Goal: Task Accomplishment & Management: Manage account settings

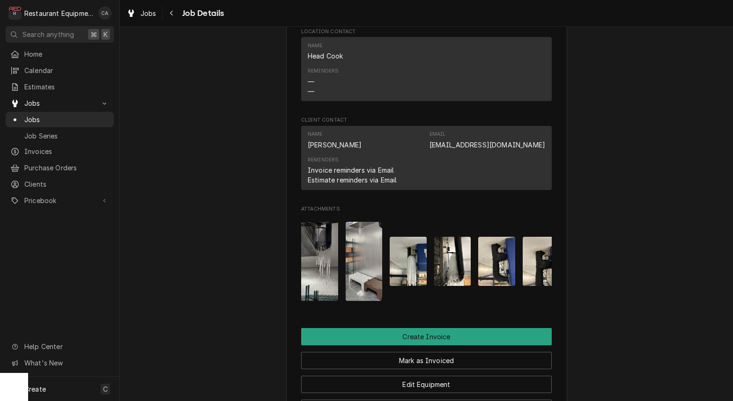
scroll to position [809, 0]
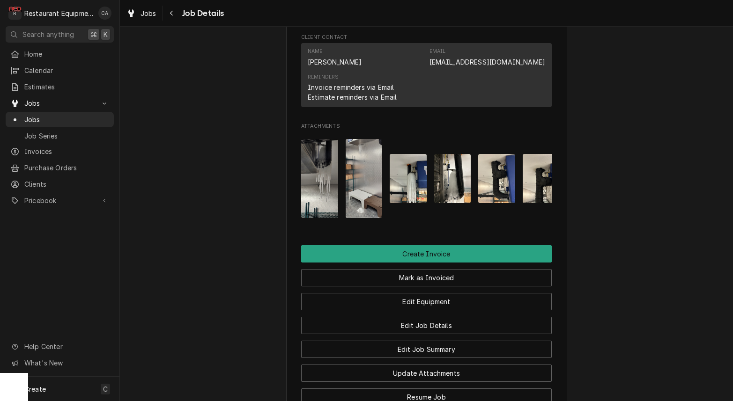
click at [416, 178] on img "Attachments" at bounding box center [408, 178] width 37 height 49
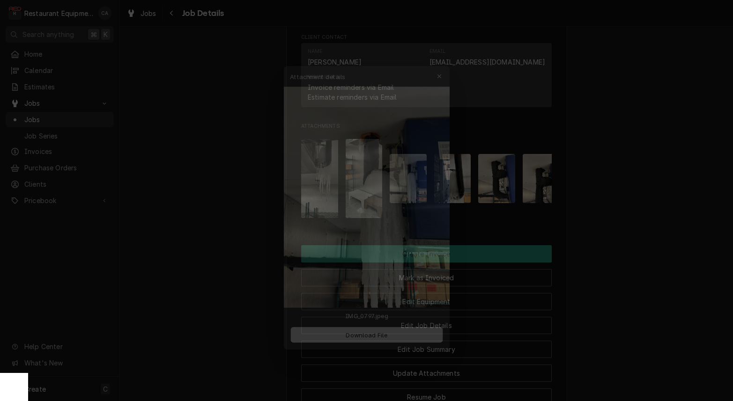
click at [609, 170] on div at bounding box center [366, 200] width 733 height 401
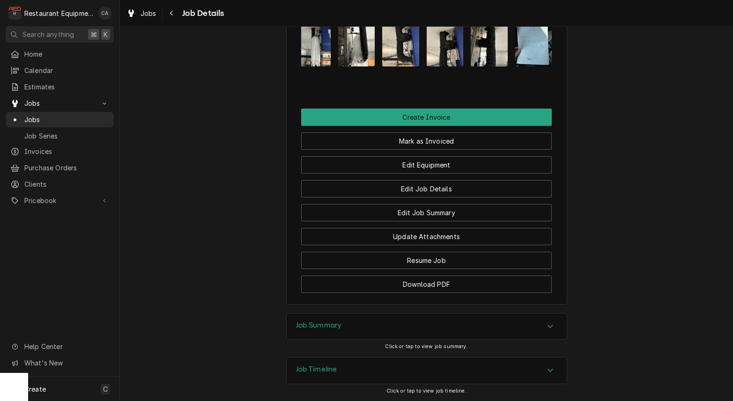
scroll to position [946, 0]
click at [324, 321] on h3 "Job Summary" at bounding box center [319, 325] width 46 height 9
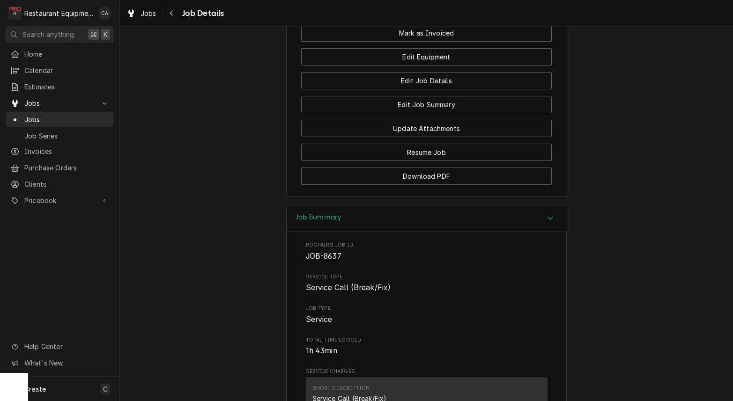
scroll to position [1062, 0]
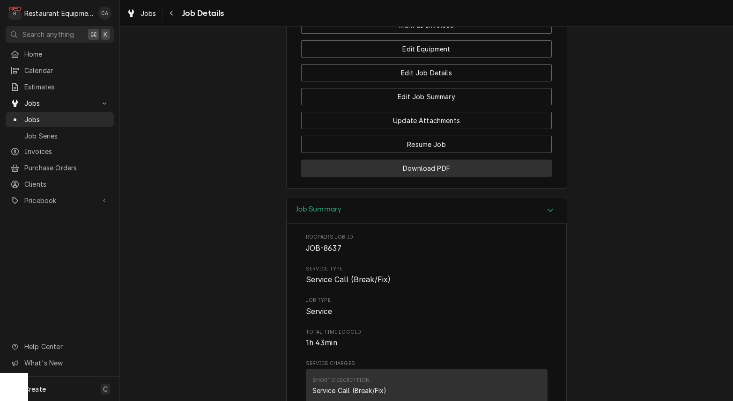
click at [428, 166] on button "Download PDF" at bounding box center [426, 168] width 251 height 17
drag, startPoint x: 684, startPoint y: 119, endPoint x: 589, endPoint y: 172, distance: 109.0
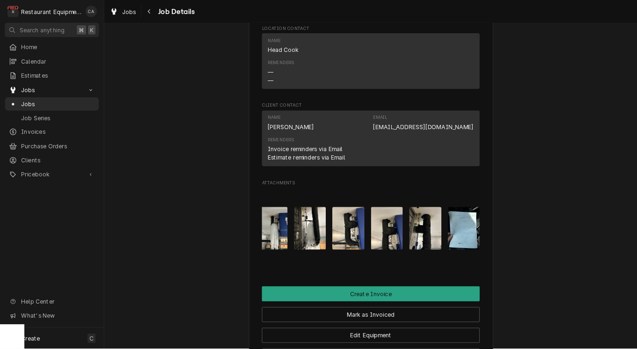
scroll to position [725, 0]
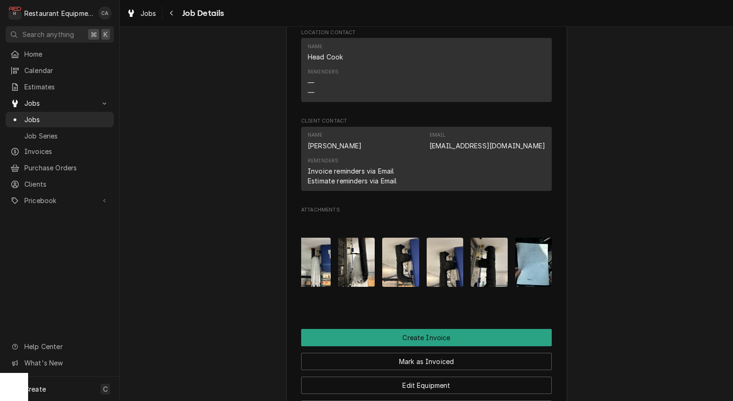
click at [533, 255] on img "Attachments" at bounding box center [533, 262] width 37 height 49
click at [533, 255] on body "R Restaurant Equipment Diagnostics CA Search anything ⌘ K Home Calendar Estimat…" at bounding box center [366, 200] width 733 height 401
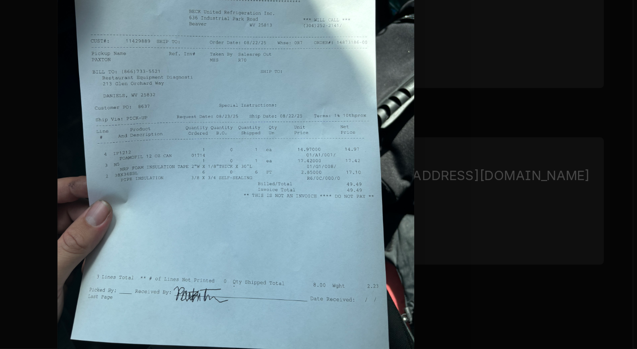
scroll to position [0, 96]
click at [245, 79] on div at bounding box center [244, 134] width 489 height 268
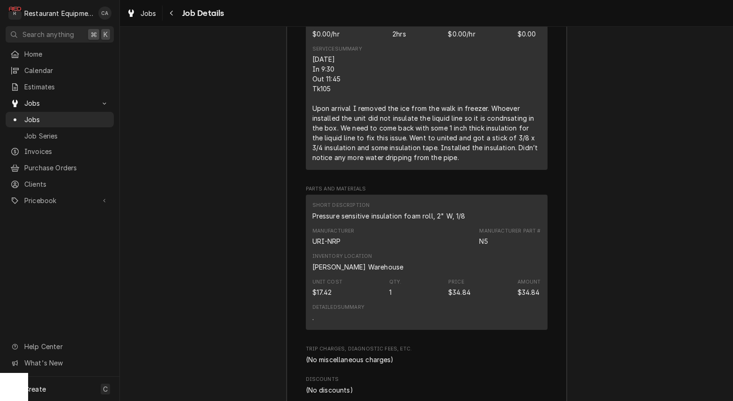
scroll to position [1542, 0]
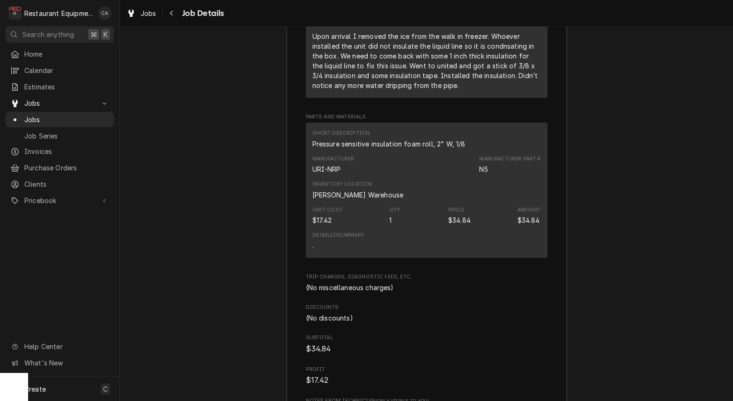
click at [253, 129] on div "Job Summary Roopairs Job ID JOB-8637 Service Type Service Call (Break/Fix) Job …" at bounding box center [426, 98] width 613 height 763
click at [152, 15] on span "Jobs" at bounding box center [148, 13] width 16 height 10
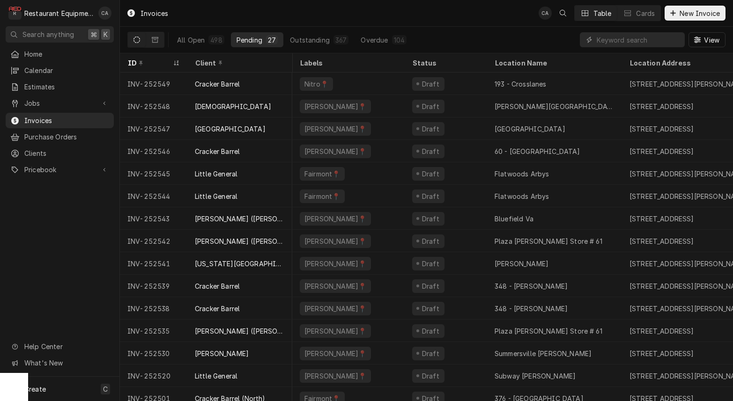
scroll to position [0, 2]
click at [248, 39] on div "Pending" at bounding box center [249, 40] width 26 height 10
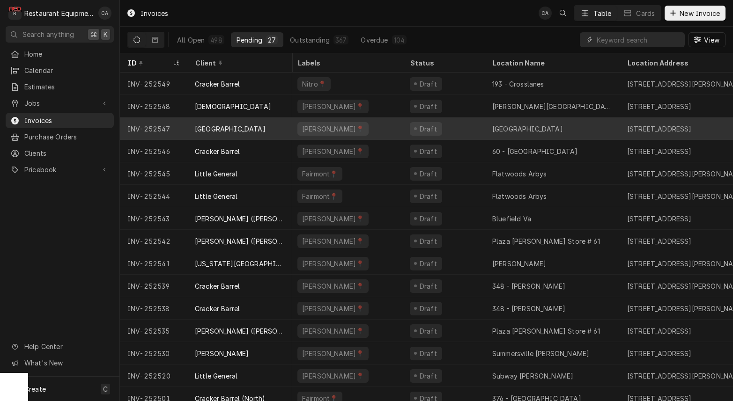
click at [503, 130] on div "Shady Elementary" at bounding box center [527, 129] width 71 height 10
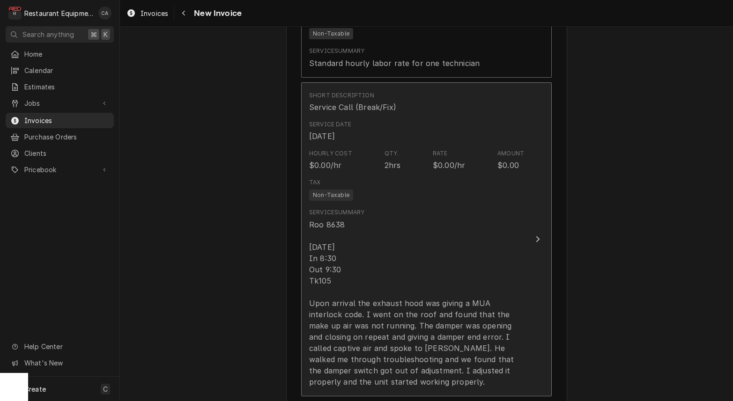
scroll to position [1155, 0]
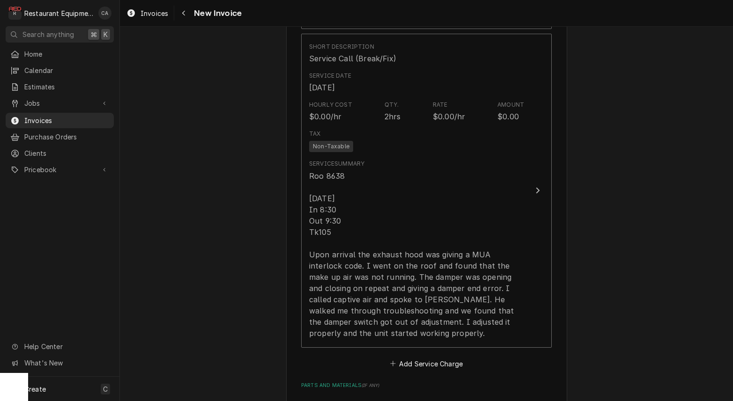
drag, startPoint x: 229, startPoint y: 222, endPoint x: 157, endPoint y: 56, distance: 181.8
click at [158, 17] on span "Invoices" at bounding box center [154, 13] width 28 height 10
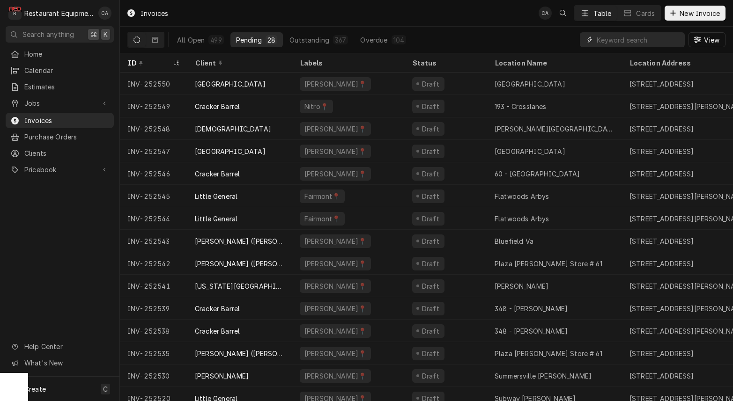
click at [664, 44] on input "Dynamic Content Wrapper" at bounding box center [638, 39] width 83 height 15
type input "clark"
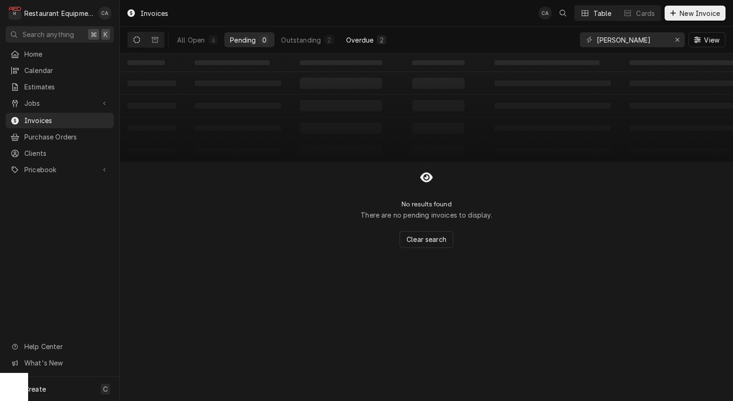
click at [370, 39] on div "Overdue" at bounding box center [359, 40] width 27 height 10
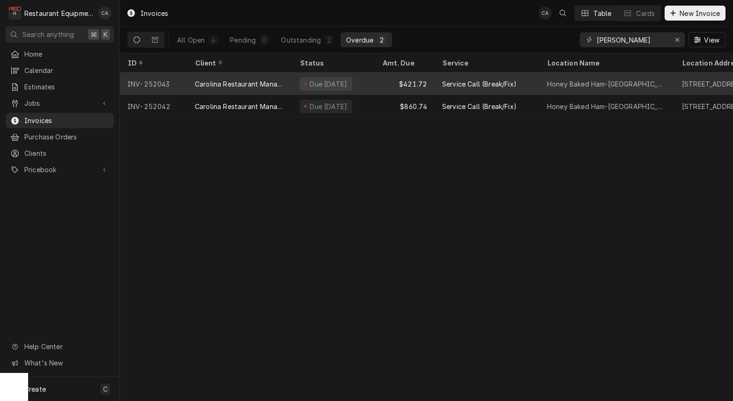
click at [436, 90] on div "Service Call (Break/Fix)" at bounding box center [487, 84] width 105 height 22
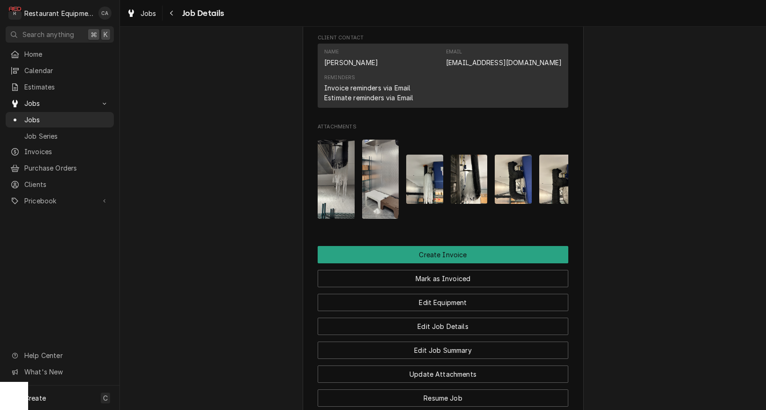
scroll to position [908, 0]
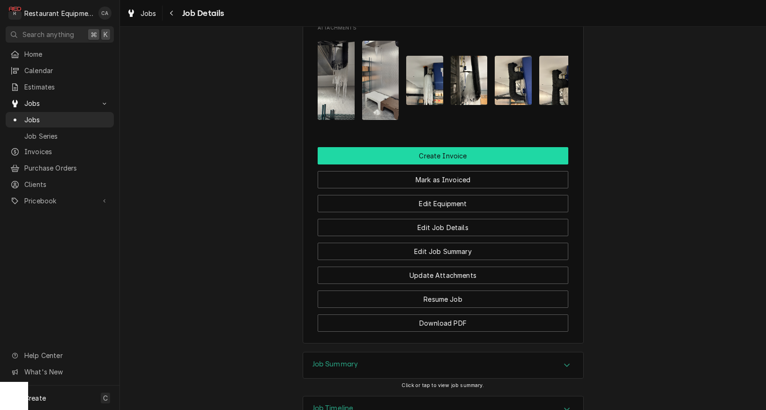
click at [432, 147] on button "Create Invoice" at bounding box center [443, 155] width 251 height 17
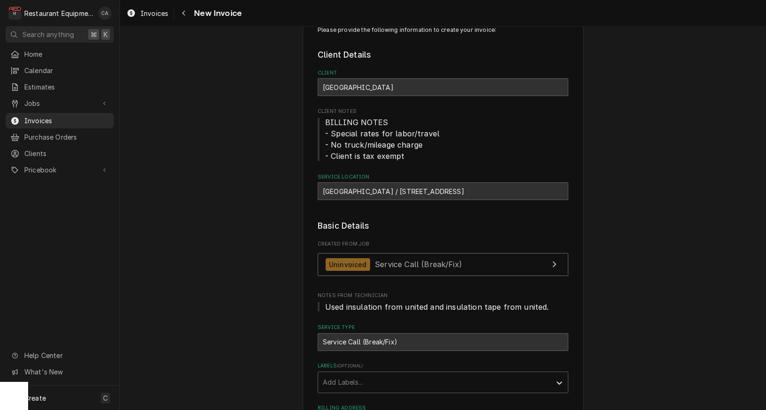
scroll to position [33, 0]
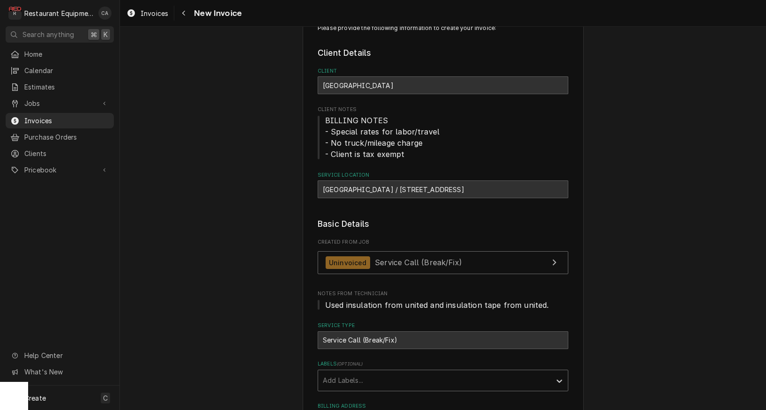
drag, startPoint x: 391, startPoint y: 385, endPoint x: 382, endPoint y: 386, distance: 9.9
click at [391, 385] on div "Labels" at bounding box center [434, 380] width 223 height 17
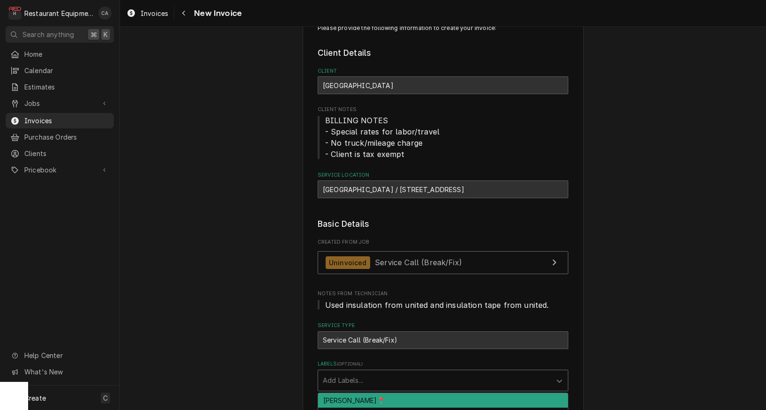
click at [362, 397] on div "[PERSON_NAME]📍" at bounding box center [443, 400] width 250 height 15
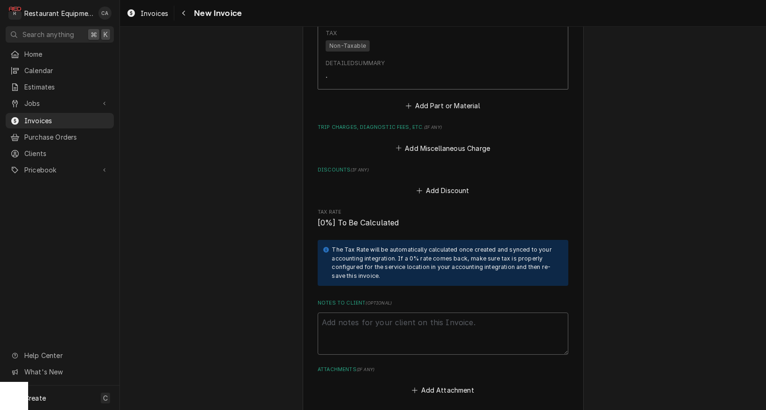
scroll to position [1392, 0]
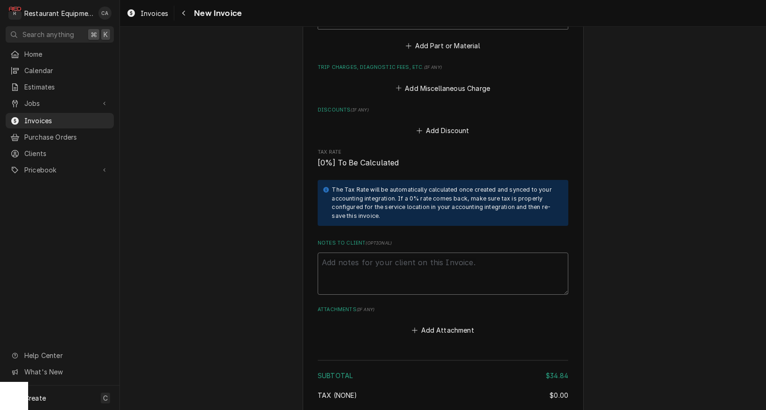
click at [357, 252] on textarea "Notes to Client ( optional )" at bounding box center [443, 273] width 251 height 42
type textarea "x"
type textarea "4"
type textarea "x"
type textarea "45"
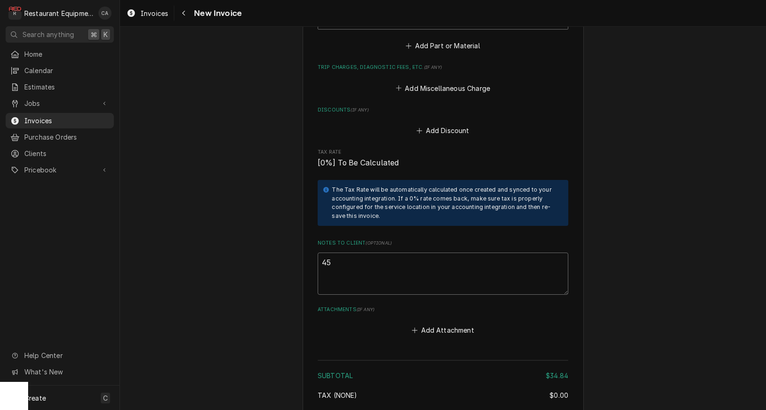
type textarea "x"
type textarea "450"
type textarea "x"
type textarea "4500"
type textarea "x"
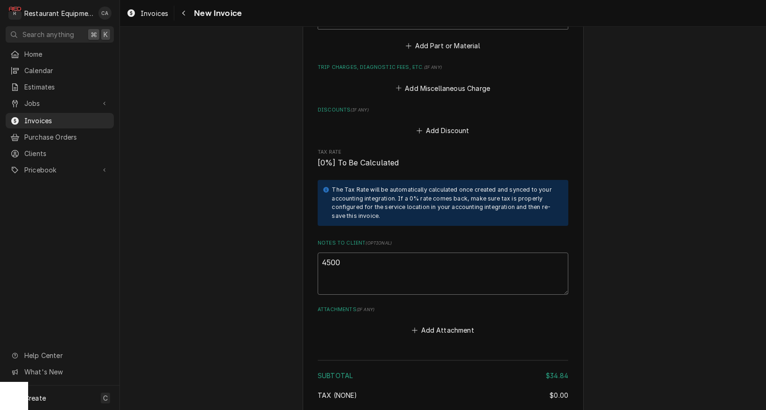
type textarea "45000"
type textarea "x"
type textarea "450000"
type textarea "x"
type textarea "4500001"
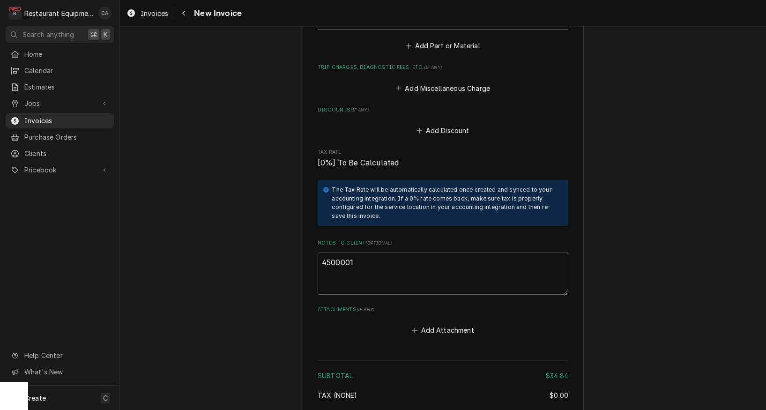
type textarea "x"
type textarea "45000019"
type textarea "x"
type textarea "450000191"
drag, startPoint x: 257, startPoint y: 231, endPoint x: 284, endPoint y: 252, distance: 35.0
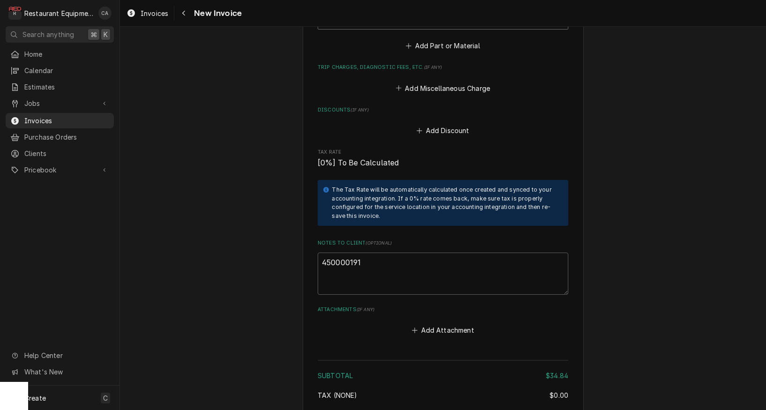
click at [434, 324] on button "Add Attachment" at bounding box center [443, 330] width 66 height 13
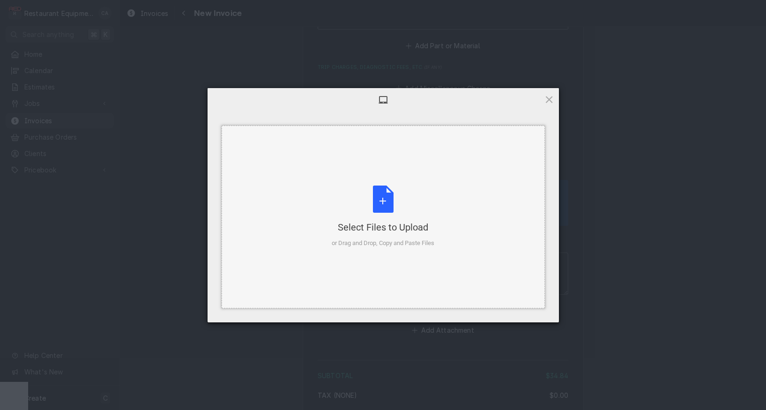
click at [383, 232] on div "Select Files to Upload" at bounding box center [383, 227] width 103 height 13
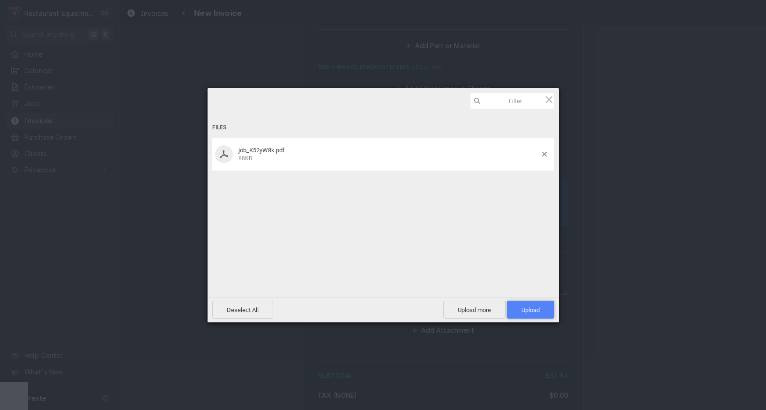
click at [516, 308] on span "Upload 1" at bounding box center [530, 310] width 47 height 18
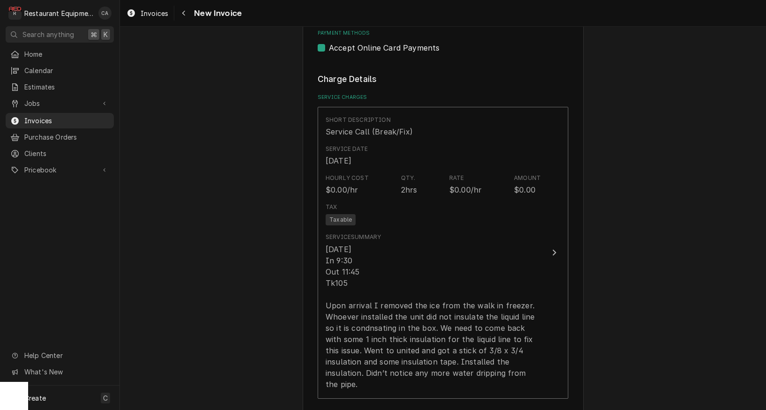
scroll to position [791, 0]
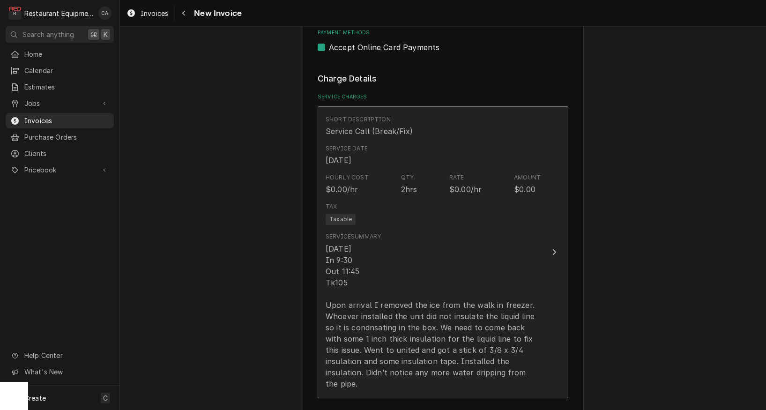
click at [366, 321] on div "8/22/25 In 9:30 Out 11:45 Tk105 Upon arrival I removed the ice from the walk in…" at bounding box center [432, 316] width 215 height 146
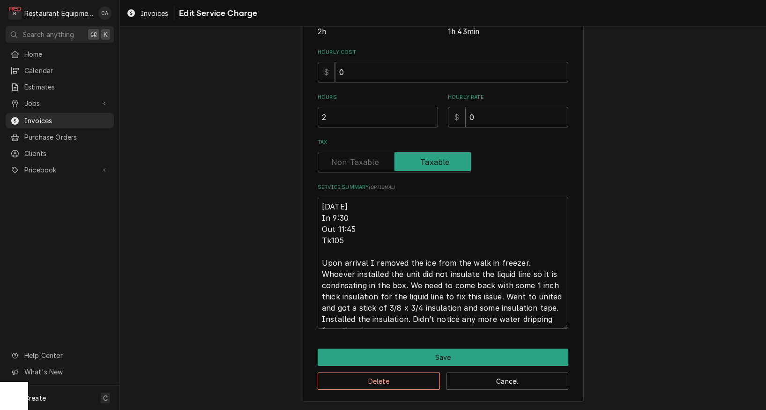
scroll to position [88, 0]
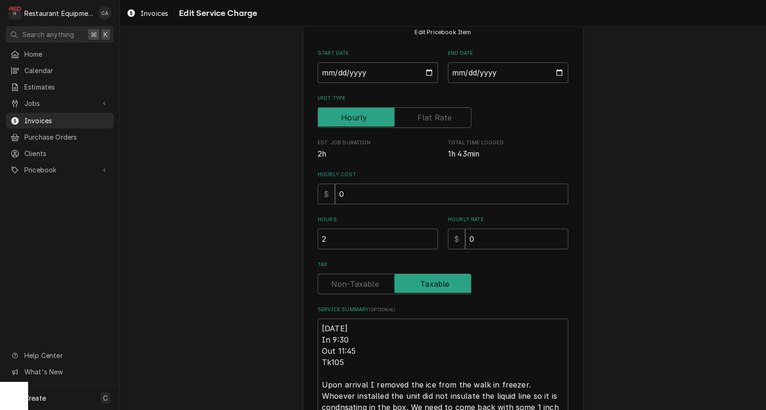
type textarea "x"
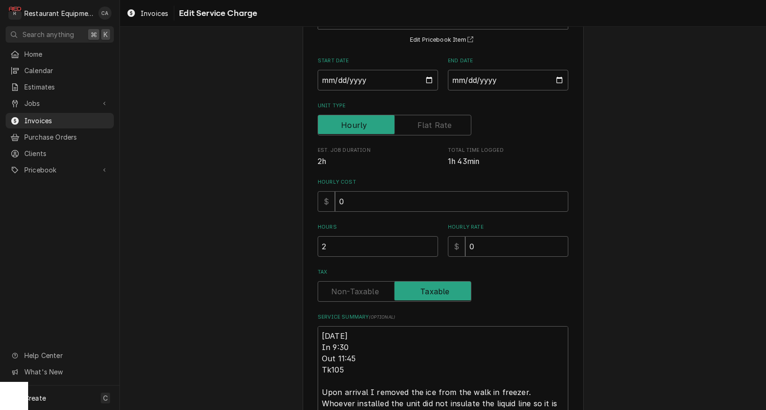
scroll to position [100, 0]
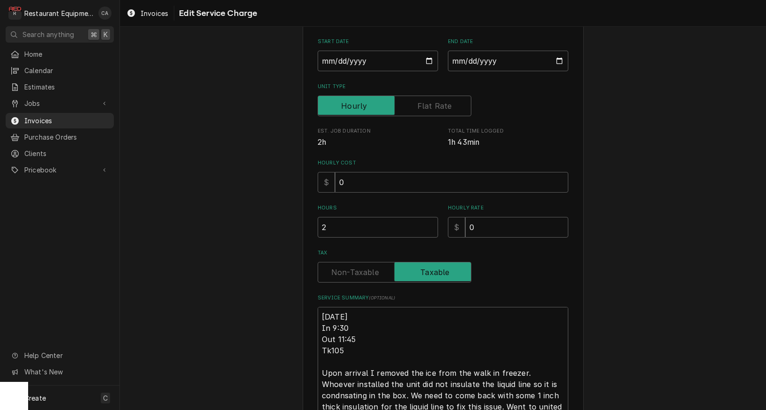
click at [342, 270] on label "Tax" at bounding box center [395, 272] width 154 height 21
click at [342, 270] on input "Tax" at bounding box center [394, 272] width 145 height 21
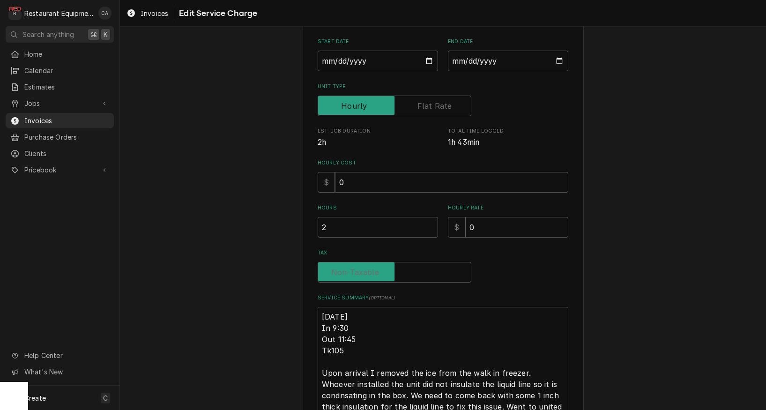
checkbox input "false"
click at [322, 317] on textarea "8/22/25 In 9:30 Out 11:45 Tk105 Upon arrival I removed the ice from the walk in…" at bounding box center [443, 373] width 251 height 132
type textarea "x"
type textarea "R8/22/25 In 9:30 Out 11:45 Tk105 Upon arrival I removed the ice from the walk i…"
type textarea "x"
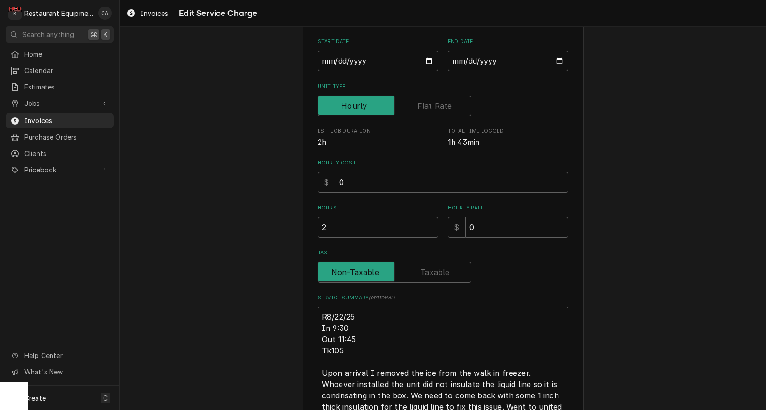
type textarea "Ro8/22/25 In 9:30 Out 11:45 Tk105 Upon arrival I removed the ice from the walk …"
type textarea "x"
type textarea "Roo8/22/25 In 9:30 Out 11:45 Tk105 Upon arrival I removed the ice from the walk…"
type textarea "x"
type textarea "Roo 8/22/25 In 9:30 Out 11:45 Tk105 Upon arrival I removed the ice from the wal…"
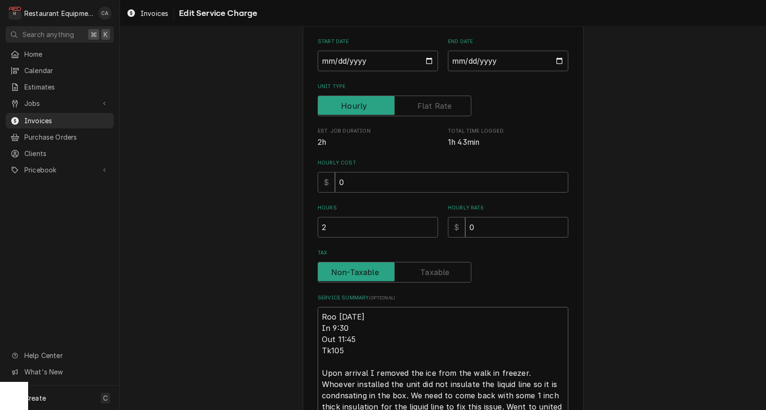
type textarea "x"
type textarea "Roo 88/22/25 In 9:30 Out 11:45 Tk105 Upon arrival I removed the ice from the wa…"
type textarea "x"
type textarea "Roo 868/22/25 In 9:30 Out 11:45 Tk105 Upon arrival I removed the ice from the w…"
type textarea "x"
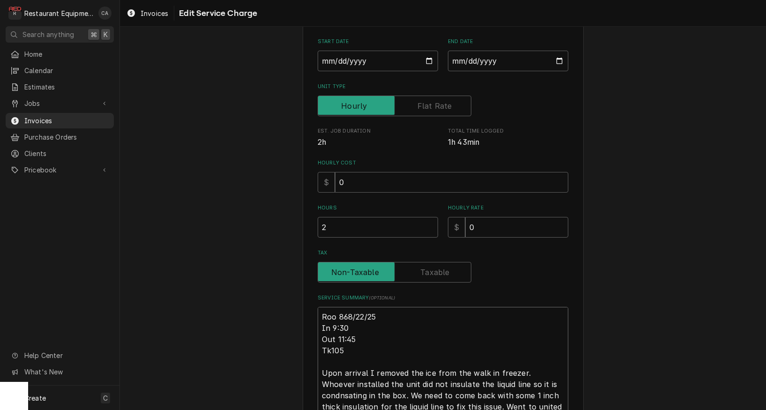
type textarea "Roo 8638/22/25 In 9:30 Out 11:45 Tk105 Upon arrival I removed the ice from the …"
type textarea "x"
type textarea "Roo 86378/22/25 In 9:30 Out 11:45 Tk105 Upon arrival I removed the ice from the…"
type textarea "x"
type textarea "Roo 8637 8/22/25 In 9:30 Out 11:45 Tk105 Upon arrival I removed the ice from th…"
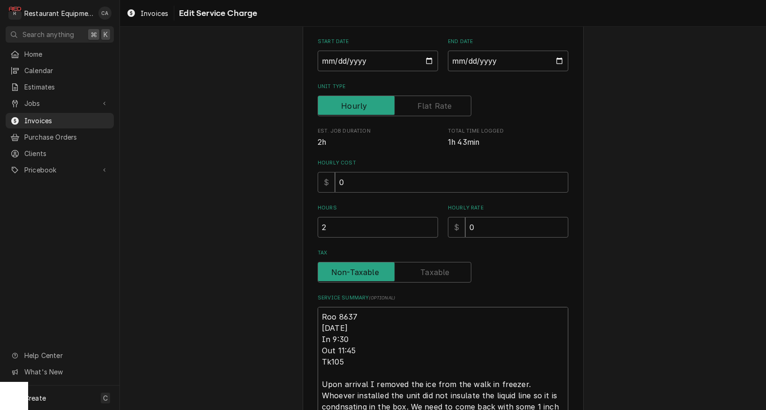
type textarea "x"
type textarea "Roo 8637 8/22/25 In 9:30 Out 11:45 Tk105 Upon arrival I removed the ice from th…"
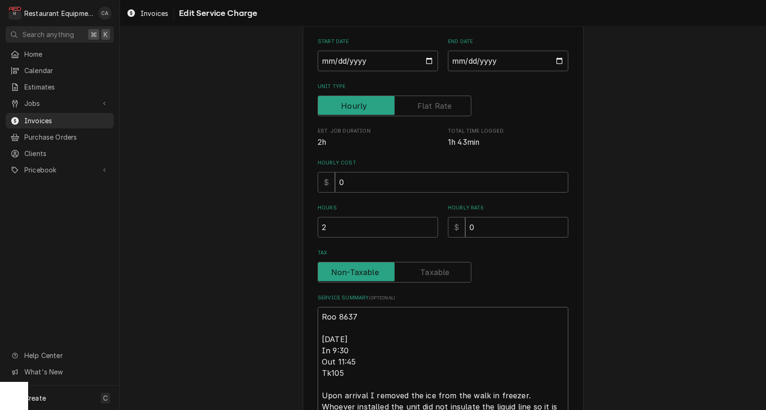
click at [361, 326] on textarea "Roo 8637 8/22/25 In 9:30 Out 11:45 Tk105 Upon arrival I removed the ice from th…" at bounding box center [443, 384] width 251 height 155
type textarea "x"
type textarea "Roo 8637 8/22/25 In 9:30 Out 11:45 Tk105 Upon arrival I removed the ice from th…"
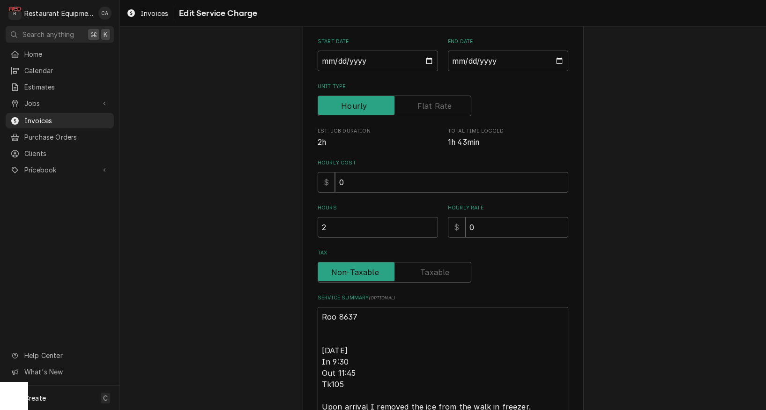
type textarea "x"
type textarea "Roo 8637 8/22/25 In 9:30 Out 11:45 Tk105 Upon arrival I removed the ice from th…"
type textarea "x"
type textarea "Roo 8637 T 8/22/25 In 9:30 Out 11:45 Tk105 Upon arrival I removed the ice from …"
type textarea "x"
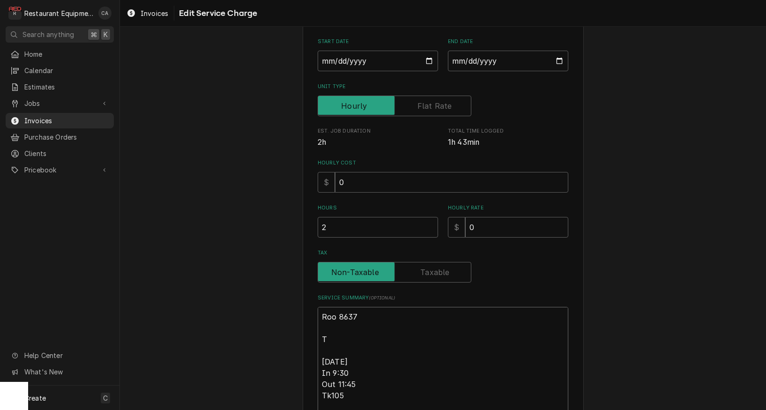
type textarea "Roo 8637 Tr 8/22/25 In 9:30 Out 11:45 Tk105 Upon arrival I removed the ice from…"
type textarea "x"
type textarea "Roo 8637 Tra 8/22/25 In 9:30 Out 11:45 Tk105 Upon arrival I removed the ice fro…"
type textarea "x"
type textarea "Roo 8637 Trav 8/22/25 In 9:30 Out 11:45 Tk105 Upon arrival I removed the ice fr…"
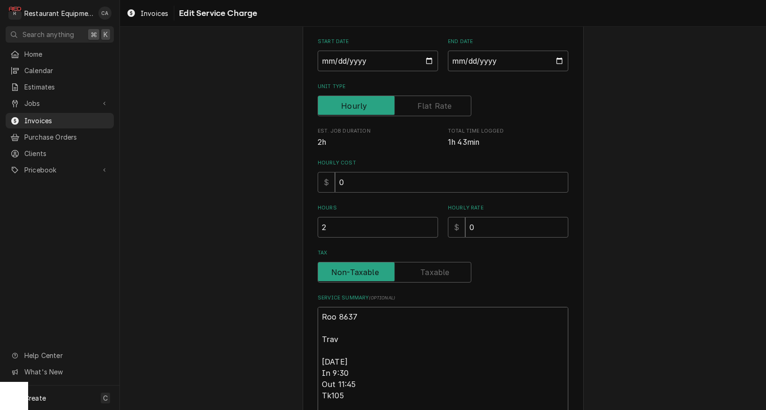
type textarea "x"
type textarea "Roo 8637 Trave 8/22/25 In 9:30 Out 11:45 Tk105 Upon arrival I removed the ice f…"
type textarea "x"
type textarea "Roo 8637 Travel 8/22/25 In 9:30 Out 11:45 Tk105 Upon arrival I removed the ice …"
type textarea "x"
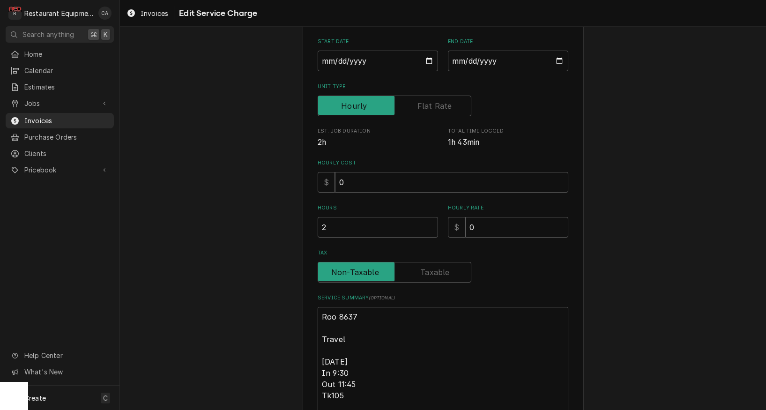
type textarea "Roo 8637 Travel 8/22/25 In 9:30 Out 11:45 Tk105 Upon arrival I removed the ice …"
type textarea "x"
type textarea "Roo 8637 Travel b 8/22/25 In 9:30 Out 11:45 Tk105 Upon arrival I removed the ic…"
type textarea "x"
type textarea "Roo 8637 Travel bi 8/22/25 In 9:30 Out 11:45 Tk105 Upon arrival I removed the i…"
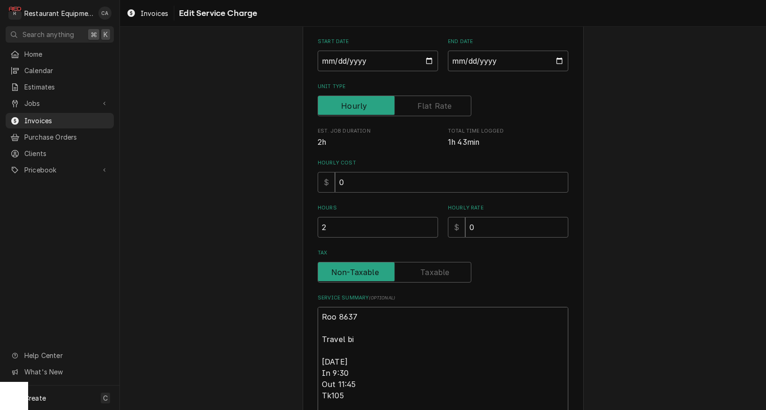
type textarea "x"
type textarea "Roo 8637 Travel bil 8/22/25 In 9:30 Out 11:45 Tk105 Upon arrival I removed the …"
type textarea "x"
type textarea "Roo 8637 Travel bill 8/22/25 In 9:30 Out 11:45 Tk105 Upon arrival I removed the…"
type textarea "x"
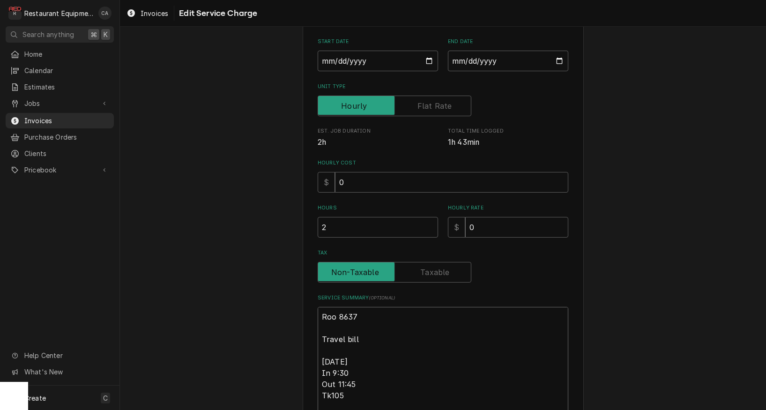
type textarea "Roo 8637 Travel bille 8/22/25 In 9:30 Out 11:45 Tk105 Upon arrival I removed th…"
type textarea "x"
type textarea "Roo 8637 Travel billed 8/22/25 In 9:30 Out 11:45 Tk105 Upon arrival I removed t…"
type textarea "x"
type textarea "Roo 8637 Travel billed 8/22/25 In 9:30 Out 11:45 Tk105 Upon arrival I removed t…"
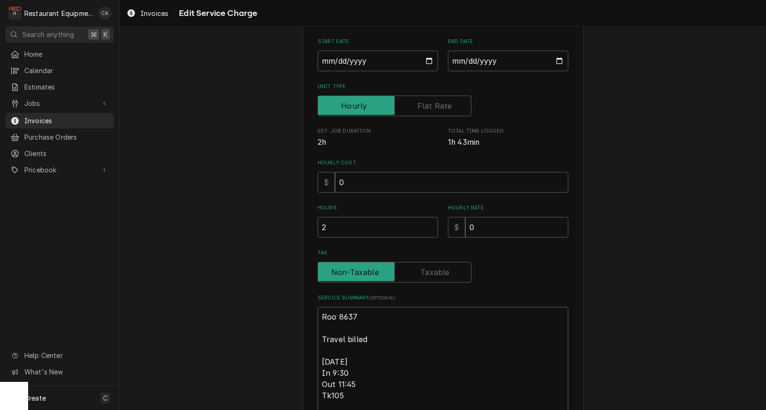
type textarea "x"
type textarea "Roo 8637 Travel billed o 8/22/25 In 9:30 Out 11:45 Tk105 Upon arrival I removed…"
type textarea "x"
type textarea "Roo 8637 Travel billed o 8/22/25 In 9:30 Out 11:45 Tk105 Upon arrival I removed…"
type textarea "x"
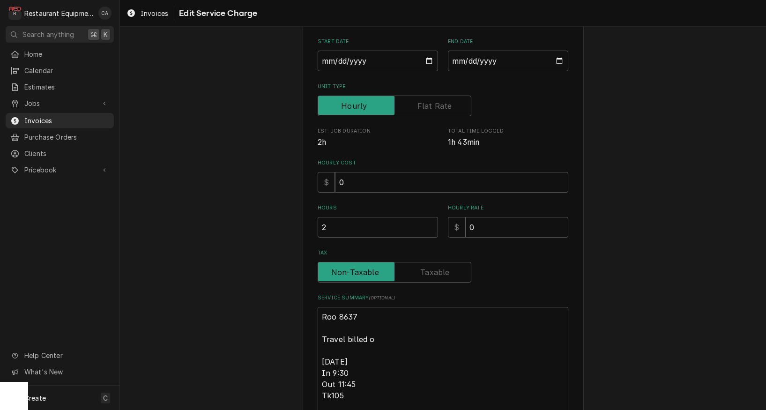
type textarea "Roo 8637 Travel billed o 8/22/25 In 9:30 Out 11:45 Tk105 Upon arrival I removed…"
type textarea "x"
type textarea "Roo 8637 Travel billed on 8/22/25 In 9:30 Out 11:45 Tk105 Upon arrival I remove…"
type textarea "x"
type textarea "Roo 8637 Travel billed on 8/22/25 In 9:30 Out 11:45 Tk105 Upon arrival I remove…"
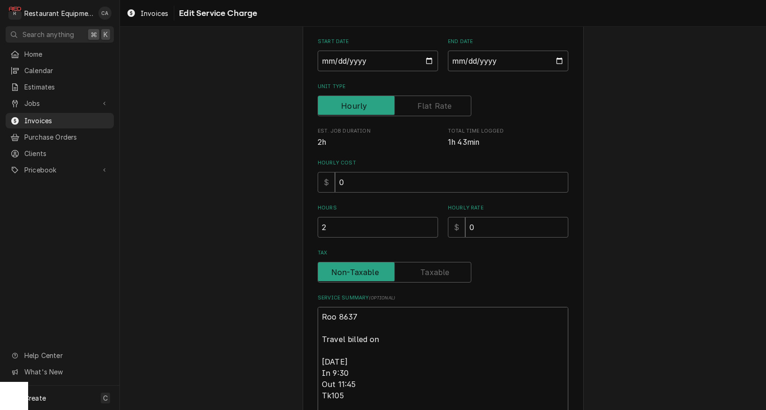
type textarea "x"
type textarea "Roo 8637 Travel billed on i 8/22/25 In 9:30 Out 11:45 Tk105 Upon arrival I remo…"
type textarea "x"
type textarea "Roo 8637 Travel billed on in 8/22/25 In 9:30 Out 11:45 Tk105 Upon arrival I rem…"
type textarea "x"
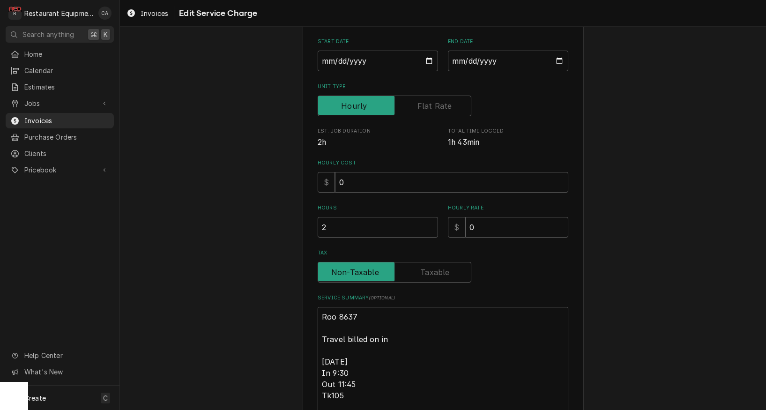
type textarea "Roo 8637 Travel billed on inv 8/22/25 In 9:30 Out 11:45 Tk105 Upon arrival I re…"
type textarea "x"
type textarea "Roo 8637 Travel billed on invo 8/22/25 In 9:30 Out 11:45 Tk105 Upon arrival I r…"
type textarea "x"
type textarea "Roo 8637 Travel billed on invoi 8/22/25 In 9:30 Out 11:45 Tk105 Upon arrival I …"
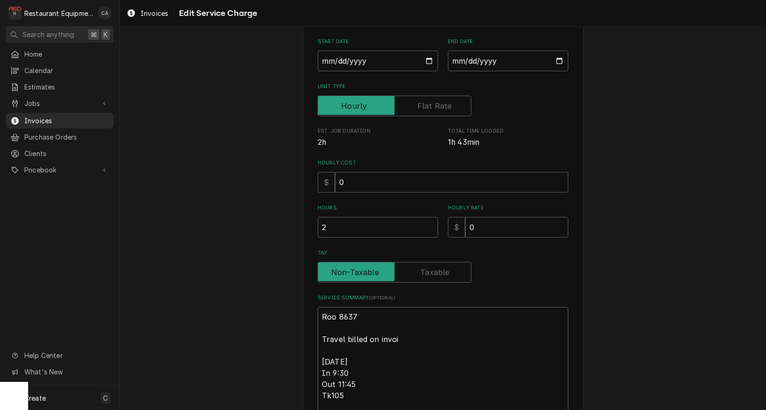
type textarea "x"
type textarea "Roo 8637 Travel billed on invoic 8/22/25 In 9:30 Out 11:45 Tk105 Upon arrival I…"
type textarea "x"
type textarea "Roo 8637 Travel billed on invoice 8/22/25 In 9:30 Out 11:45 Tk105 Upon arrival …"
type textarea "x"
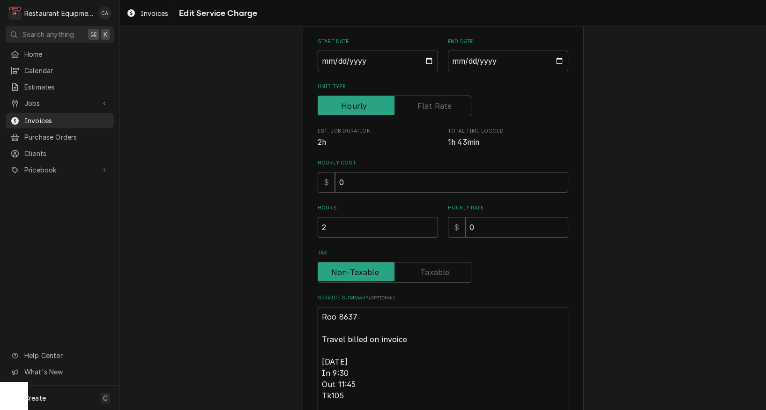
type textarea "Roo 8637 Travel billed on invoice 8/22/25 In 9:30 Out 11:45 Tk105 Upon arrival …"
type textarea "x"
type textarea "Roo 8637 Travel billed on invoice 2 8/22/25 In 9:30 Out 11:45 Tk105 Upon arriva…"
type textarea "x"
type textarea "Roo 8637 Travel billed on invoice 25 8/22/25 In 9:30 Out 11:45 Tk105 Upon arriv…"
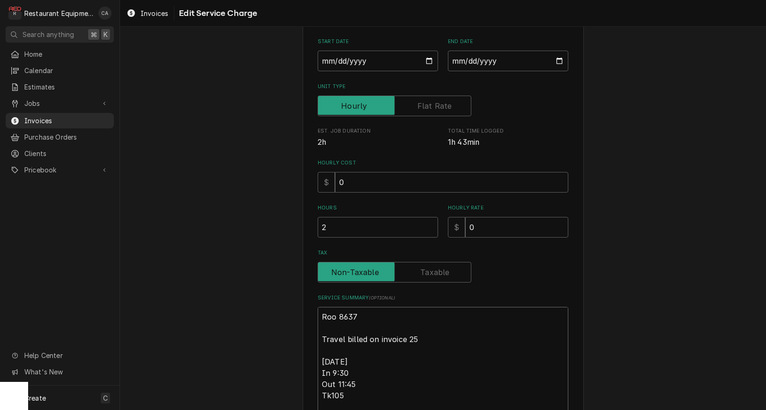
type textarea "x"
type textarea "Roo 8637 Travel billed on invoice 252 8/22/25 In 9:30 Out 11:45 Tk105 Upon arri…"
type textarea "x"
type textarea "Roo 8637 Travel billed on invoice 2525 8/22/25 In 9:30 Out 11:45 Tk105 Upon arr…"
type textarea "x"
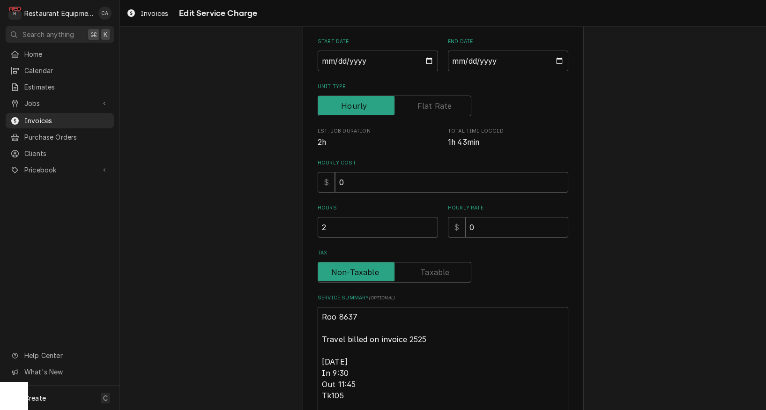
type textarea "Roo 8637 Travel billed on invoice 25254 8/22/25 In 9:30 Out 11:45 Tk105 Upon ar…"
type textarea "x"
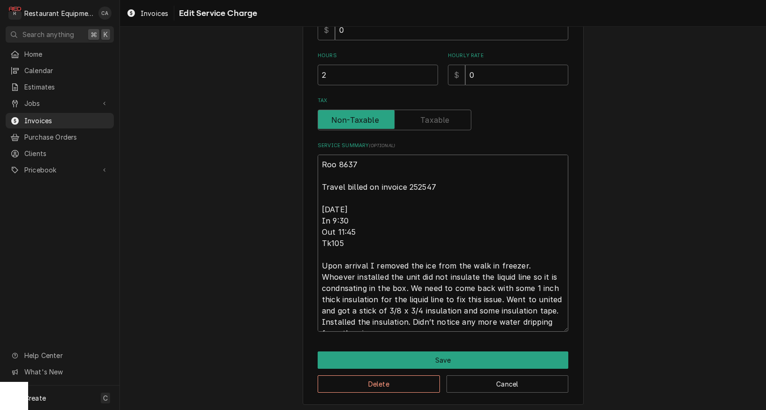
scroll to position [251, 0]
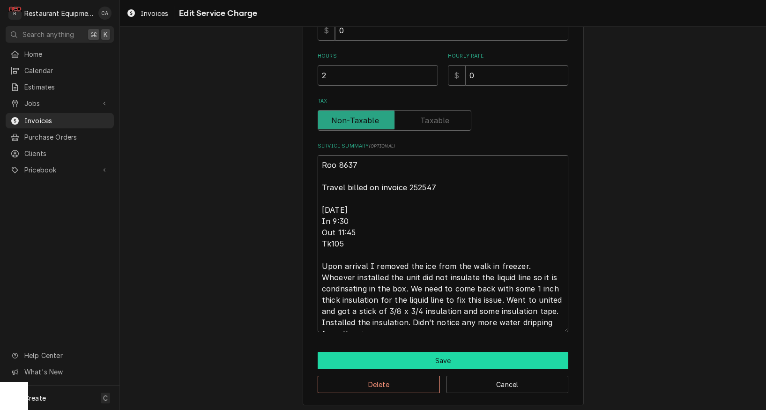
type textarea "Roo 8637 Travel billed on invoice 252547 8/22/25 In 9:30 Out 11:45 Tk105 Upon a…"
click at [399, 359] on button "Save" at bounding box center [443, 360] width 251 height 17
type textarea "x"
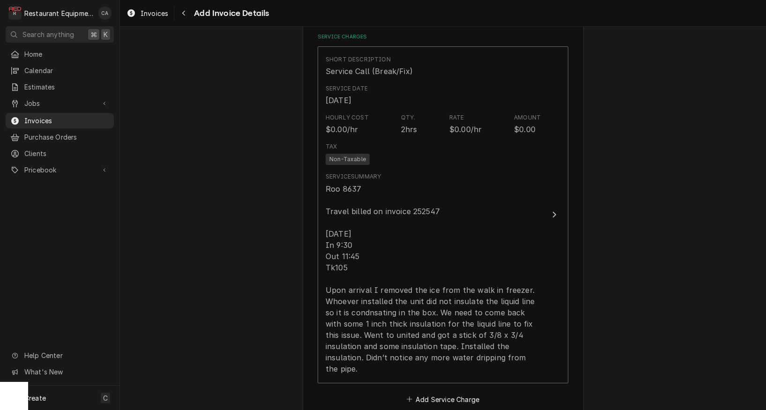
scroll to position [869, 0]
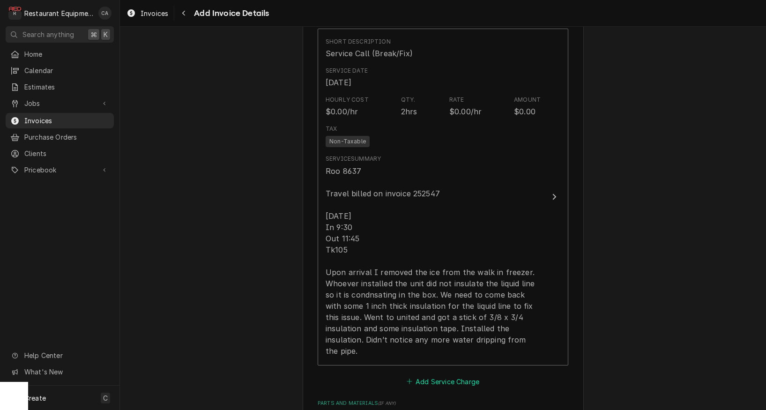
click at [430, 375] on button "Add Service Charge" at bounding box center [443, 381] width 76 height 13
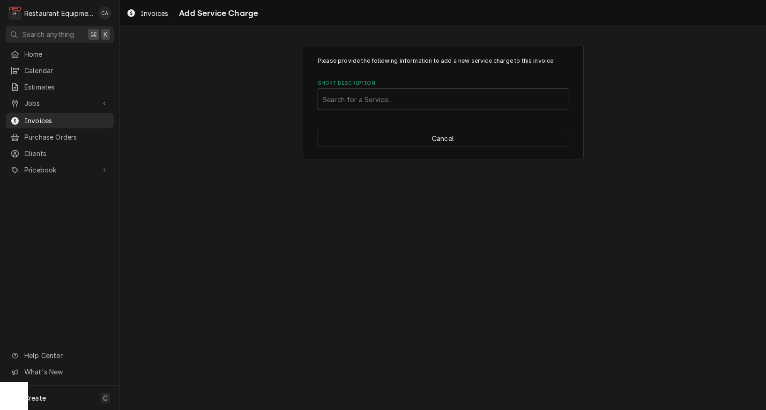
click at [368, 106] on div "Short Description" at bounding box center [443, 99] width 240 height 17
type input "lab"
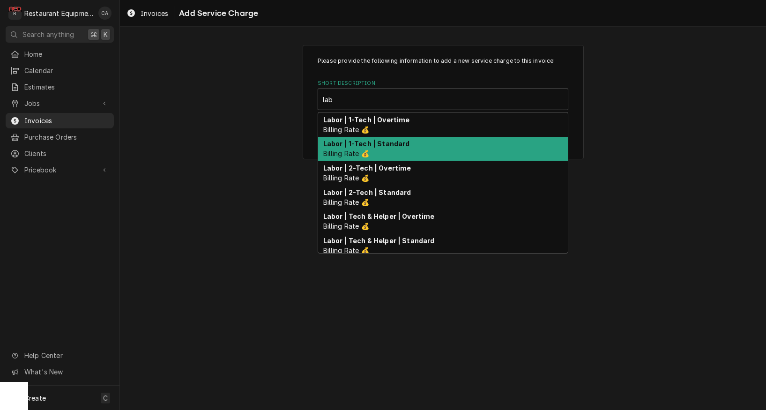
click at [371, 143] on strong "Labor | 1-Tech | Standard" at bounding box center [366, 144] width 87 height 8
type textarea "x"
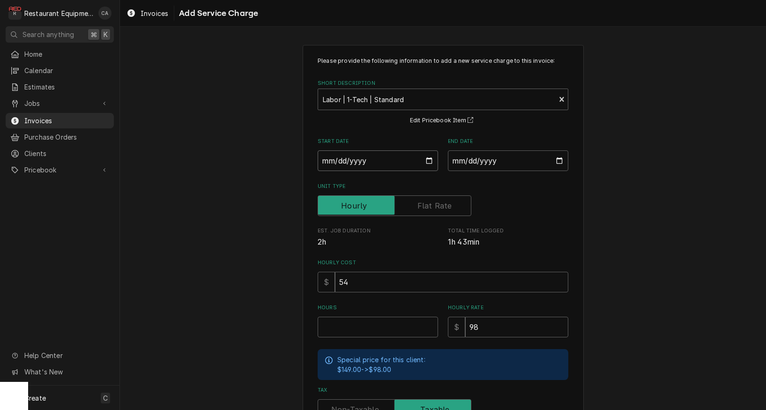
drag, startPoint x: 336, startPoint y: 157, endPoint x: 350, endPoint y: 179, distance: 26.4
click at [338, 159] on input "Start Date" at bounding box center [378, 160] width 120 height 21
type input "2025-08-22"
type textarea "x"
drag, startPoint x: 471, startPoint y: 162, endPoint x: 480, endPoint y: 173, distance: 14.0
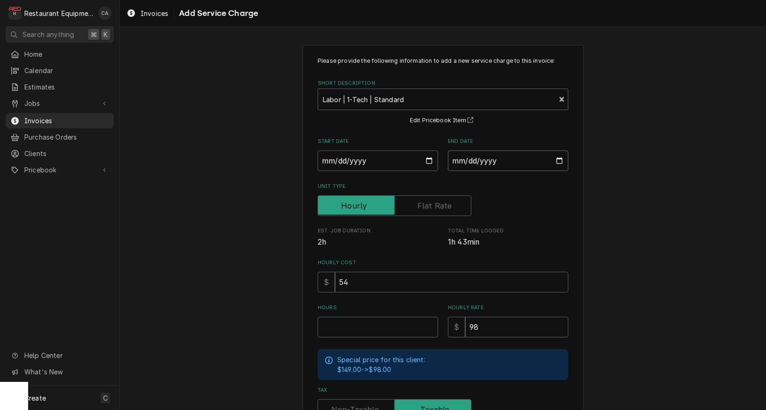
click at [473, 164] on input "End Date" at bounding box center [508, 160] width 120 height 21
type input "2025-08-22"
drag, startPoint x: 362, startPoint y: 317, endPoint x: 354, endPoint y: 314, distance: 7.6
click at [362, 317] on input "Hours" at bounding box center [378, 327] width 120 height 21
type textarea "x"
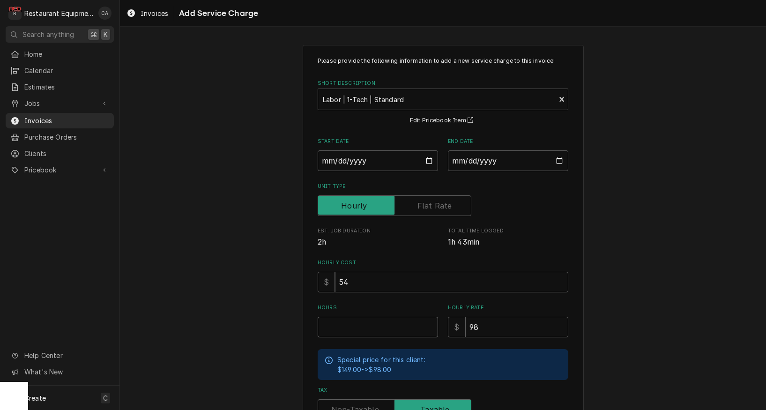
type input "2"
type textarea "x"
type input "2.2"
type textarea "x"
type input "2.25"
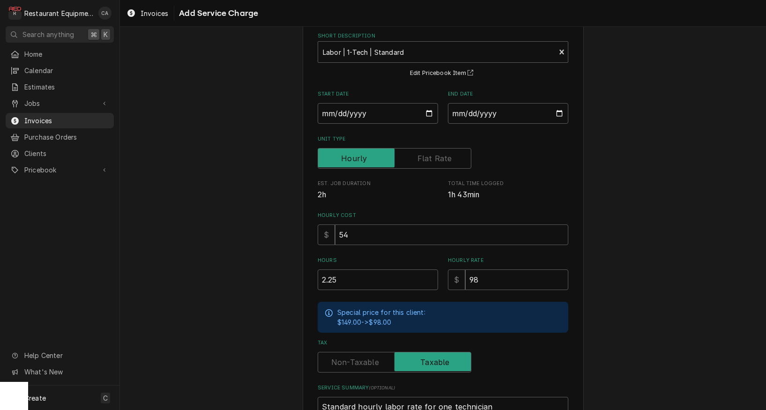
click at [337, 359] on label "Tax" at bounding box center [395, 362] width 154 height 21
click at [337, 359] on input "Tax" at bounding box center [394, 362] width 145 height 21
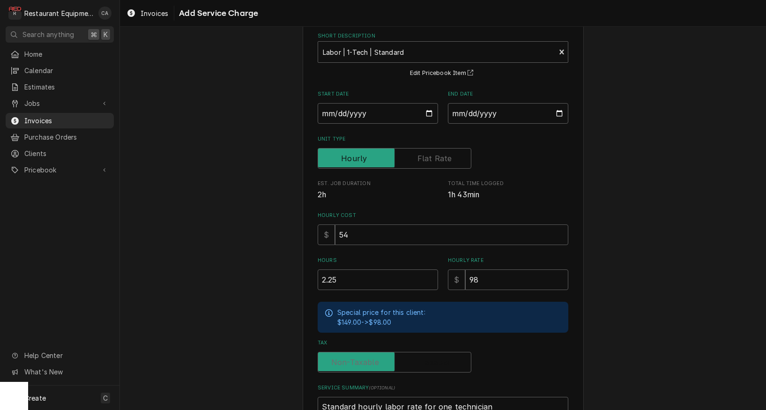
checkbox input "false"
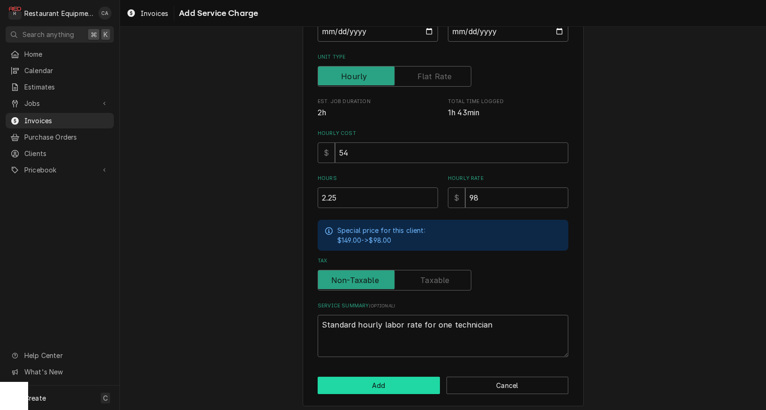
click at [363, 382] on button "Add" at bounding box center [379, 385] width 122 height 17
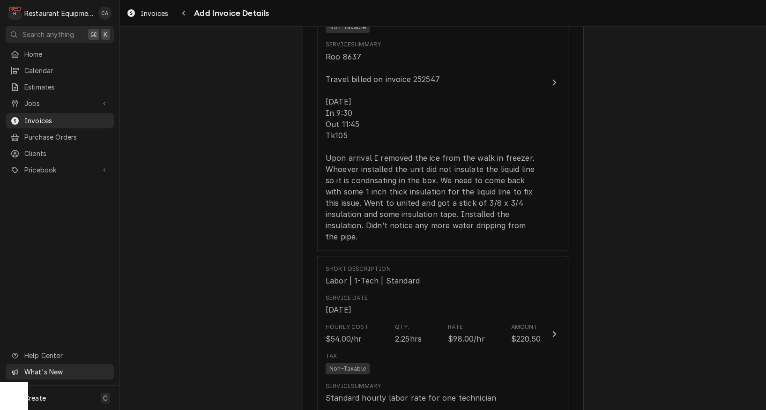
scroll to position [988, 0]
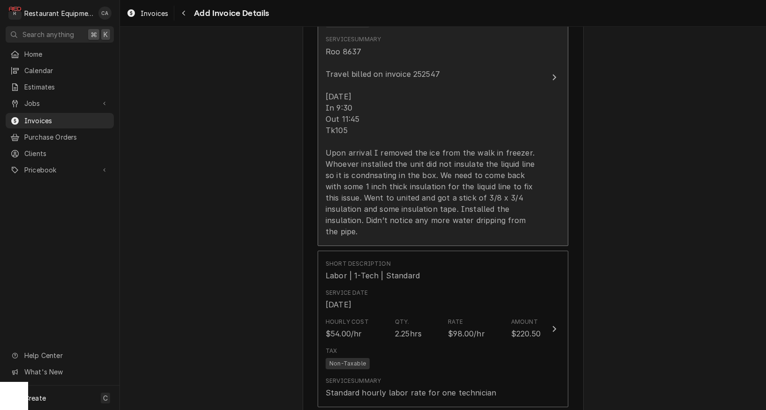
click at [437, 182] on div "Roo 8637 Travel billed on invoice 252547 8/22/25 In 9:30 Out 11:45 Tk105 Upon a…" at bounding box center [432, 141] width 215 height 191
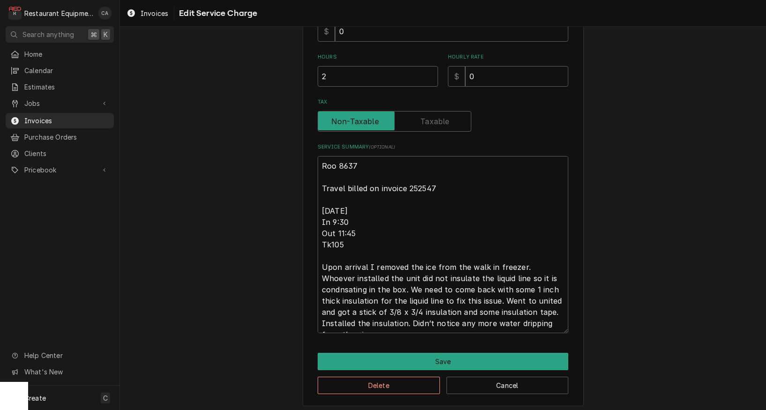
scroll to position [251, 0]
drag, startPoint x: 445, startPoint y: 297, endPoint x: 493, endPoint y: 295, distance: 47.3
click at [494, 295] on textarea "Roo 8637 Travel billed on invoice 252547 8/22/25 In 9:30 Out 11:45 Tk105 Upon a…" at bounding box center [443, 243] width 251 height 177
type textarea "x"
type textarea "Roo 8637 Travel billed on invoice 252547 8/22/25 In 9:30 Out 11:45 Tk105 Upon a…"
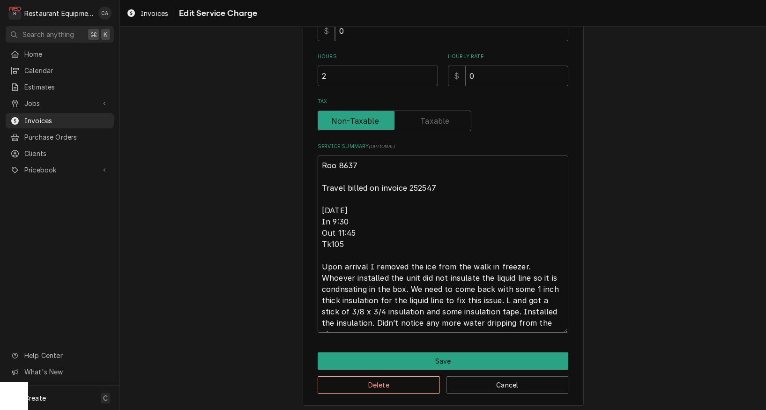
type textarea "x"
type textarea "Roo 8637 Travel billed on invoice 252547 8/22/25 In 9:30 Out 11:45 Tk105 Upon a…"
type textarea "x"
type textarea "Roo 8637 Travel billed on invoice 252547 8/22/25 In 9:30 Out 11:45 Tk105 Upon a…"
type textarea "x"
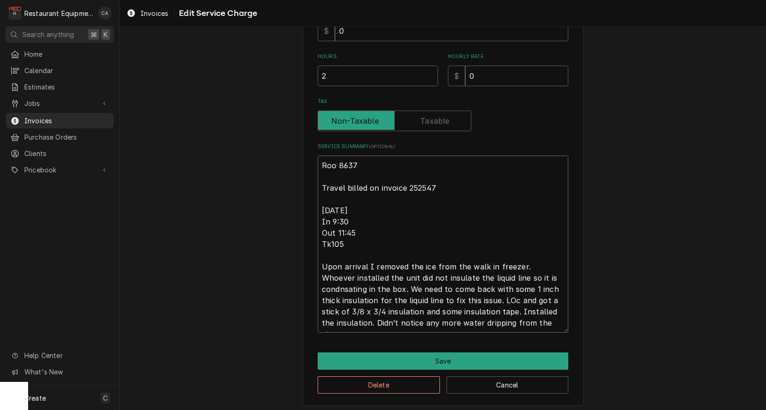
type textarea "Roo 8637 Travel billed on invoice 252547 8/22/25 In 9:30 Out 11:45 Tk105 Upon a…"
type textarea "x"
type textarea "Roo 8637 Travel billed on invoice 252547 8/22/25 In 9:30 Out 11:45 Tk105 Upon a…"
type textarea "x"
type textarea "Roo 8637 Travel billed on invoice 252547 8/22/25 In 9:30 Out 11:45 Tk105 Upon a…"
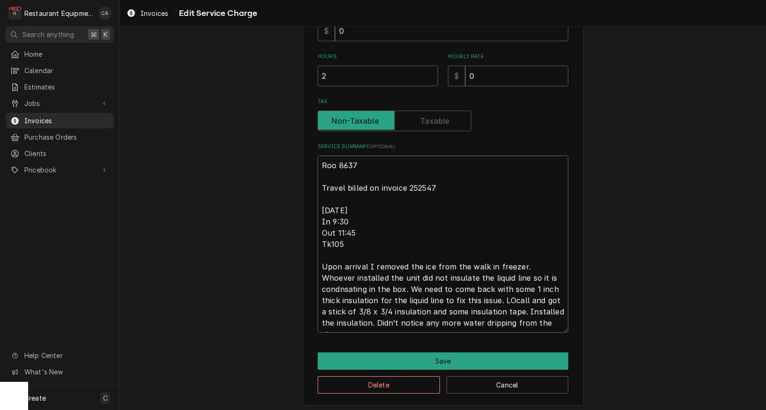
type textarea "x"
type textarea "Roo 8637 Travel billed on invoice 252547 8/22/25 In 9:30 Out 11:45 Tk105 Upon a…"
type textarea "x"
type textarea "Roo 8637 Travel billed on invoice 252547 8/22/25 In 9:30 Out 11:45 Tk105 Upon a…"
type textarea "x"
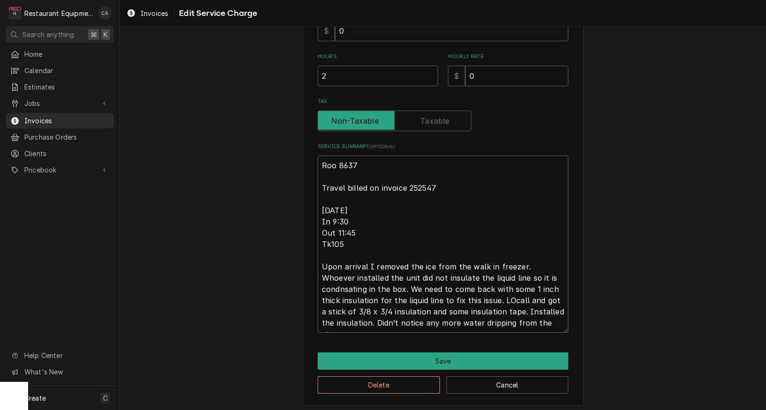
type textarea "Roo 8637 Travel billed on invoice 252547 8/22/25 In 9:30 Out 11:45 Tk105 Upon a…"
type textarea "x"
type textarea "Roo 8637 Travel billed on invoice 252547 8/22/25 In 9:30 Out 11:45 Tk105 Upon a…"
type textarea "x"
type textarea "Roo 8637 Travel billed on invoice 252547 8/22/25 In 9:30 Out 11:45 Tk105 Upon a…"
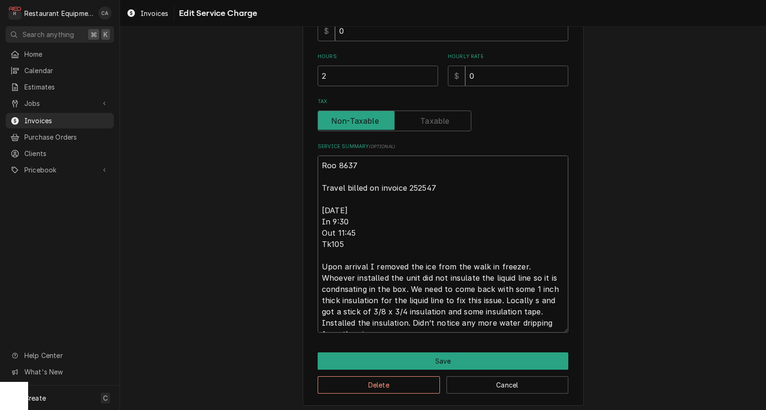
type textarea "x"
type textarea "Roo 8637 Travel billed on invoice 252547 8/22/25 In 9:30 Out 11:45 Tk105 Upon a…"
type textarea "x"
type textarea "Roo 8637 Travel billed on invoice 252547 8/22/25 In 9:30 Out 11:45 Tk105 Upon a…"
type textarea "x"
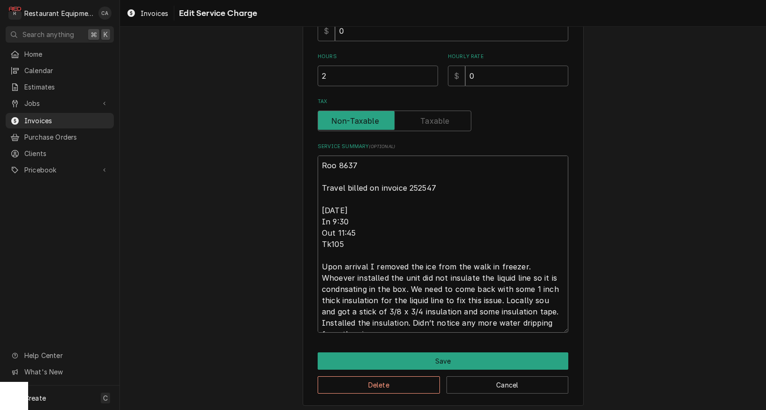
type textarea "Roo 8637 Travel billed on invoice 252547 8/22/25 In 9:30 Out 11:45 Tk105 Upon a…"
type textarea "x"
type textarea "Roo 8637 Travel billed on invoice 252547 8/22/25 In 9:30 Out 11:45 Tk105 Upon a…"
type textarea "x"
type textarea "Roo 8637 Travel billed on invoice 252547 8/22/25 In 9:30 Out 11:45 Tk105 Upon a…"
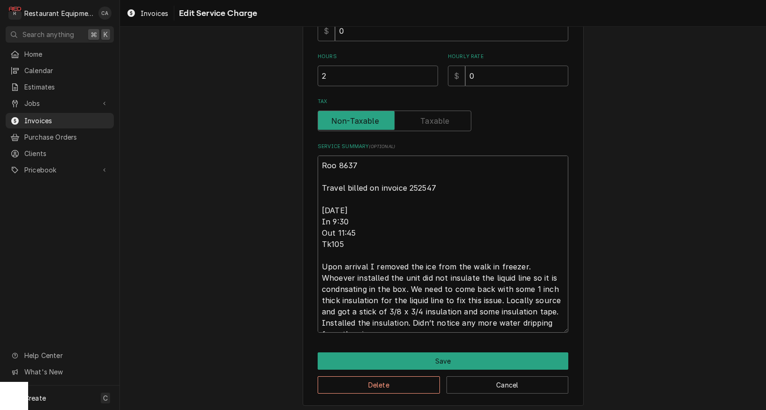
type textarea "x"
type textarea "Roo 8637 Travel billed on invoice 252547 8/22/25 In 9:30 Out 11:45 Tk105 Upon a…"
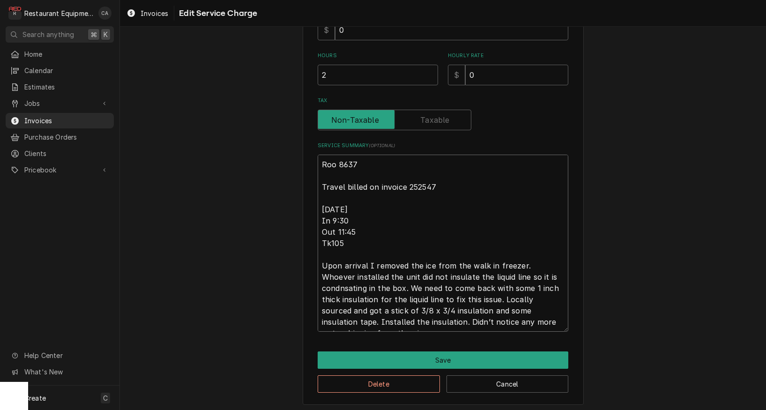
scroll to position [251, 0]
type textarea "x"
type textarea "Roo 8637 Travel billed on invoice 252547 8/22/25 In 9:30 Out 11:45 Tk105 Upon a…"
type textarea "x"
type textarea "Roo 8637 Travel billed on invoice 252547 8/22/25 In 9:30 Out 11:45 Tk105 Upon a…"
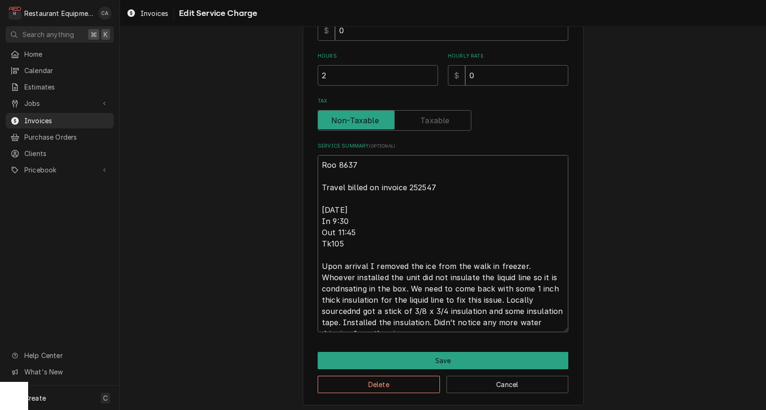
type textarea "x"
type textarea "Roo 8637 Travel billed on invoice 252547 8/22/25 In 9:30 Out 11:45 Tk105 Upon a…"
type textarea "x"
type textarea "Roo 8637 Travel billed on invoice 252547 8/22/25 In 9:30 Out 11:45 Tk105 Upon a…"
type textarea "x"
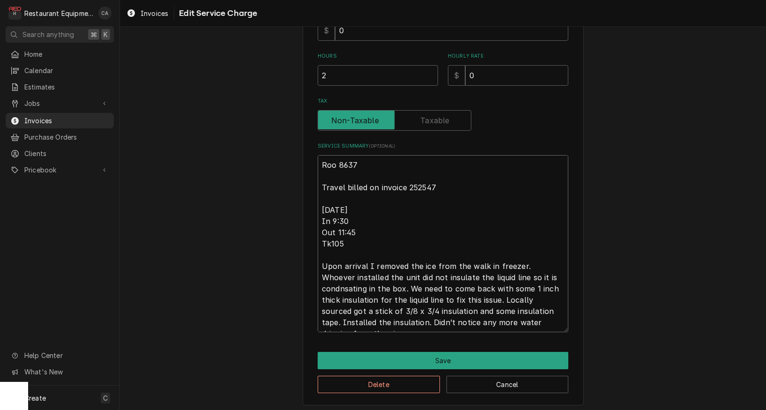
type textarea "Roo 8637 Travel billed on invoice 252547 8/22/25 In 9:30 Out 11:45 Tk105 Upon a…"
type textarea "x"
type textarea "Roo 8637 Travel billed on invoice 252547 8/22/25 In 9:30 Out 11:45 Tk105 Upon a…"
type textarea "x"
type textarea "Roo 8637 Travel billed on invoice 252547 8/22/25 In 9:30 Out 11:45 Tk105 Upon a…"
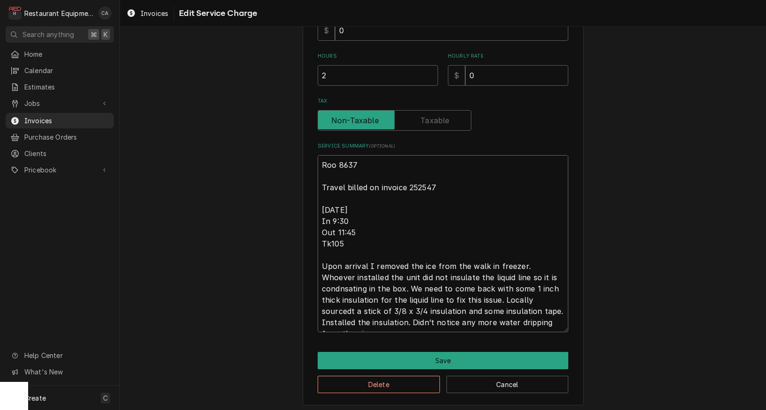
type textarea "x"
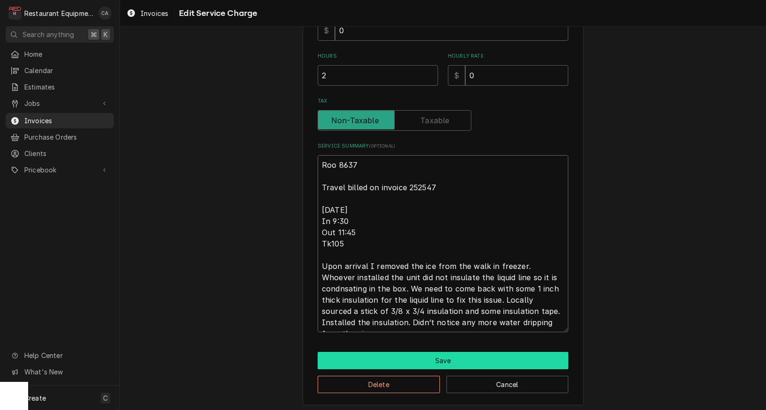
type textarea "Roo 8637 Travel billed on invoice 252547 8/22/25 In 9:30 Out 11:45 Tk105 Upon a…"
click at [461, 355] on button "Save" at bounding box center [443, 360] width 251 height 17
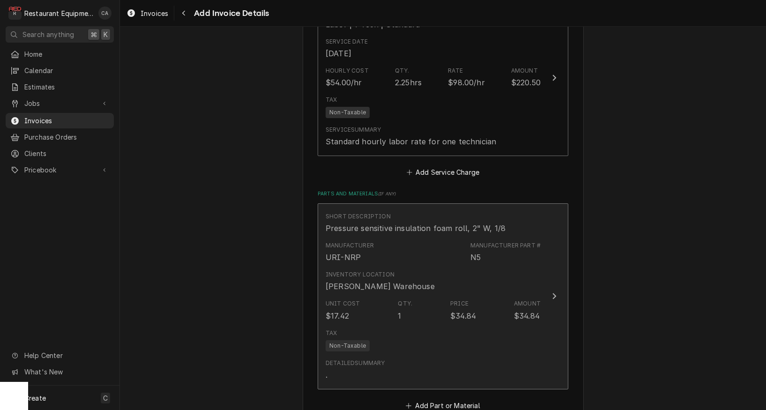
click at [386, 295] on div "Unit Cost $17.42 Qty. 1 Price $34.84 Amount $34.84" at bounding box center [432, 309] width 215 height 29
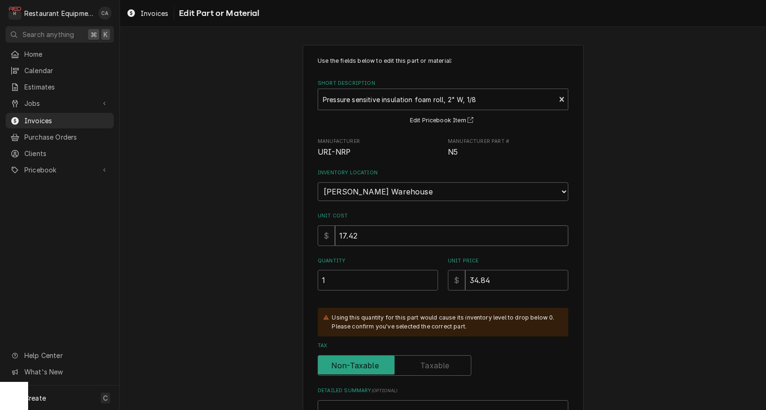
click at [372, 228] on input "17.42" at bounding box center [451, 235] width 233 height 21
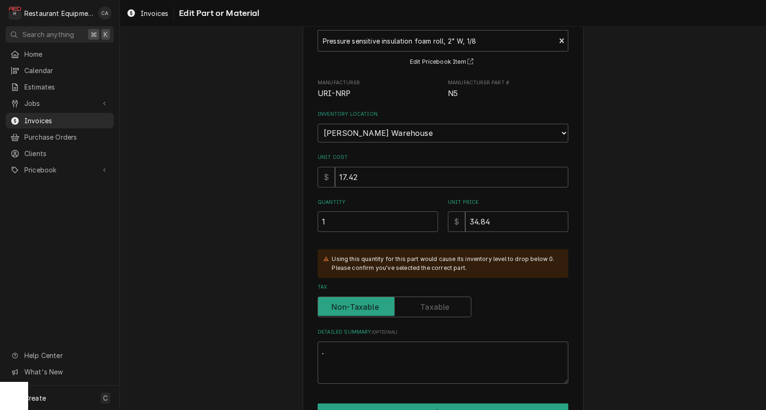
scroll to position [80, 0]
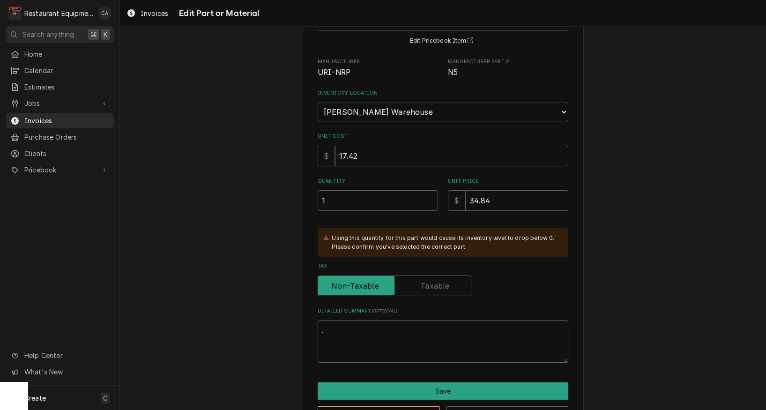
drag, startPoint x: 334, startPoint y: 325, endPoint x: 306, endPoint y: 314, distance: 29.5
click at [306, 314] on div "Use the fields below to edit this part or material: Short Description Pressure …" at bounding box center [443, 200] width 281 height 470
type textarea "x"
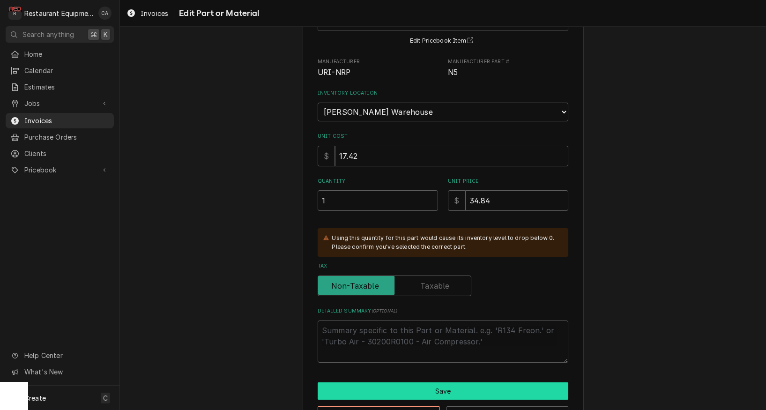
click at [419, 382] on button "Save" at bounding box center [443, 390] width 251 height 17
type textarea "x"
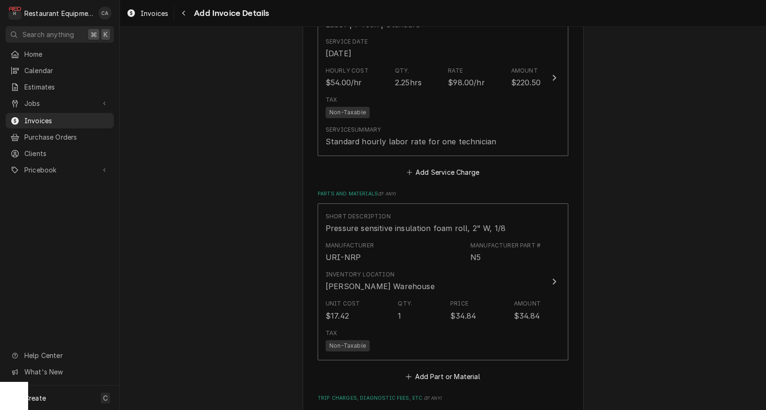
scroll to position [1243, 0]
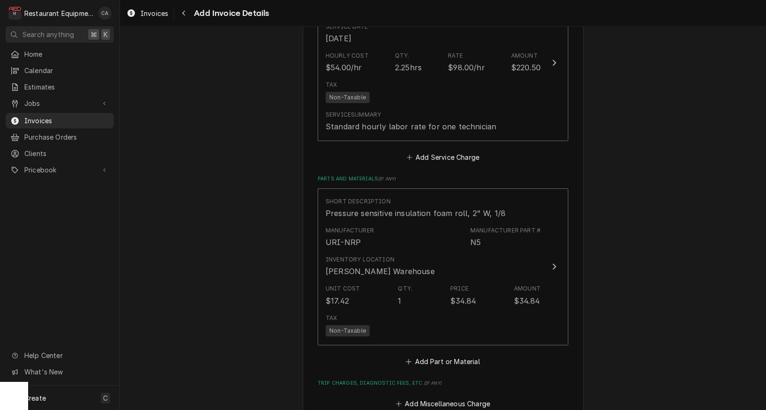
click at [424, 354] on button "Add Part or Material" at bounding box center [442, 360] width 77 height 13
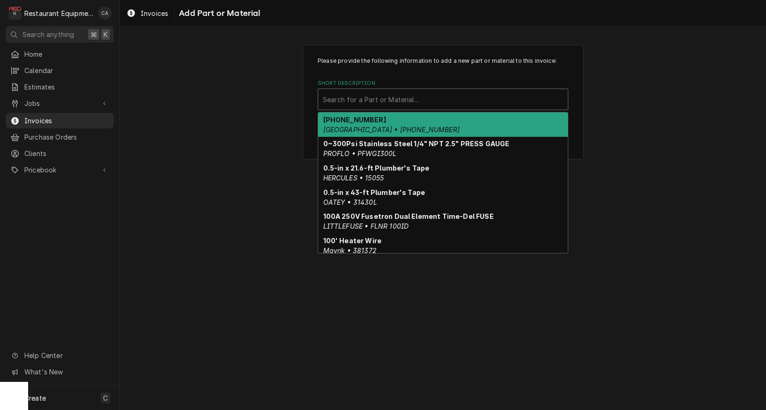
click at [349, 99] on div "Search for a Part or Material..." at bounding box center [443, 100] width 240 height 10
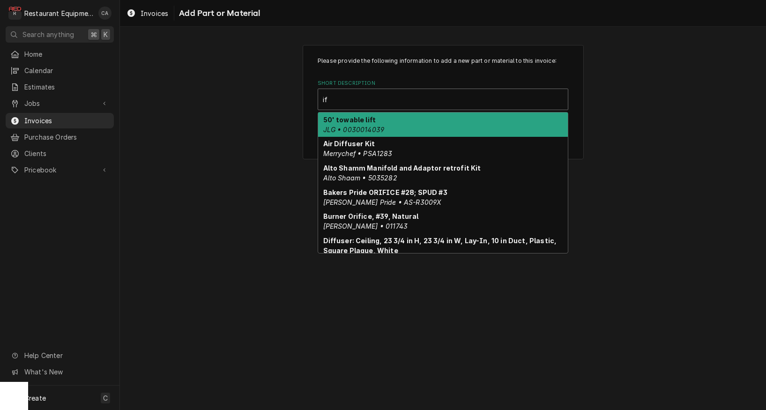
type input "i"
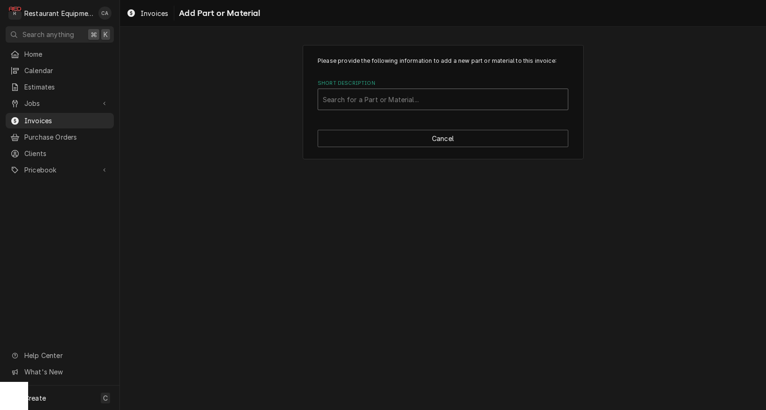
click at [243, 138] on div "Please provide the following information to add a new part or material to this …" at bounding box center [443, 102] width 646 height 131
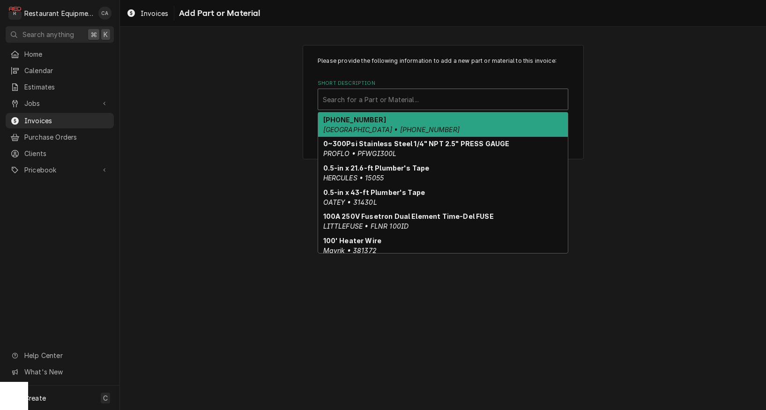
click at [360, 96] on div "Search for a Part or Material..." at bounding box center [443, 100] width 240 height 10
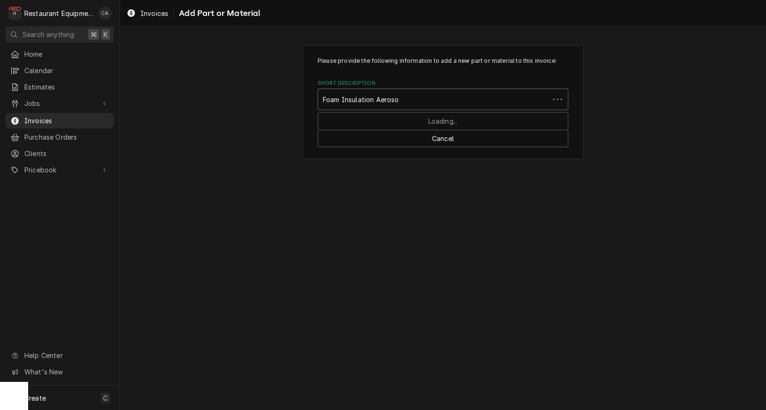
type input "Foam Insulation Aerosol"
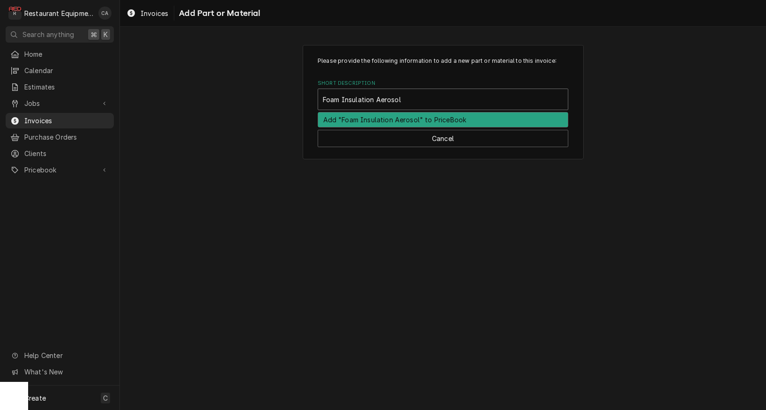
click at [405, 116] on div "Add "Foam Insulation Aerosol" to PriceBook" at bounding box center [443, 119] width 250 height 15
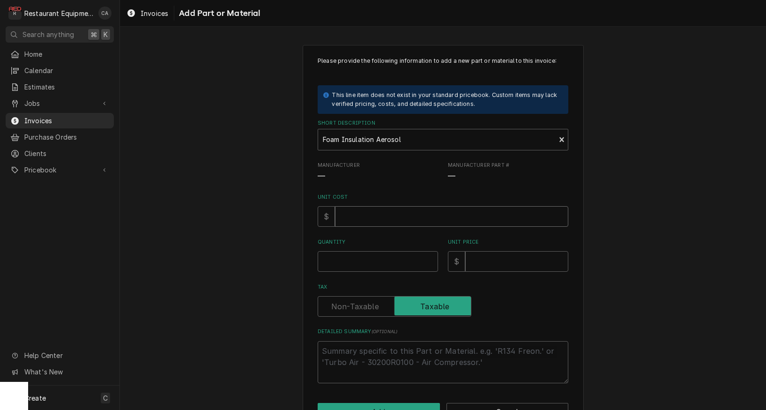
click at [369, 218] on input "Unit Cost" at bounding box center [451, 216] width 233 height 21
type textarea "x"
type input "1"
type textarea "x"
type input "14"
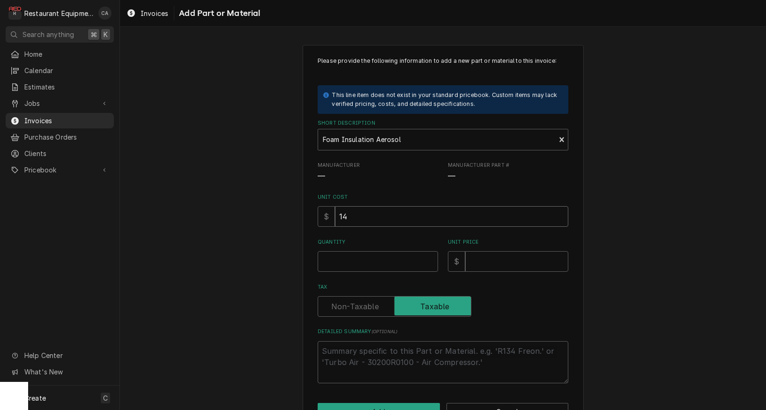
type textarea "x"
type input "14.9"
type textarea "x"
type input "14.97"
type textarea "x"
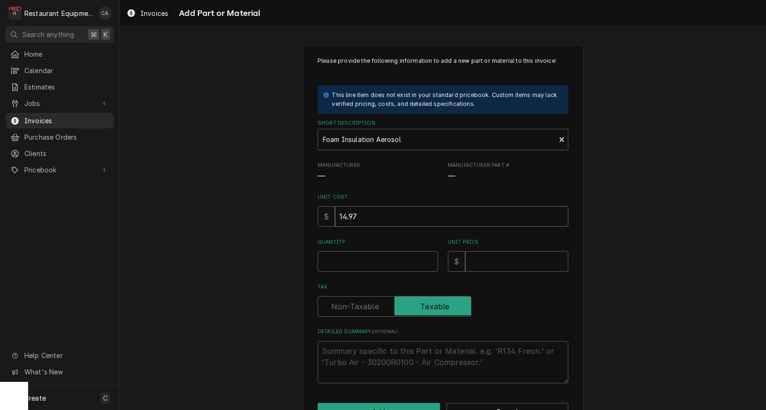
type input "14.971"
type textarea "x"
type input "14.97"
type textarea "x"
type input "1"
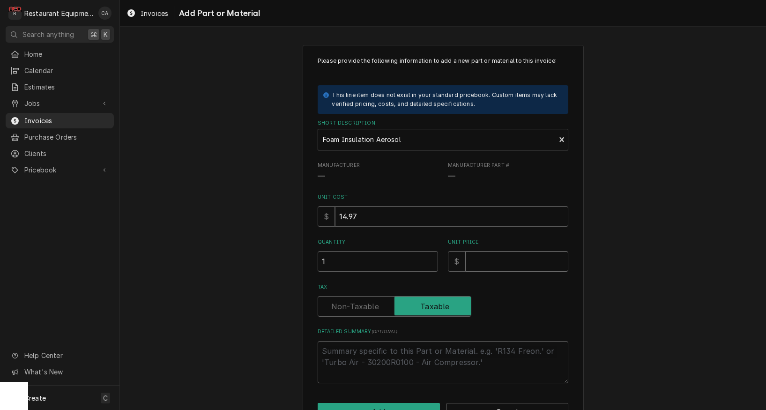
type textarea "x"
type input "2"
type textarea "x"
type input "29"
type textarea "x"
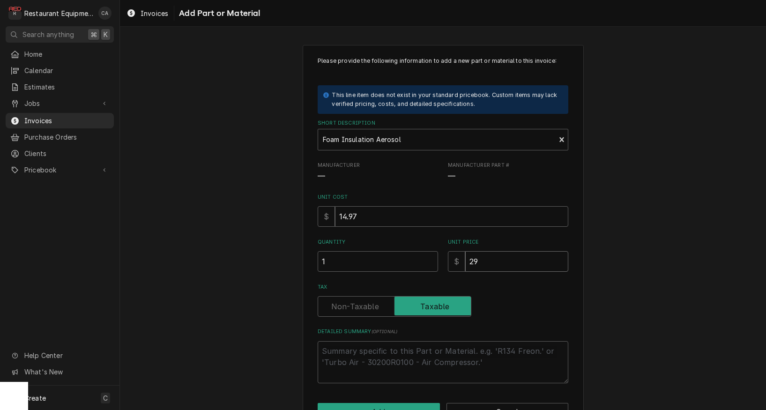
type input "29.9"
click at [362, 301] on label "Tax" at bounding box center [395, 306] width 154 height 21
click at [362, 301] on input "Tax" at bounding box center [394, 306] width 145 height 21
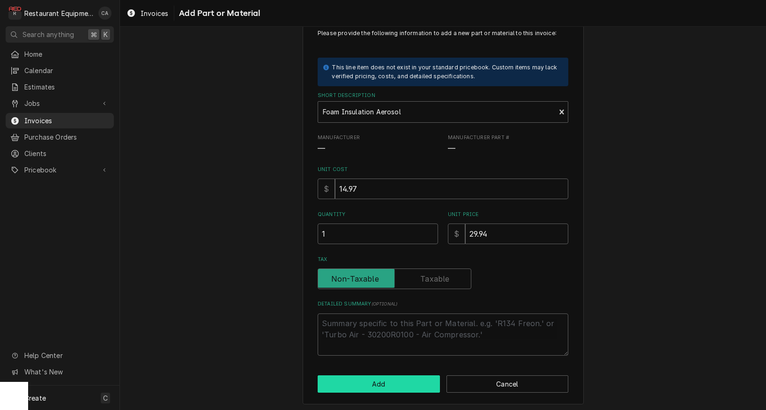
click at [377, 379] on button "Add" at bounding box center [379, 383] width 122 height 17
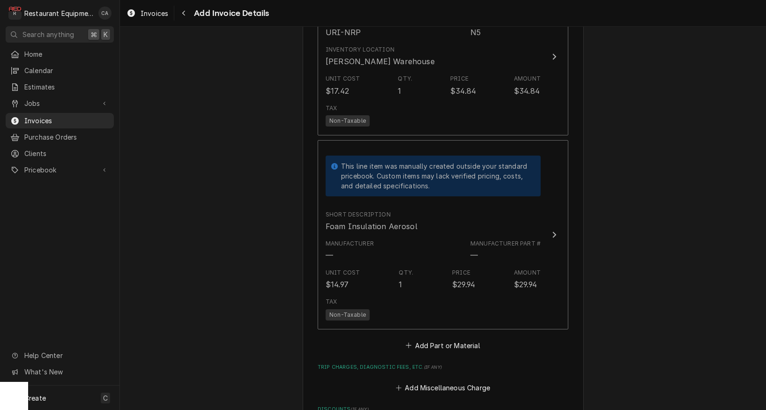
scroll to position [1462, 0]
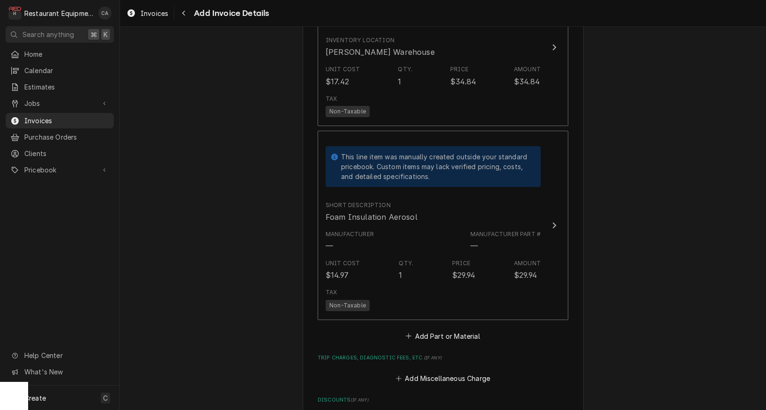
click at [436, 329] on button "Add Part or Material" at bounding box center [442, 335] width 77 height 13
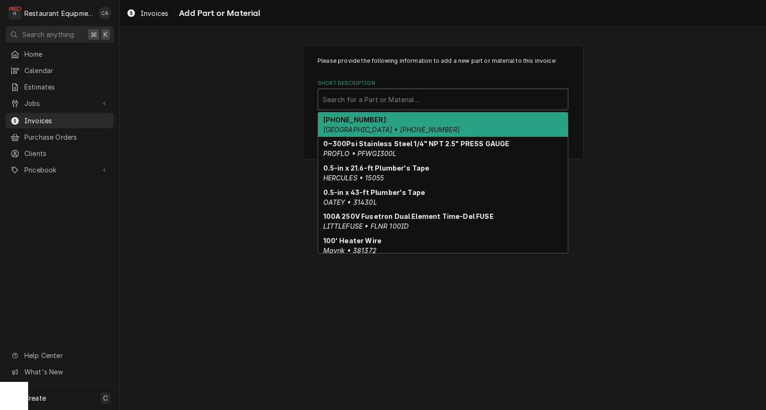
click at [340, 101] on div "Search for a Part or Material..." at bounding box center [443, 100] width 240 height 10
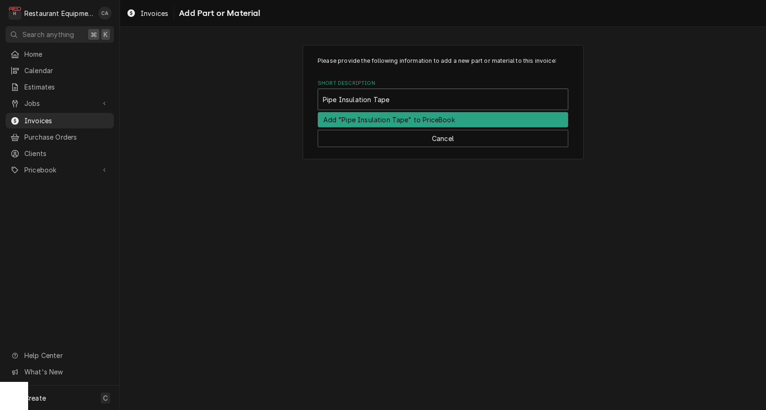
click at [346, 117] on div "Add "Pipe Insulation Tape" to PriceBook" at bounding box center [443, 119] width 250 height 15
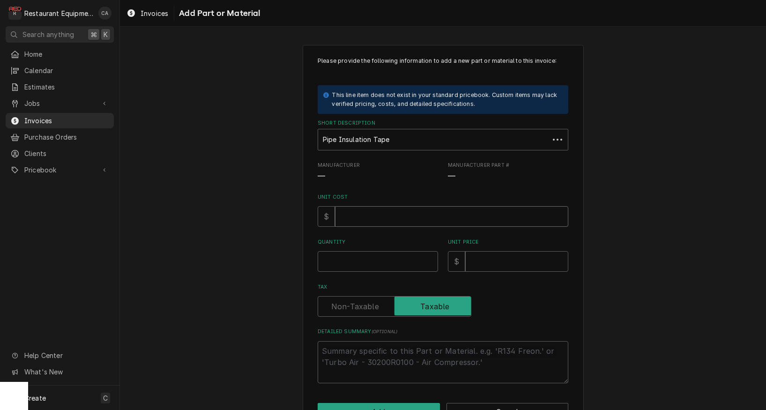
click at [346, 219] on input "Unit Cost" at bounding box center [451, 216] width 233 height 21
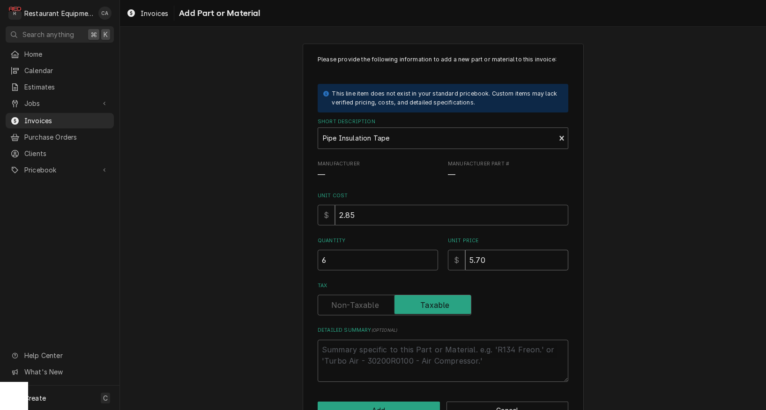
click at [493, 257] on input "5.70" at bounding box center [516, 260] width 103 height 21
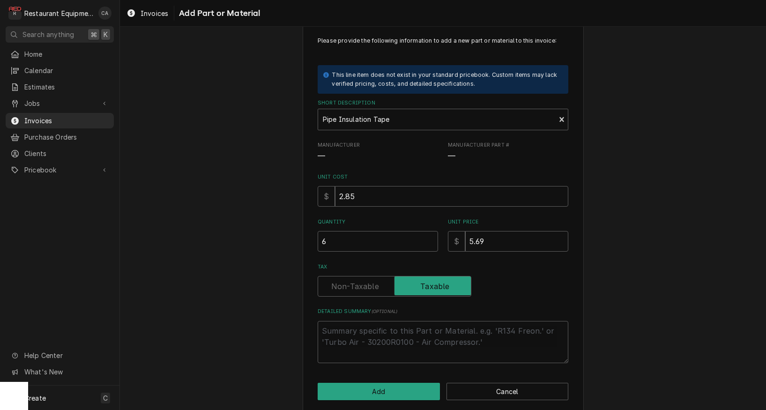
click at [341, 288] on label "Tax" at bounding box center [395, 286] width 154 height 21
click at [341, 288] on input "Tax" at bounding box center [394, 286] width 145 height 21
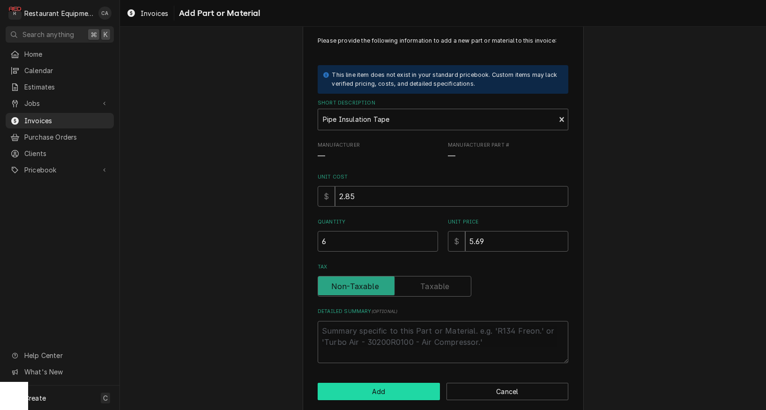
click at [368, 383] on button "Add" at bounding box center [379, 391] width 122 height 17
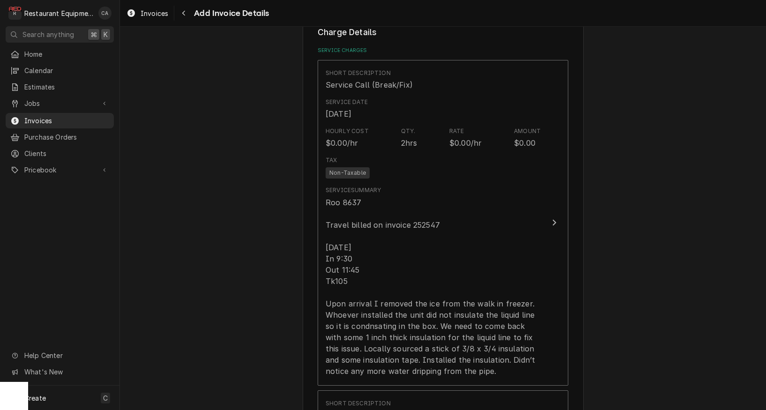
scroll to position [875, 0]
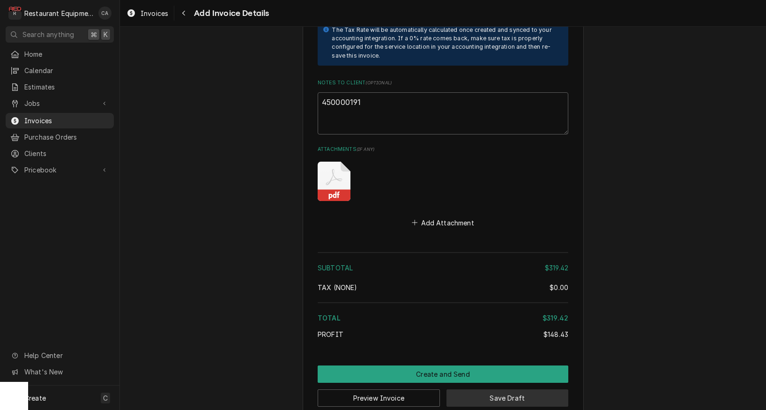
click at [501, 389] on button "Save Draft" at bounding box center [507, 397] width 122 height 17
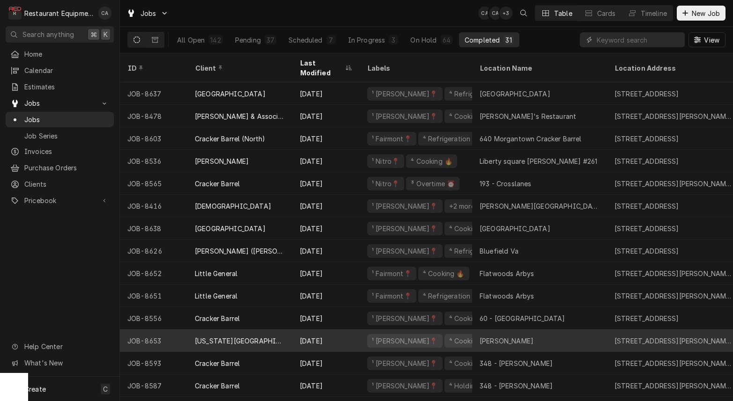
scroll to position [2, 0]
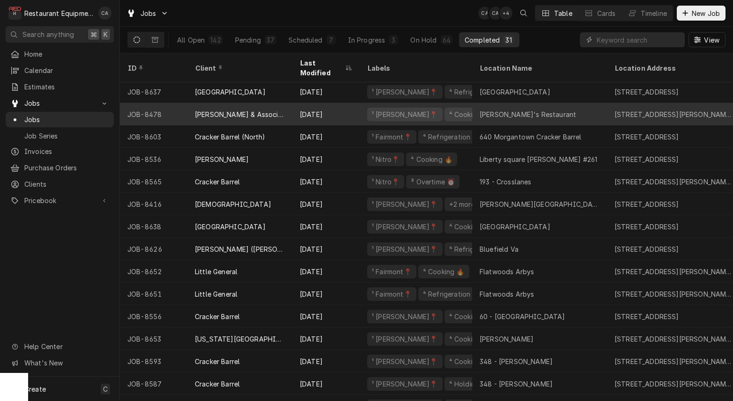
click at [506, 110] on div "Chico's Restaurant" at bounding box center [528, 115] width 96 height 10
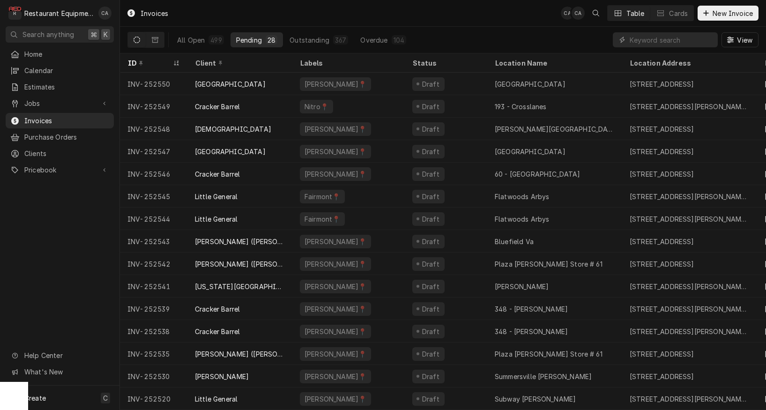
drag, startPoint x: 38, startPoint y: 99, endPoint x: 41, endPoint y: 124, distance: 24.5
click at [38, 99] on span "Jobs" at bounding box center [59, 103] width 71 height 10
click at [38, 119] on span "Jobs" at bounding box center [66, 120] width 85 height 10
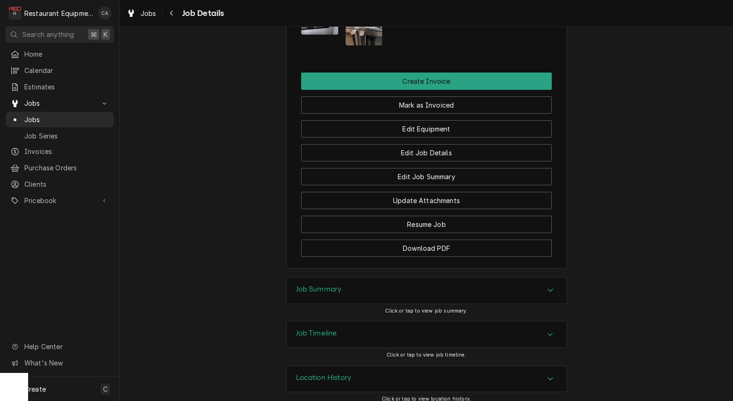
drag, startPoint x: 310, startPoint y: 281, endPoint x: 274, endPoint y: 277, distance: 35.4
click at [309, 285] on h3 "Job Summary" at bounding box center [319, 289] width 46 height 9
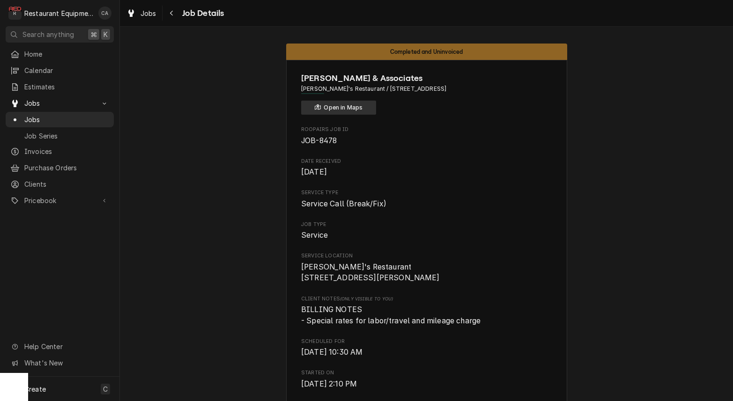
click at [328, 109] on button "Open in Maps" at bounding box center [338, 108] width 75 height 14
click at [157, 15] on div "Jobs" at bounding box center [142, 13] width 34 height 12
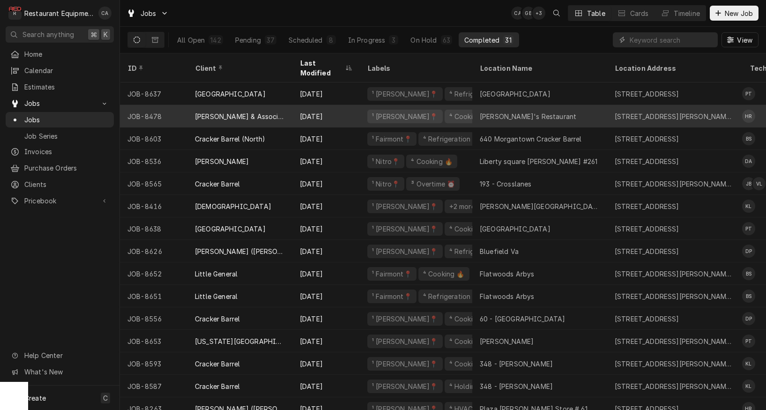
click at [486, 111] on div "[PERSON_NAME]'s Restaurant" at bounding box center [528, 116] width 96 height 10
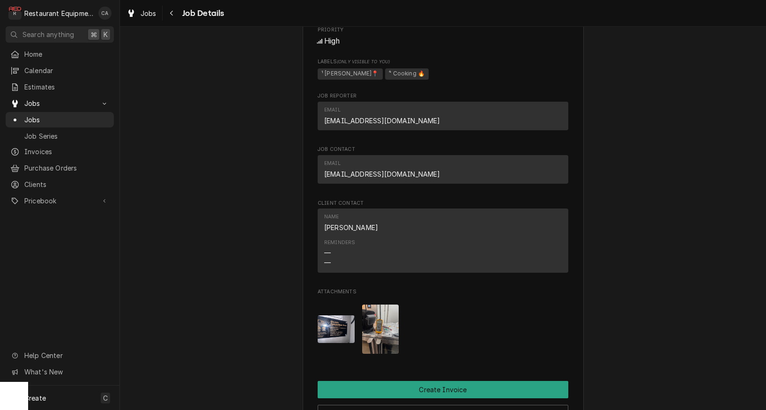
scroll to position [786, 0]
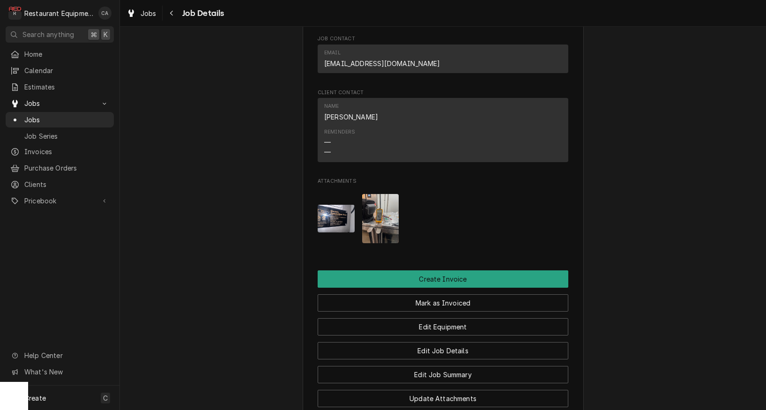
click at [340, 212] on img "Attachments" at bounding box center [336, 219] width 37 height 28
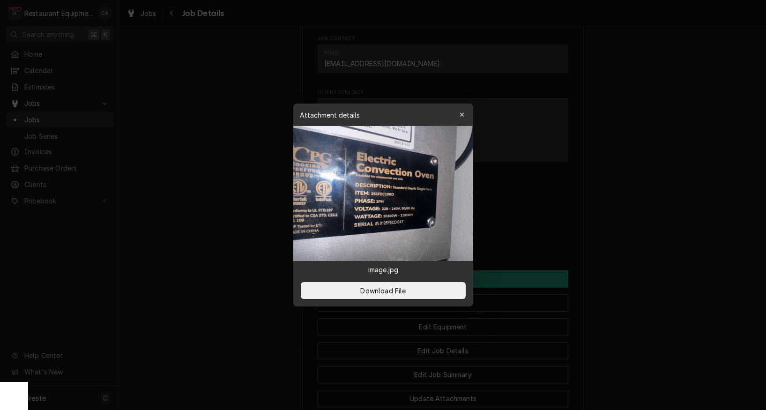
click at [467, 113] on button "button" at bounding box center [461, 114] width 15 height 15
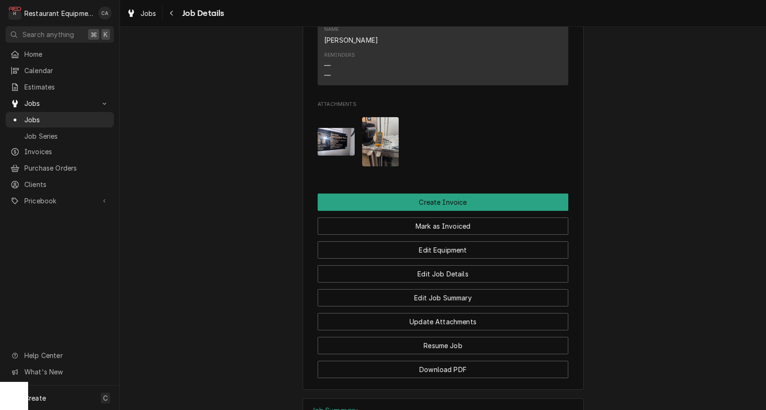
scroll to position [881, 0]
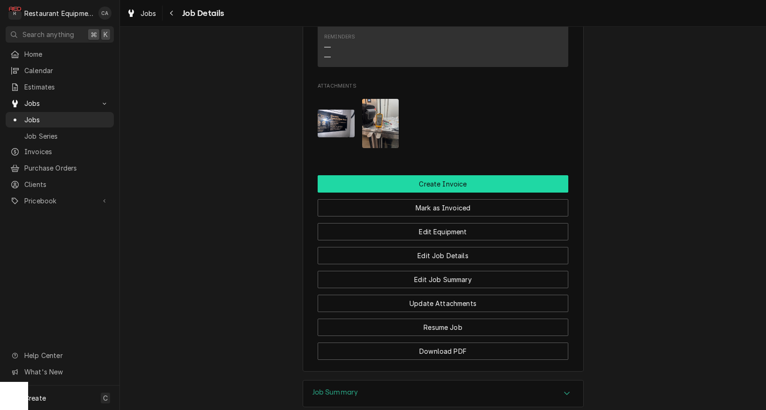
click at [406, 176] on button "Create Invoice" at bounding box center [443, 183] width 251 height 17
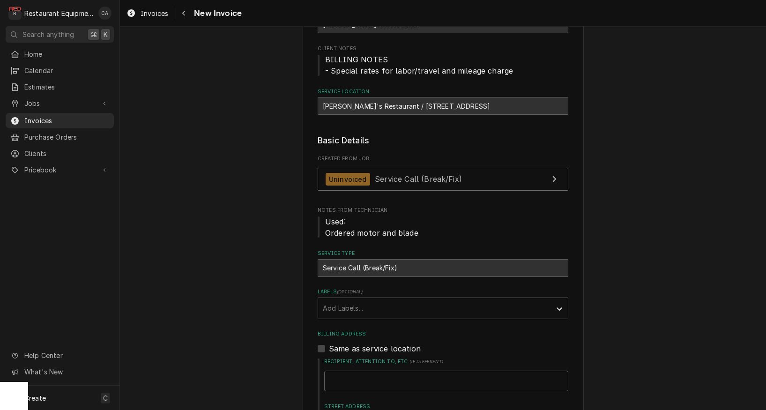
scroll to position [116, 0]
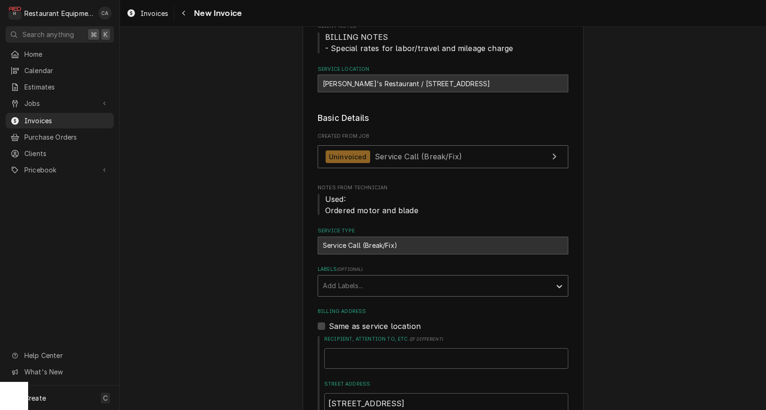
click at [347, 281] on div "Add Labels..." at bounding box center [434, 286] width 223 height 10
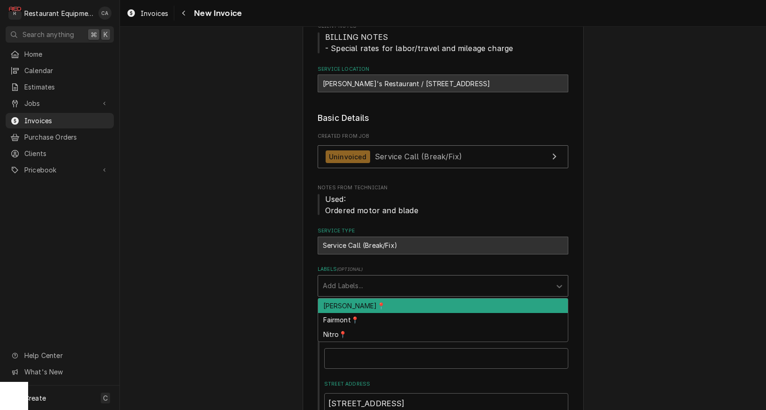
click at [342, 304] on div "BECKLEY📍" at bounding box center [443, 305] width 250 height 15
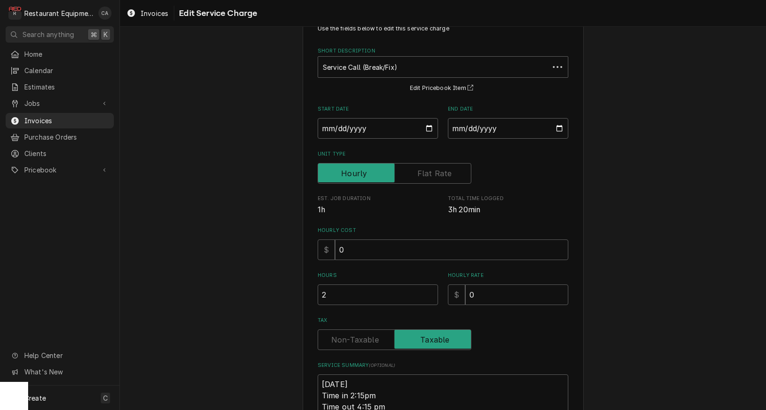
scroll to position [96, 0]
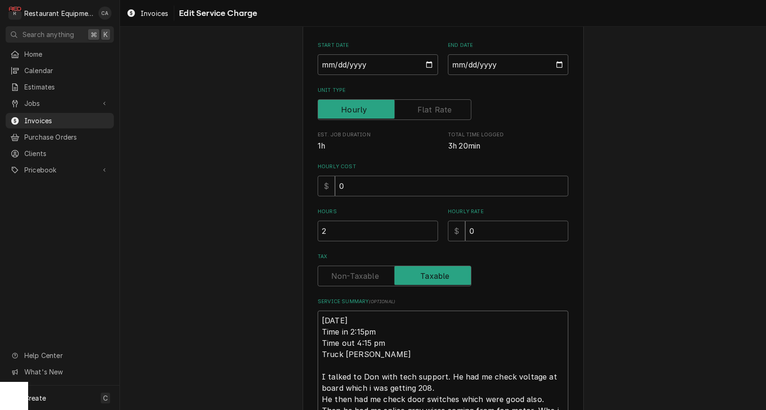
type textarea "x"
type textarea "R8/11/2025 Time in 2:15pm Time out 4:15 pm Truck Thomas I talked to Don with te…"
type textarea "x"
type textarea "Ro8/11/2025 Time in 2:15pm Time out 4:15 pm Truck Thomas I talked to Don with t…"
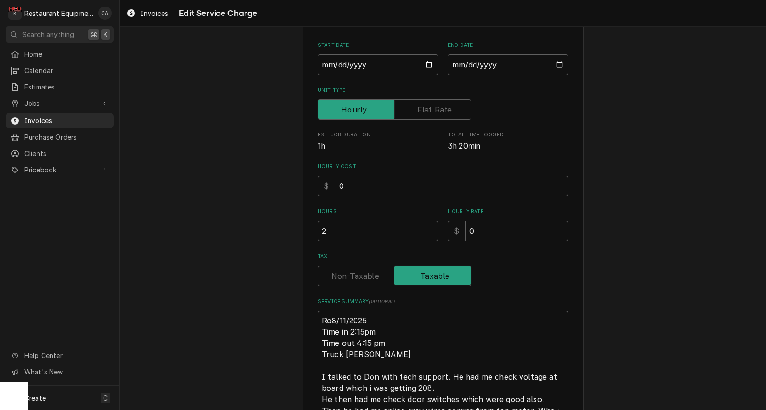
type textarea "x"
type textarea "Roo8/11/2025 Time in 2:15pm Time out 4:15 pm Truck Thomas I talked to Don with …"
type textarea "x"
type textarea "Roo 8/11/2025 Time in 2:15pm Time out 4:15 pm Truck Thomas I talked to Don with…"
type textarea "x"
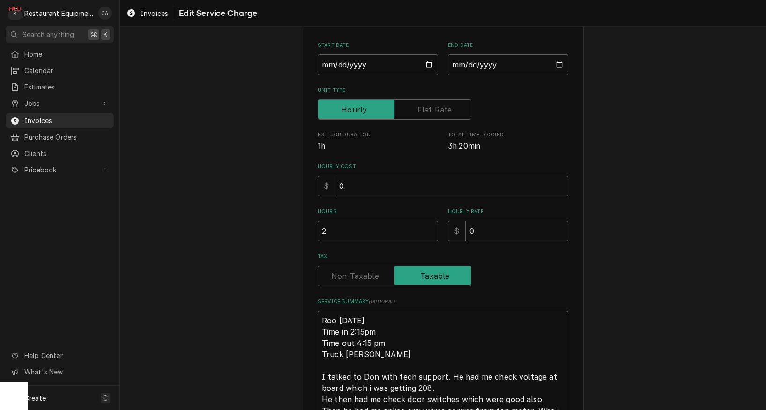
type textarea "Roo 88/11/2025 Time in 2:15pm Time out 4:15 pm Truck Thomas I talked to Don wit…"
type textarea "x"
type textarea "Roo 848/11/2025 Time in 2:15pm Time out 4:15 pm Truck Thomas I talked to Don wi…"
type textarea "x"
type textarea "Roo 8478/11/2025 Time in 2:15pm Time out 4:15 pm Truck Thomas I talked to Don w…"
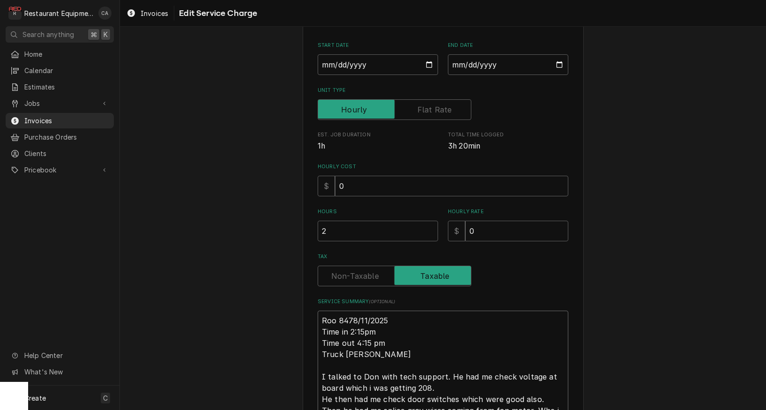
type textarea "x"
type textarea "Roo 84788/11/2025 Time in 2:15pm Time out 4:15 pm Truck Thomas I talked to Don …"
type textarea "x"
type textarea "Roo 8478 8/11/2025 Time in 2:15pm Time out 4:15 pm Truck Thomas I talked to Don…"
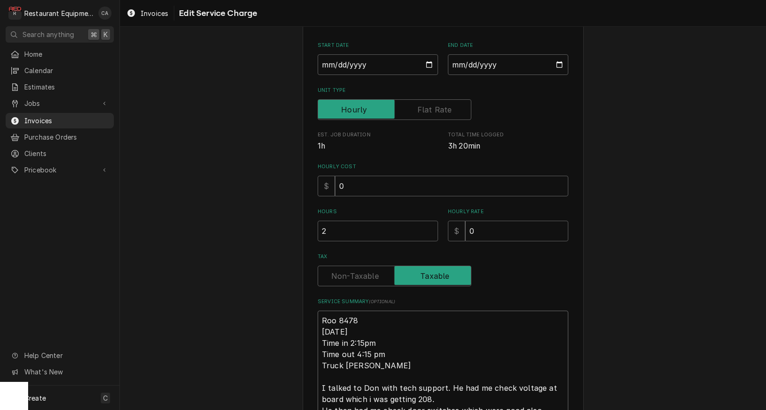
type textarea "x"
type textarea "Roo 8478 8/11/2025 Time in 2:15pm Time out 4:15 pm Truck Thomas I talked to Don…"
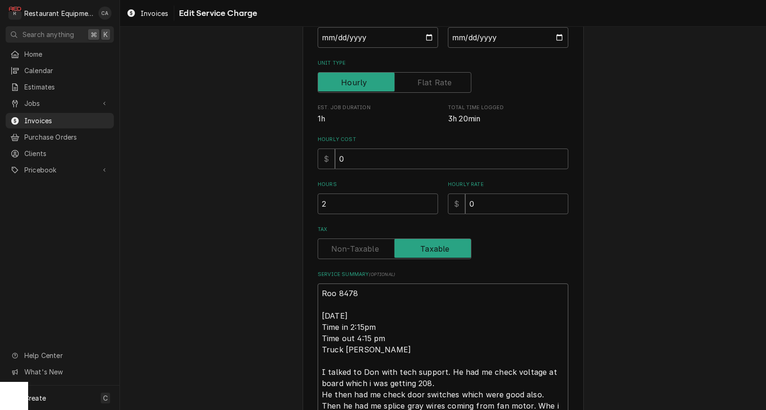
scroll to position [122, 0]
type textarea "x"
type textarea "Roo 8478 8/11/2025 Time in 2:15pm Time out 4:15pm Truck Thomas I talked to Don …"
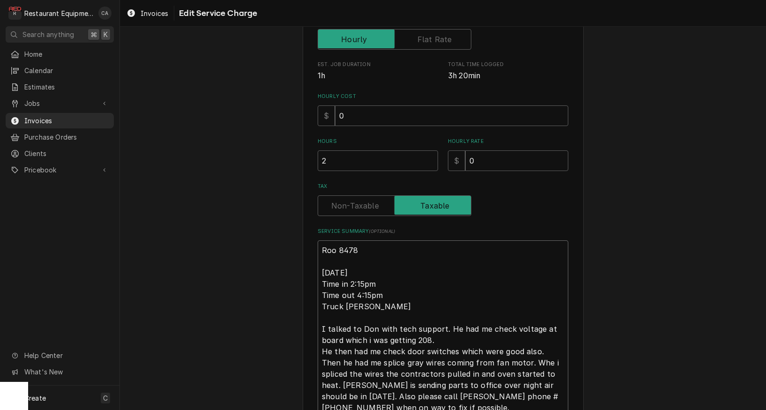
scroll to position [167, 0]
click at [440, 340] on textarea "Roo 8478 8/11/2025 Time in 2:15pm Time out 4:15pm Truck Thomas I talked to Don …" at bounding box center [443, 383] width 251 height 289
click at [440, 334] on textarea "Roo 8478 8/11/2025 Time in 2:15pm Time out 4:15pm Truck Thomas I talked to Don …" at bounding box center [443, 383] width 251 height 289
type textarea "x"
type textarea "Roo 8478 8/11/2025 Time in 2:15pm Time out 4:15pm Truck Thomas I talked to Don …"
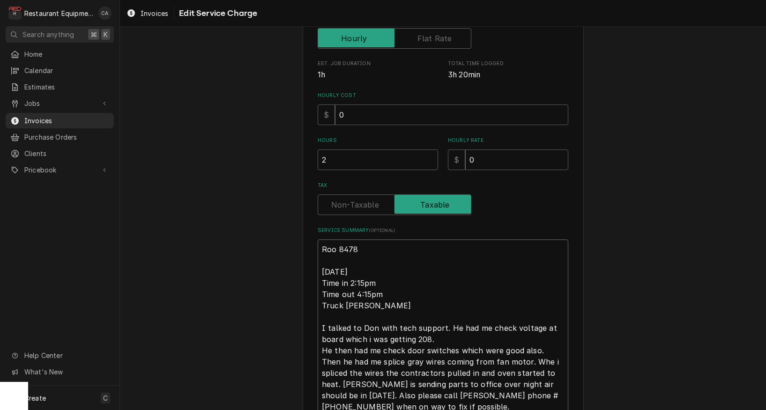
type textarea "x"
type textarea "Roo 8478 8/11/2025 Time in 2:15pm Time out 4:15pm Truck Thomas I talked to Don …"
click at [369, 336] on textarea "Roo 8478 8/11/2025 Time in 2:15pm Time out 4:15pm Truck Thomas I talked to Don …" at bounding box center [443, 383] width 251 height 289
type textarea "x"
type textarea "Roo 8478 8/11/2025 Time in 2:15pm Time out 4:15pm Truck Thomas I talked to Don …"
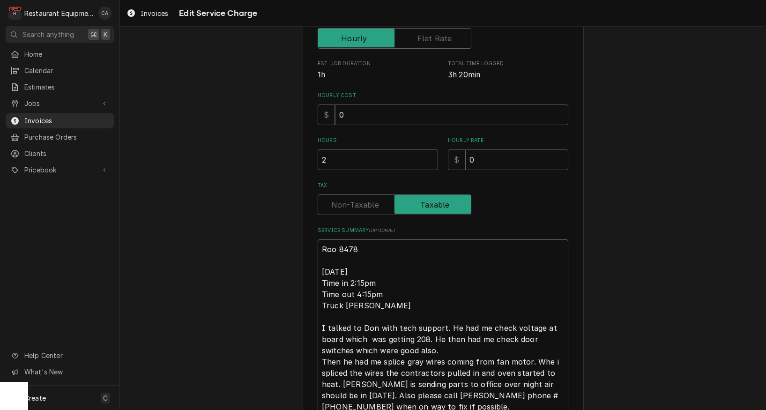
type textarea "x"
type textarea "Roo 8478 8/11/2025 Time in 2:15pm Time out 4:15pm Truck Thomas I talked to Don …"
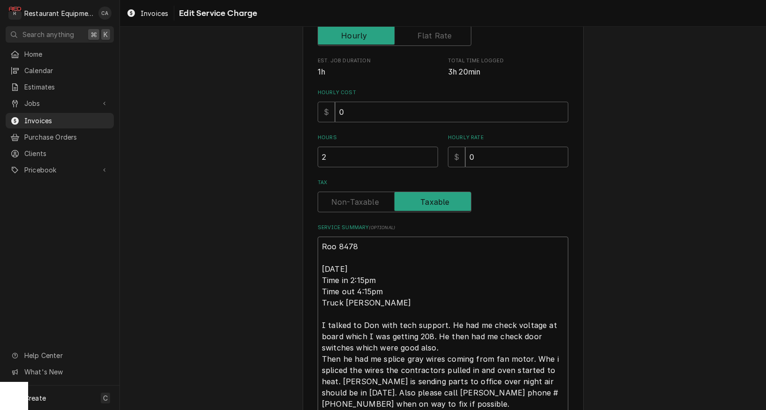
scroll to position [170, 0]
click at [453, 347] on textarea "Roo 8478 8/11/2025 Time in 2:15pm Time out 4:15pm Truck Thomas I talked to Don …" at bounding box center [443, 380] width 251 height 289
type textarea "x"
type textarea "Roo 8478 8/11/2025 Time in 2:15pm Time out 4:15pm Truck Thomas I talked to Don …"
type textarea "x"
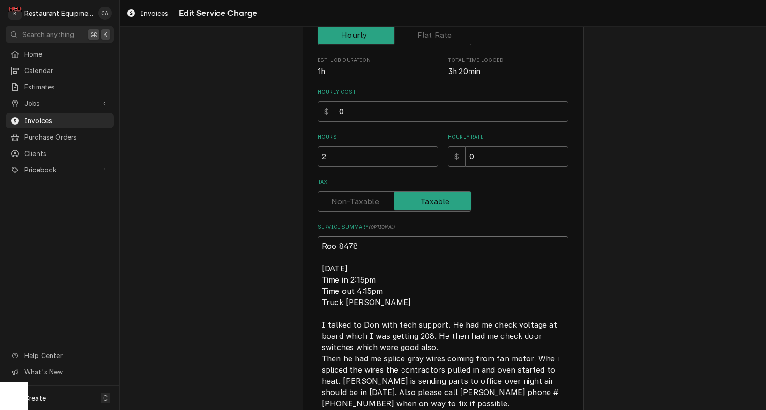
type textarea "Roo 8478 8/11/2025 Time in 2:15pm Time out 4:15pm Truck Thomas I talked to Don …"
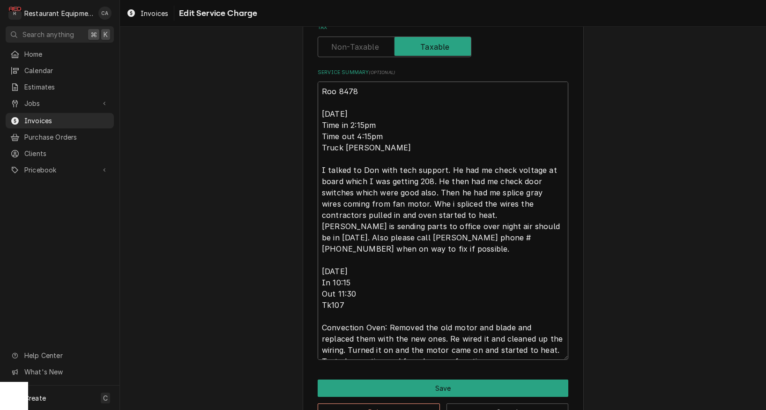
scroll to position [0, 0]
click at [425, 325] on textarea "Roo 8478 8/11/2025 Time in 2:15pm Time out 4:15pm Truck Thomas I talked to Don …" at bounding box center [443, 220] width 251 height 278
type textarea "x"
type textarea "Roo 8478 8/11/2025 Time in 2:15pm Time out 4:15pm Truck Thomas I talked to Don …"
type textarea "x"
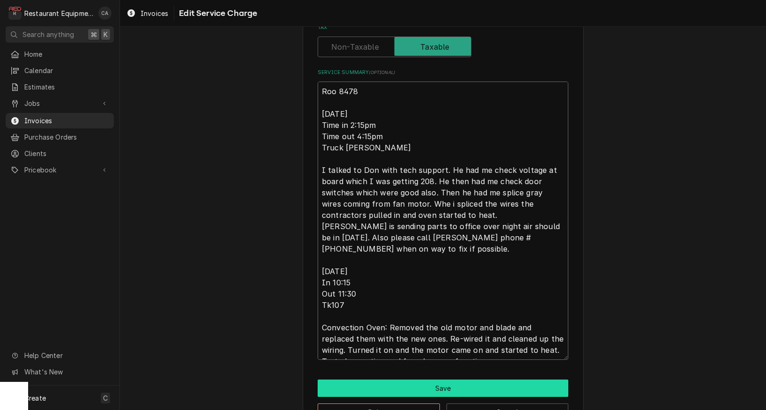
type textarea "Roo 8478 8/11/2025 Time in 2:15pm Time out 4:15pm Truck Thomas I talked to Don …"
click at [437, 382] on button "Save" at bounding box center [443, 387] width 251 height 17
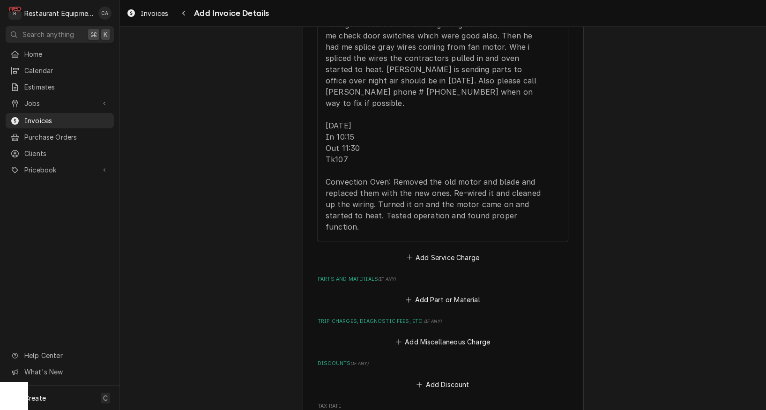
scroll to position [1143, 0]
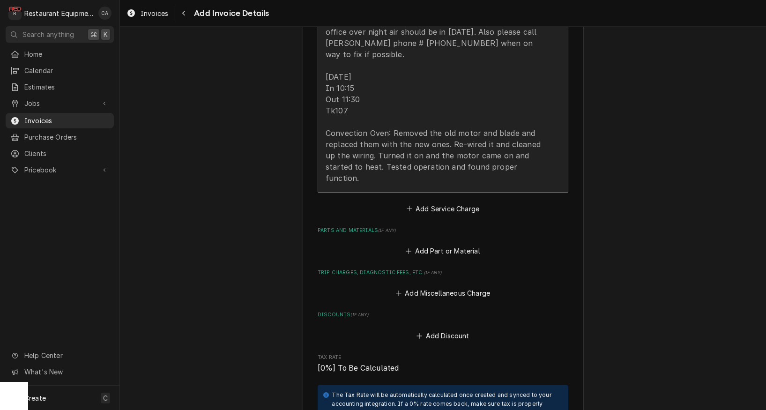
click at [400, 137] on div "Roo 8478 8/11/2025 Time in 2:15pm Time out 4:15pm Truck Thomas I talked to Don …" at bounding box center [432, 31] width 215 height 303
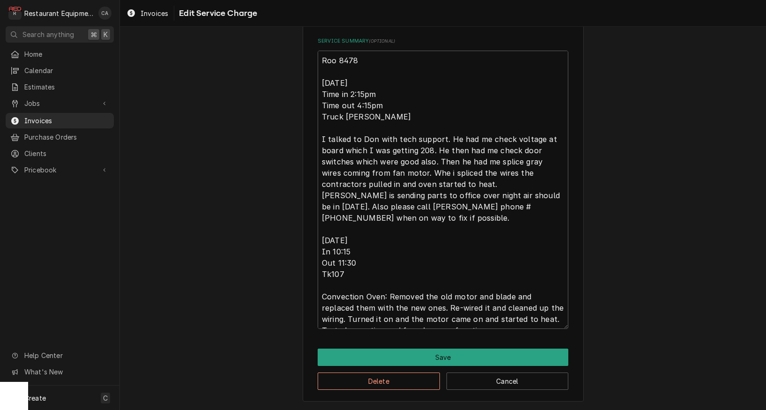
scroll to position [88, 0]
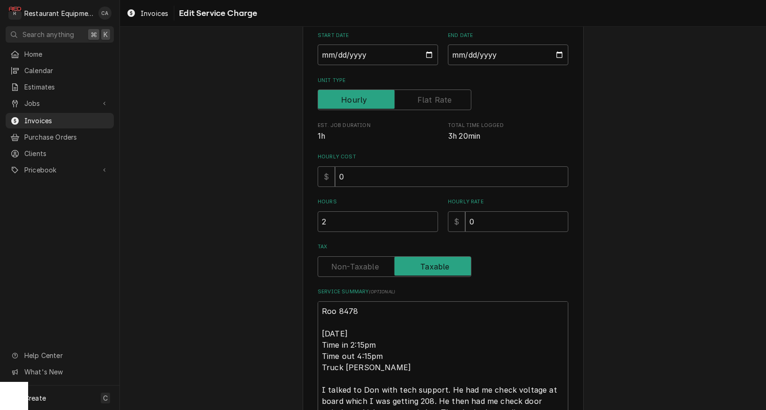
type textarea "x"
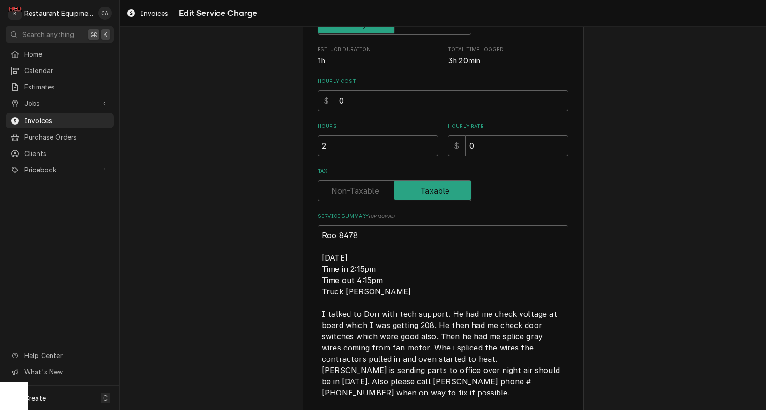
scroll to position [0, 0]
click at [352, 192] on label "Tax" at bounding box center [395, 190] width 154 height 21
click at [352, 192] on input "Tax" at bounding box center [394, 190] width 145 height 21
checkbox input "false"
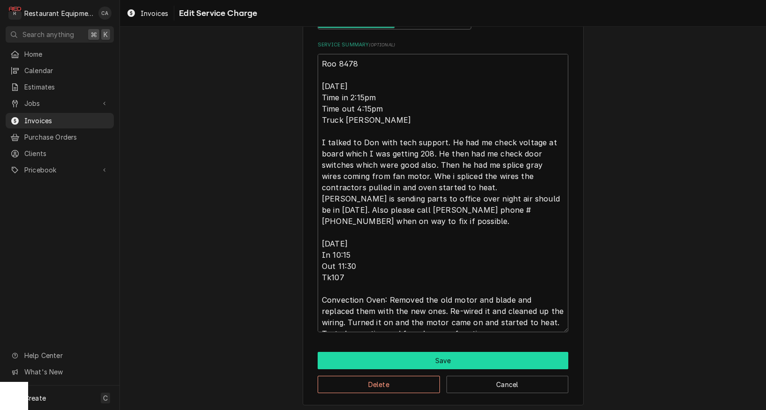
click at [428, 357] on button "Save" at bounding box center [443, 360] width 251 height 17
type textarea "x"
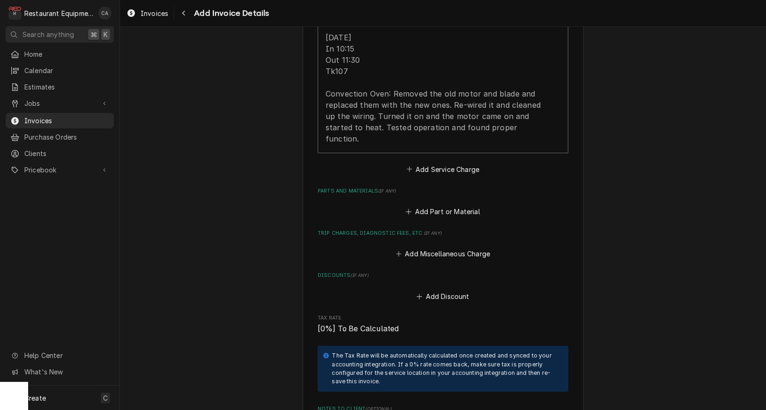
scroll to position [1208, 0]
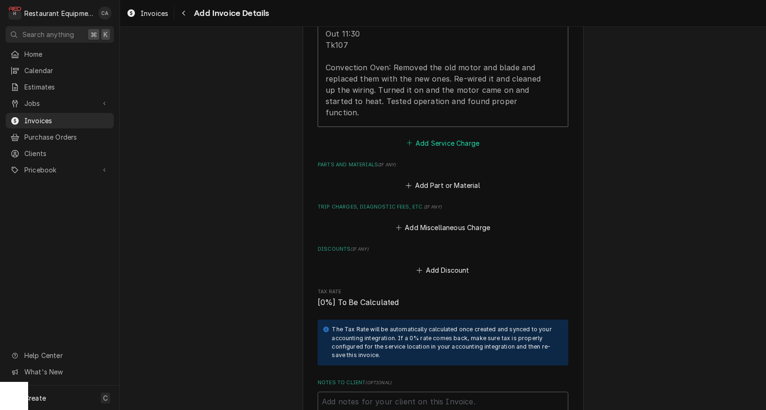
click at [437, 136] on button "Add Service Charge" at bounding box center [443, 142] width 76 height 13
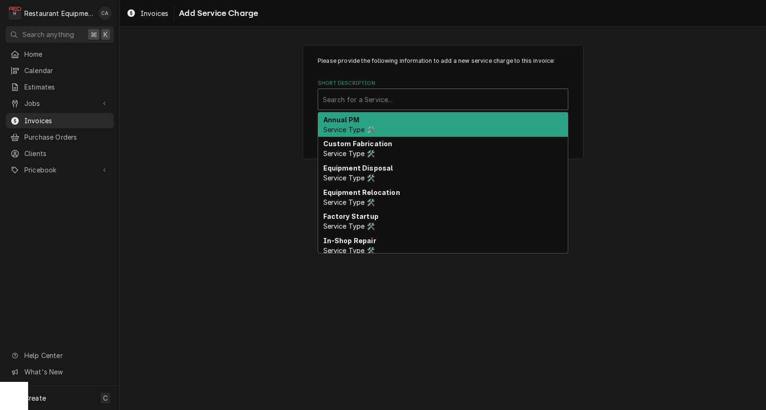
click at [362, 100] on div "Search for a Service..." at bounding box center [443, 100] width 240 height 10
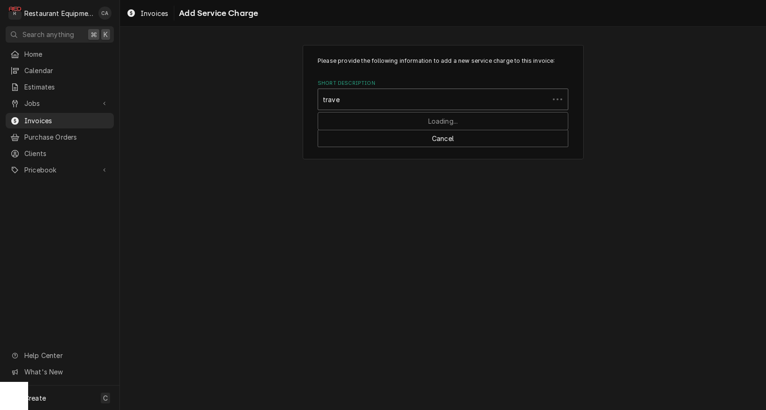
type input "travel"
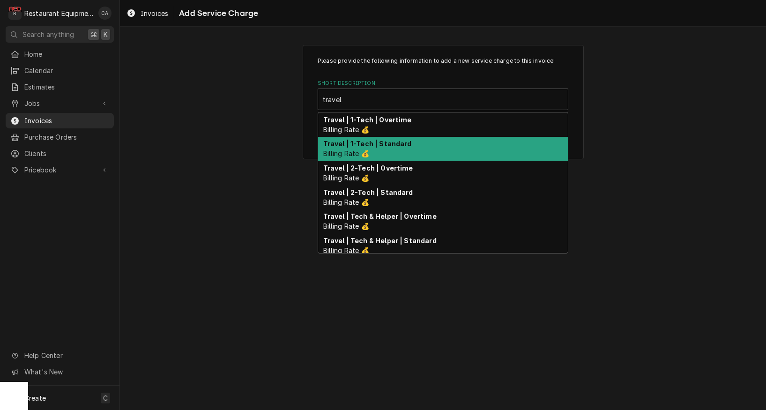
click at [371, 146] on strong "Travel | 1-Tech | Standard" at bounding box center [367, 144] width 89 height 8
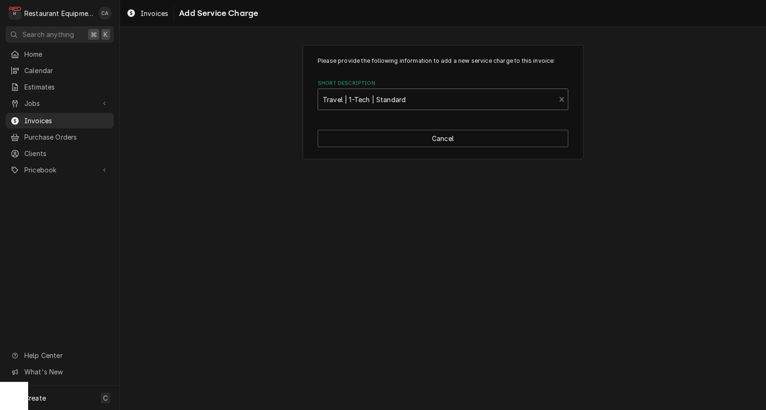
type textarea "x"
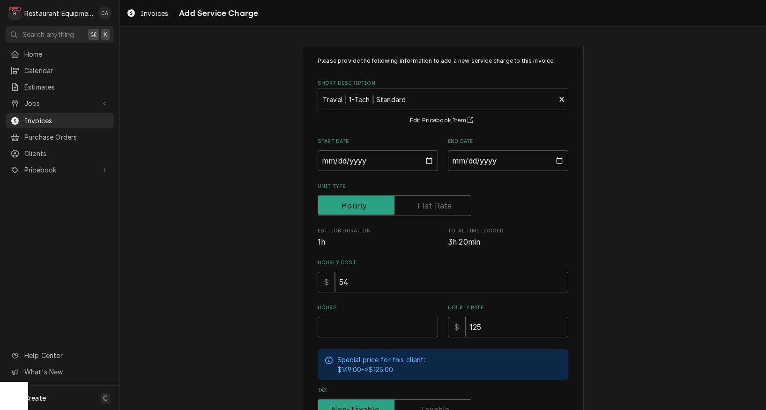
click at [215, 177] on div "Please provide the following information to add a new service charge to this in…" at bounding box center [443, 290] width 646 height 507
click at [352, 161] on input "Start Date" at bounding box center [378, 160] width 120 height 21
type input "2025-08-12"
type textarea "x"
type input "2025-08-11"
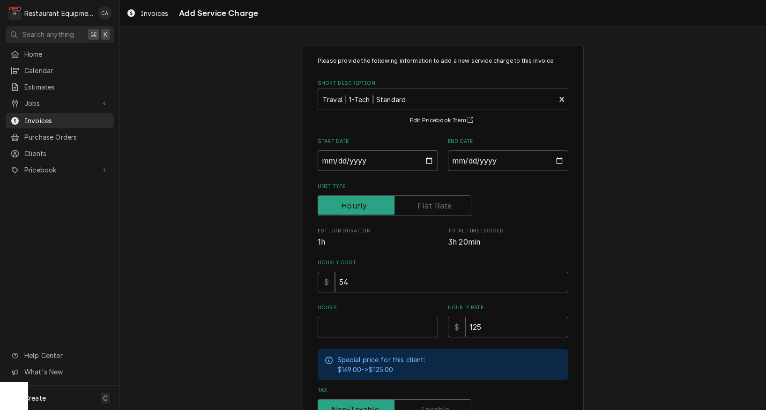
type textarea "x"
click at [480, 161] on input "End Date" at bounding box center [508, 160] width 120 height 21
type input "2025-08-22"
drag, startPoint x: 661, startPoint y: 216, endPoint x: 491, endPoint y: 276, distance: 179.8
click at [661, 216] on div "Please provide the following information to add a new service charge to this in…" at bounding box center [443, 290] width 646 height 507
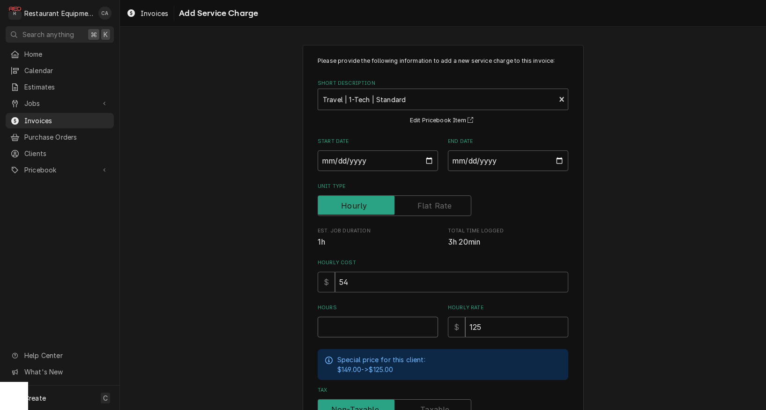
click at [354, 319] on input "Hours" at bounding box center [378, 327] width 120 height 21
type textarea "x"
type input "4"
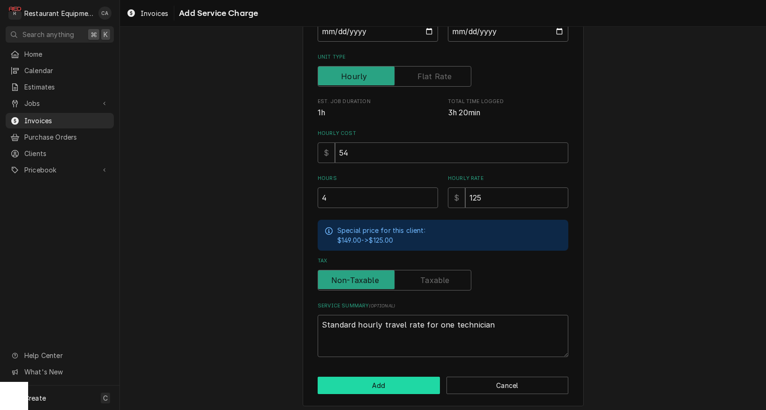
click at [359, 379] on button "Add" at bounding box center [379, 385] width 122 height 17
type textarea "x"
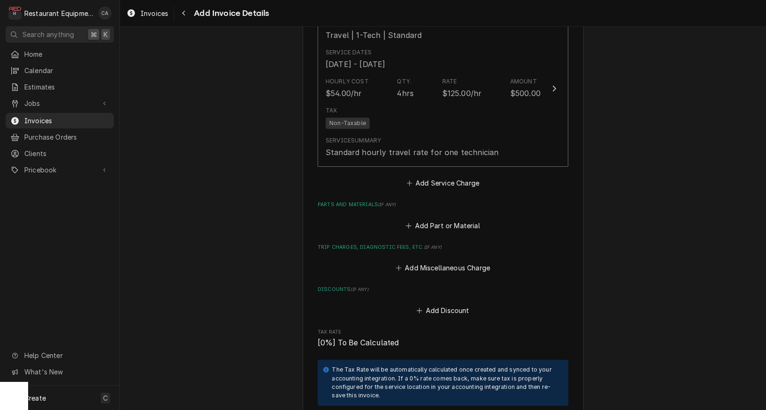
scroll to position [1366, 0]
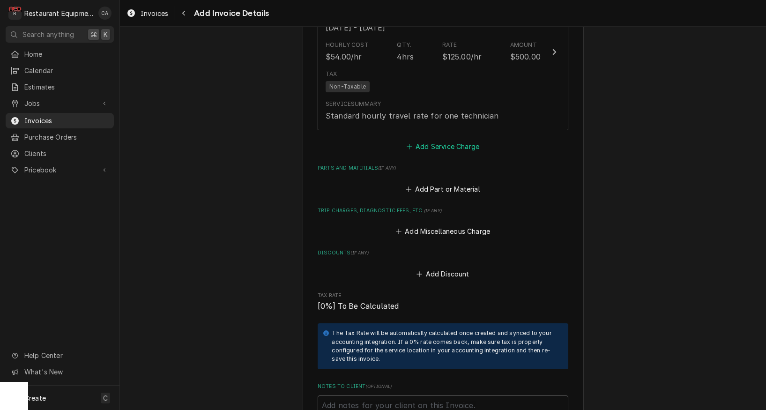
click at [446, 140] on button "Add Service Charge" at bounding box center [443, 146] width 76 height 13
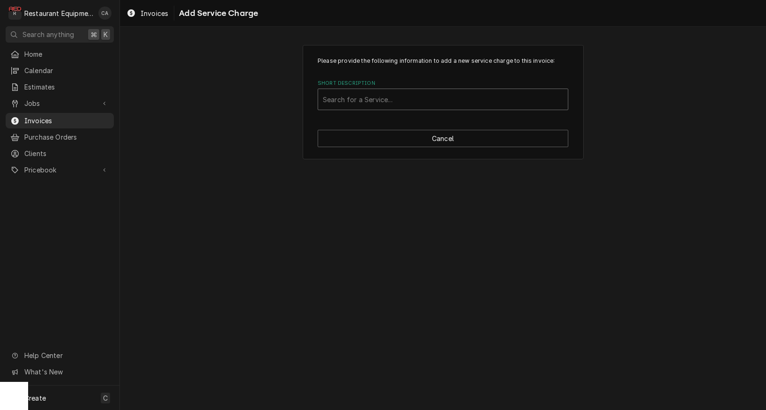
click at [395, 103] on div "Short Description" at bounding box center [443, 99] width 240 height 17
type input "labor"
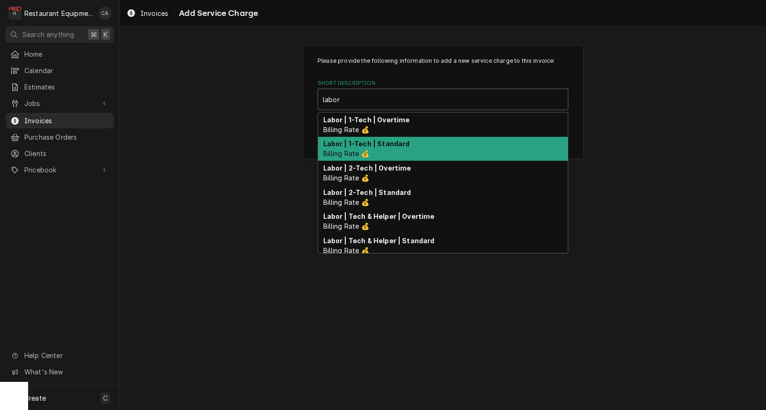
drag, startPoint x: 390, startPoint y: 145, endPoint x: 413, endPoint y: 175, distance: 38.1
click at [390, 145] on strong "Labor | 1-Tech | Standard" at bounding box center [366, 144] width 87 height 8
type textarea "x"
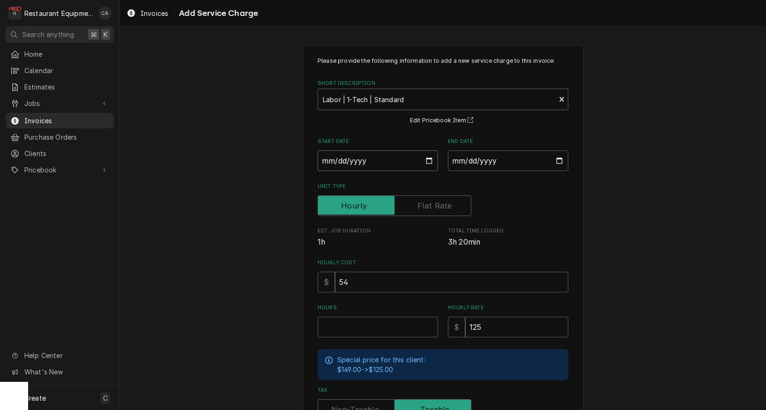
click at [349, 162] on input "Start Date" at bounding box center [378, 160] width 120 height 21
type input "2025-08-11"
type textarea "x"
drag, startPoint x: 512, startPoint y: 159, endPoint x: 516, endPoint y: 169, distance: 10.4
click at [512, 159] on input "End Date" at bounding box center [508, 160] width 120 height 21
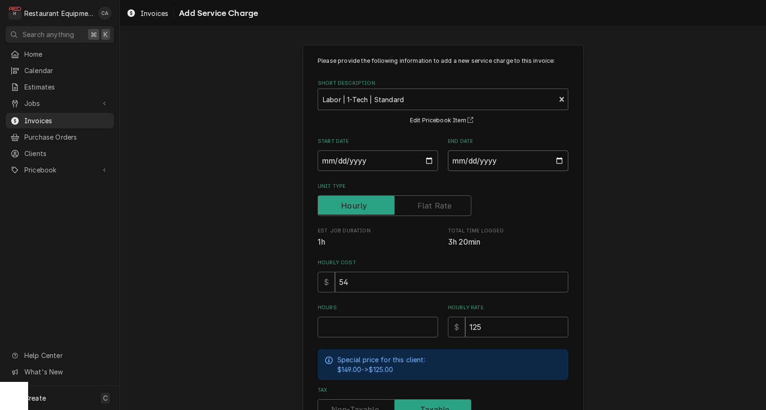
type input "2025-08-22"
click at [625, 207] on div "Please provide the following information to add a new service charge to this in…" at bounding box center [443, 290] width 646 height 507
click at [381, 320] on input "Hours" at bounding box center [378, 327] width 120 height 21
type textarea "x"
type input "3"
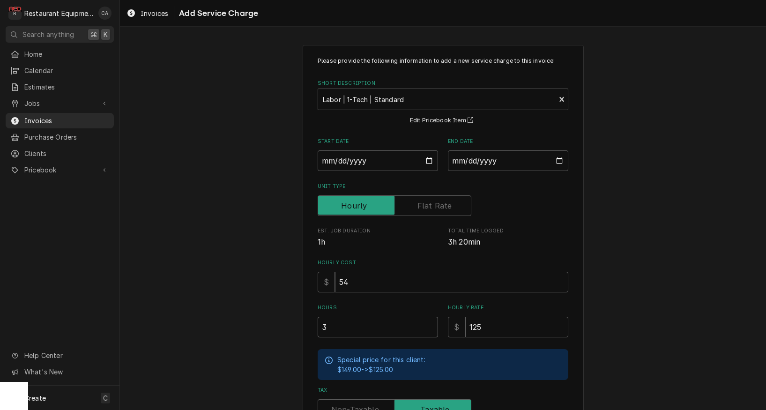
type textarea "x"
type input "3.2"
type textarea "x"
type input "3.25"
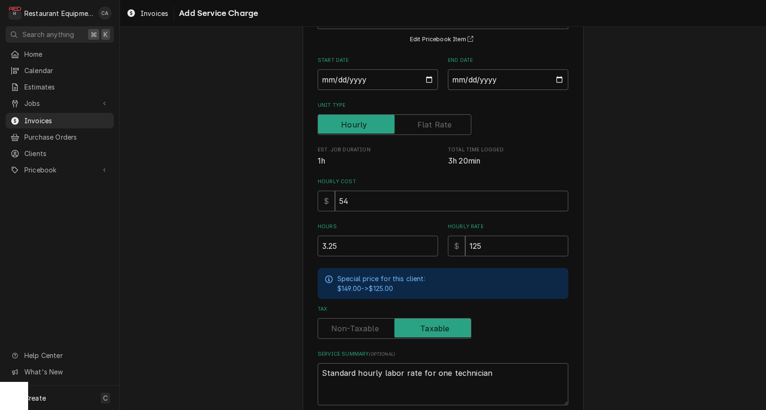
click at [356, 325] on label "Tax" at bounding box center [395, 328] width 154 height 21
click at [356, 325] on input "Tax" at bounding box center [394, 328] width 145 height 21
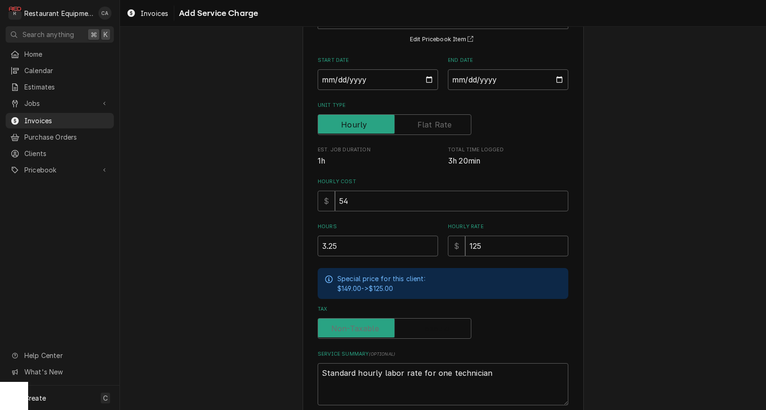
checkbox input "false"
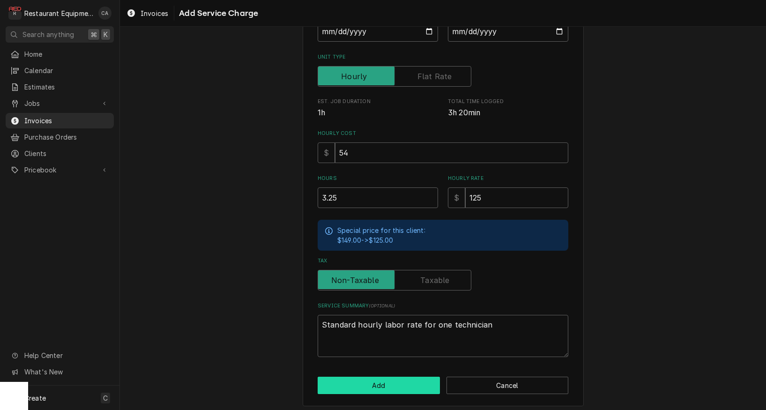
click at [370, 377] on button "Add" at bounding box center [379, 385] width 122 height 17
type textarea "x"
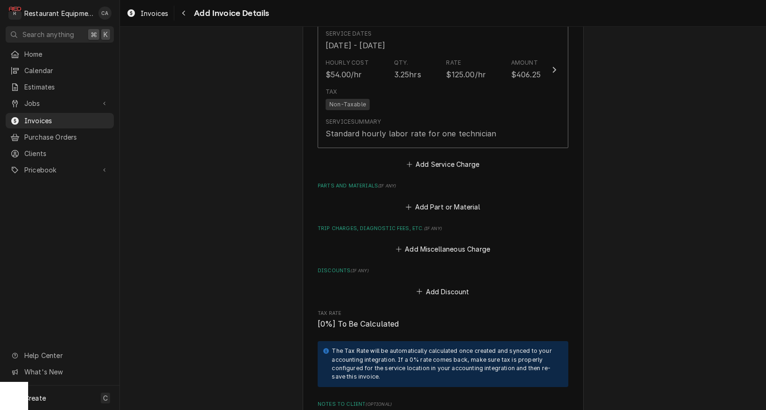
scroll to position [1525, 0]
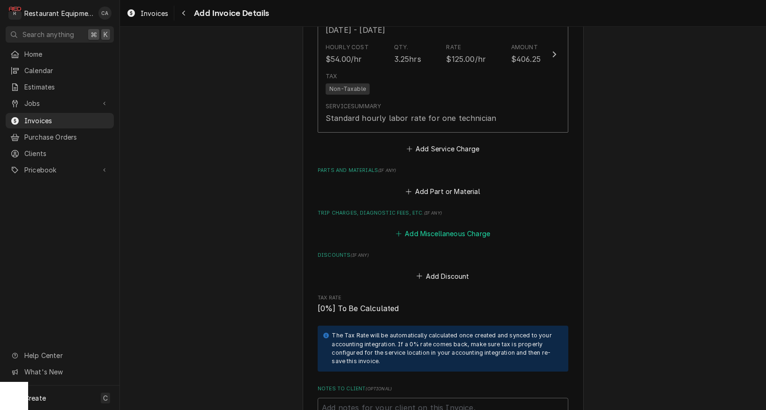
click at [419, 227] on button "Add Miscellaneous Charge" at bounding box center [442, 233] width 97 height 13
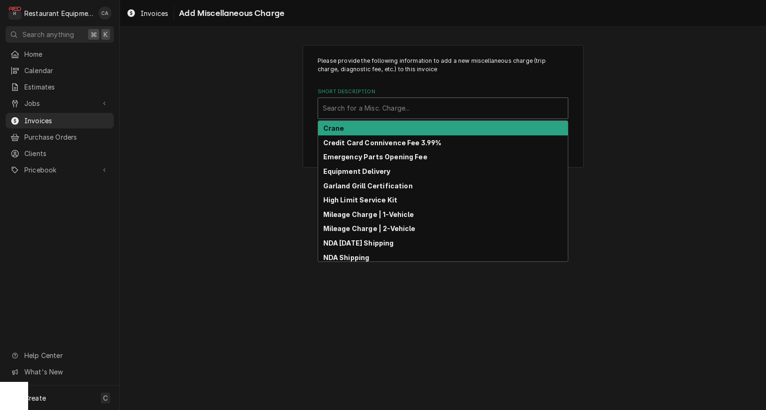
click at [329, 105] on div "Search for a Misc. Charge..." at bounding box center [443, 108] width 240 height 10
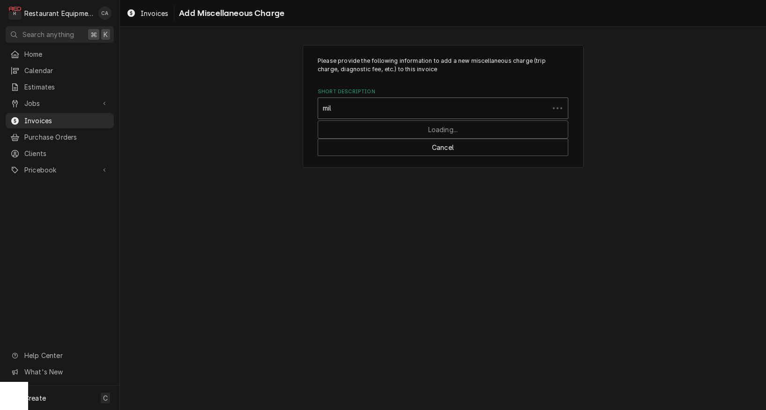
type input "mile"
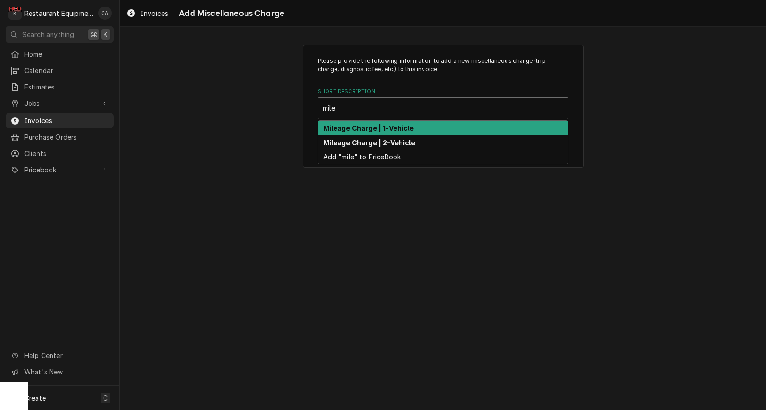
click at [343, 127] on strong "Mileage Charge | 1-Vehicle" at bounding box center [368, 128] width 91 height 8
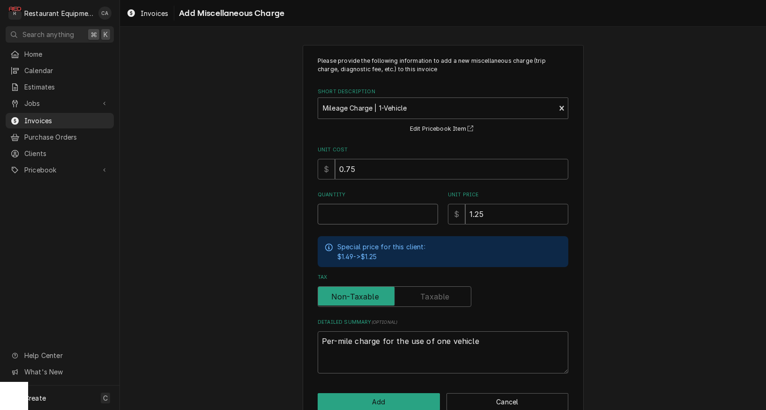
click at [337, 211] on input "Quantity" at bounding box center [378, 214] width 120 height 21
type textarea "x"
type input "2"
type textarea "x"
type input "21"
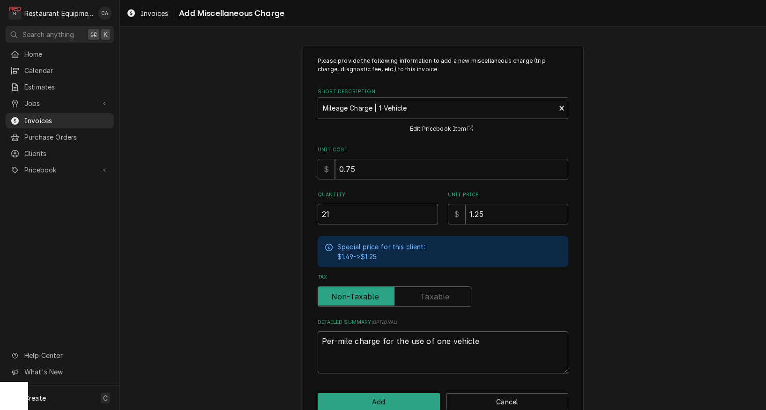
type textarea "x"
type input "213"
type textarea "x"
type input "213.6"
type textarea "x"
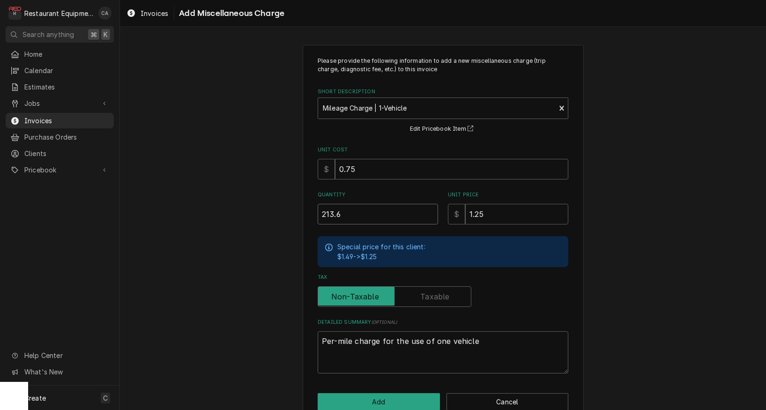
type input "213.60"
type textarea "x"
type input "213.6"
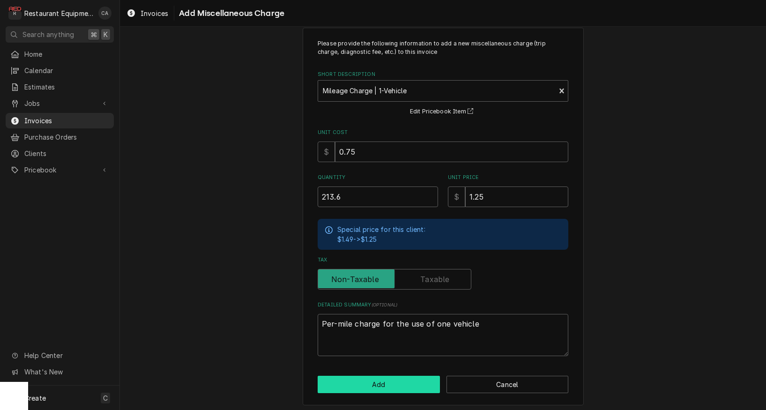
click at [352, 377] on button "Add" at bounding box center [379, 384] width 122 height 17
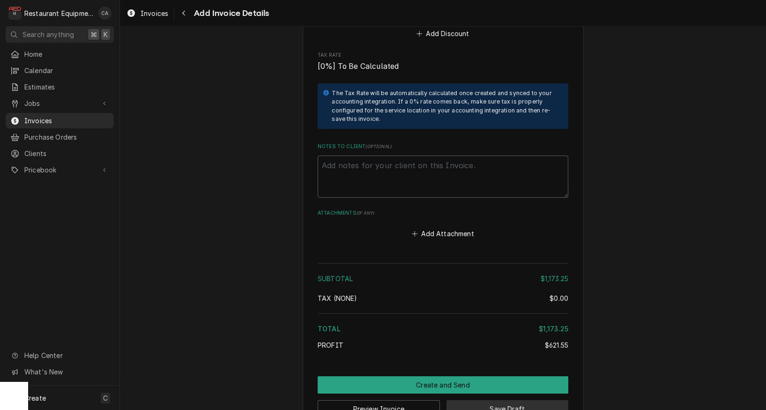
click at [480, 400] on button "Save Draft" at bounding box center [507, 408] width 122 height 17
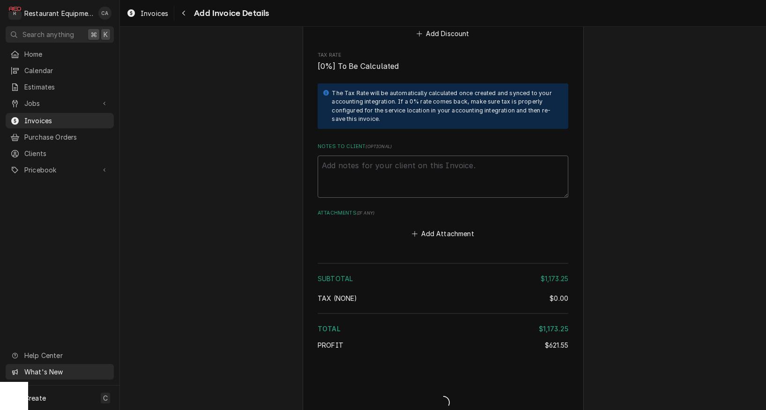
type textarea "x"
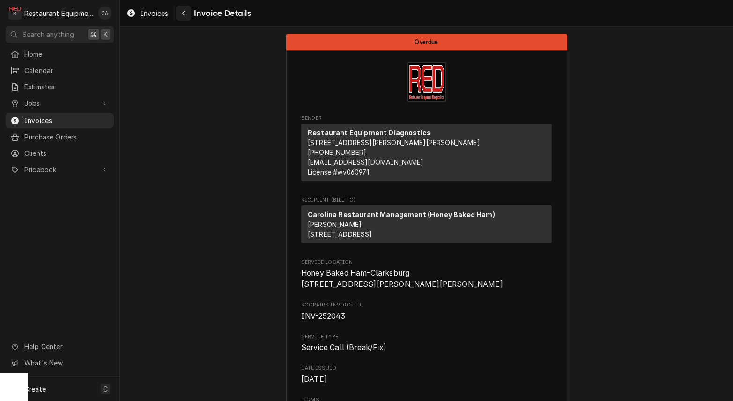
click at [181, 11] on div "Navigate back" at bounding box center [183, 12] width 9 height 9
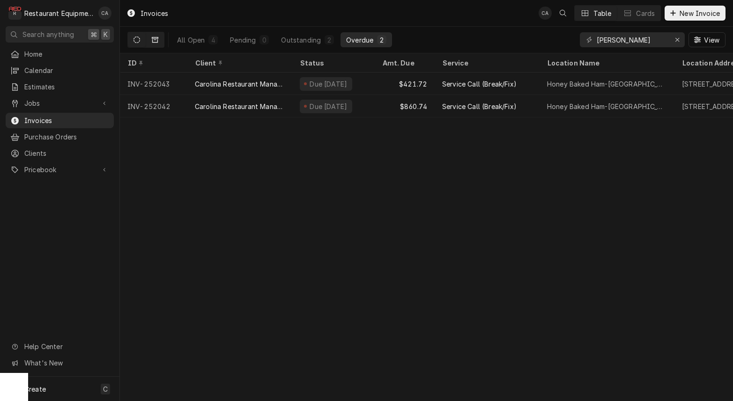
click at [159, 41] on button "Dynamic Content Wrapper" at bounding box center [155, 39] width 18 height 15
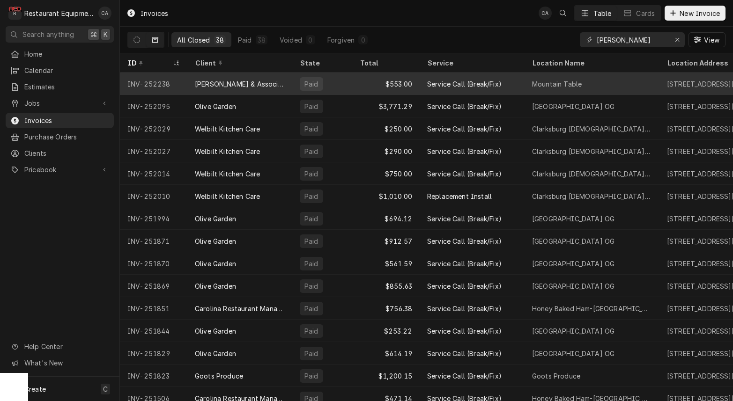
click at [244, 81] on div "Clark & Associates" at bounding box center [240, 84] width 90 height 10
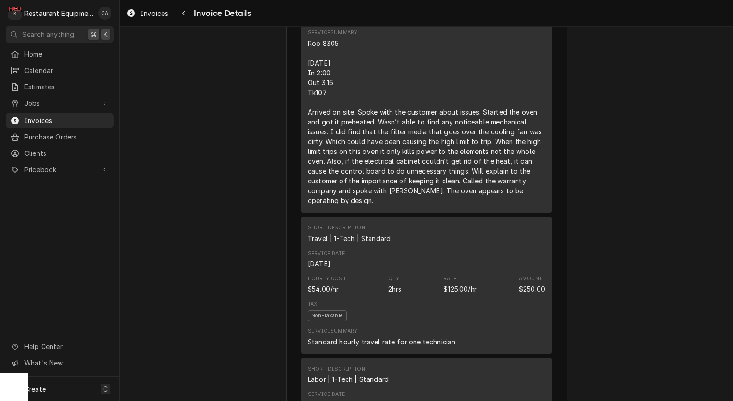
scroll to position [734, 0]
drag, startPoint x: 278, startPoint y: 202, endPoint x: 185, endPoint y: 55, distance: 173.4
click at [277, 200] on div "Paid Sender Restaurant Equipment Diagnostics [STREET_ADDRESS][PERSON_NAME][PERS…" at bounding box center [426, 321] width 613 height 2058
click at [158, 10] on span "Invoices" at bounding box center [154, 13] width 28 height 10
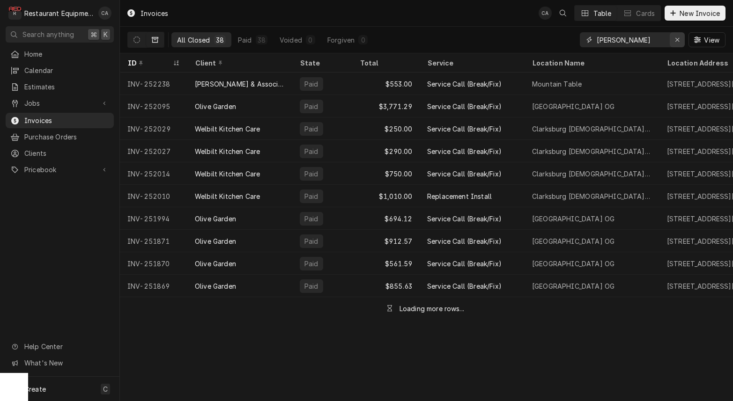
click at [677, 42] on icon "Erase input" at bounding box center [677, 40] width 5 height 7
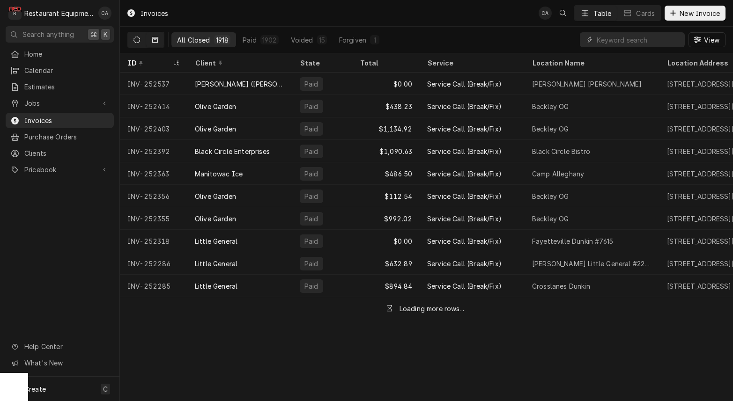
click at [142, 44] on button "Dynamic Content Wrapper" at bounding box center [137, 39] width 18 height 15
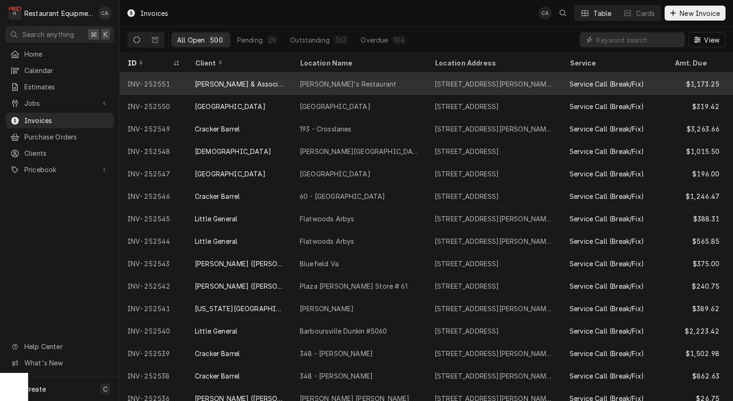
click at [389, 85] on div "[PERSON_NAME]'s Restaurant" at bounding box center [359, 84] width 135 height 22
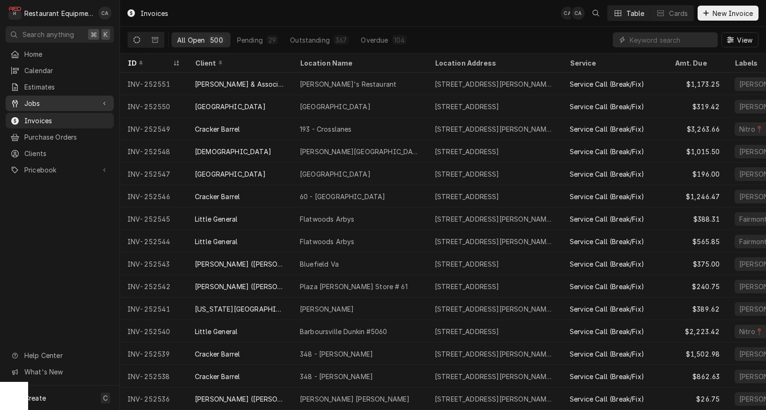
click at [35, 106] on link "Jobs" at bounding box center [60, 103] width 108 height 15
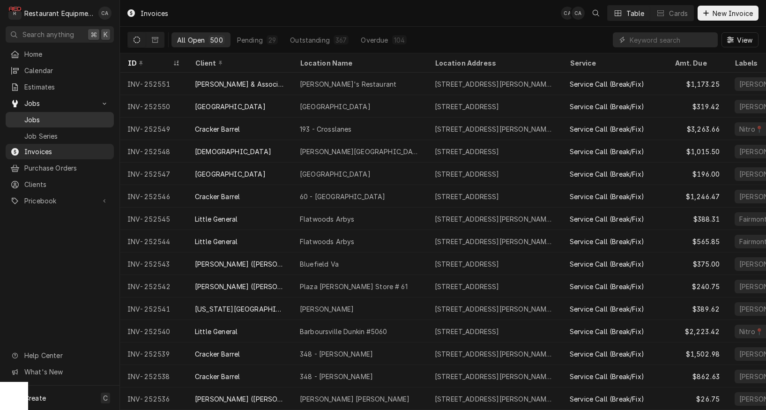
click at [41, 118] on span "Jobs" at bounding box center [66, 120] width 85 height 10
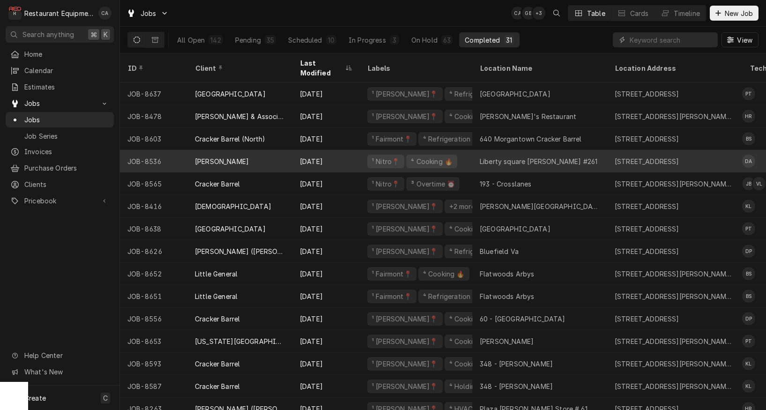
click at [501, 156] on div "Liberty square [PERSON_NAME] #261" at bounding box center [539, 161] width 118 height 10
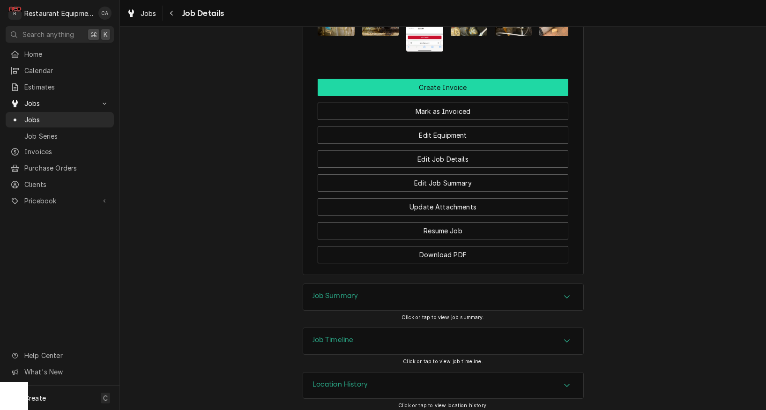
click at [477, 80] on button "Create Invoice" at bounding box center [443, 87] width 251 height 17
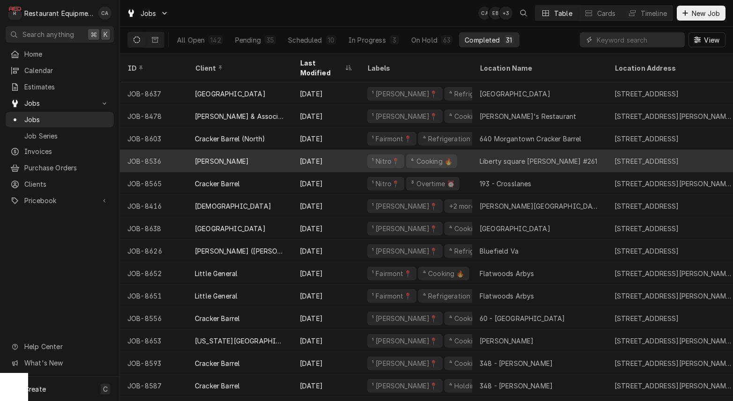
click at [526, 156] on div "Liberty square Bob Evans #261" at bounding box center [539, 161] width 118 height 10
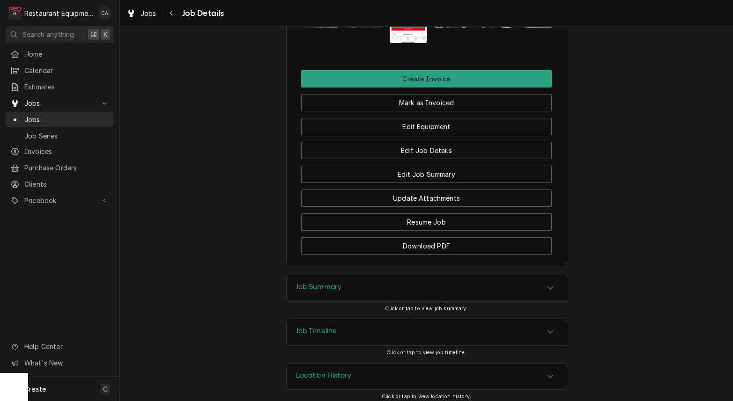
drag, startPoint x: 334, startPoint y: 284, endPoint x: 267, endPoint y: 248, distance: 76.3
click at [329, 284] on h3 "Job Summary" at bounding box center [319, 287] width 46 height 9
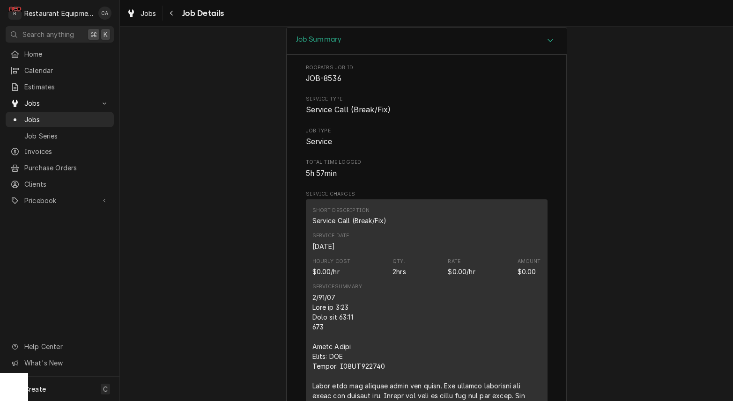
scroll to position [1289, 0]
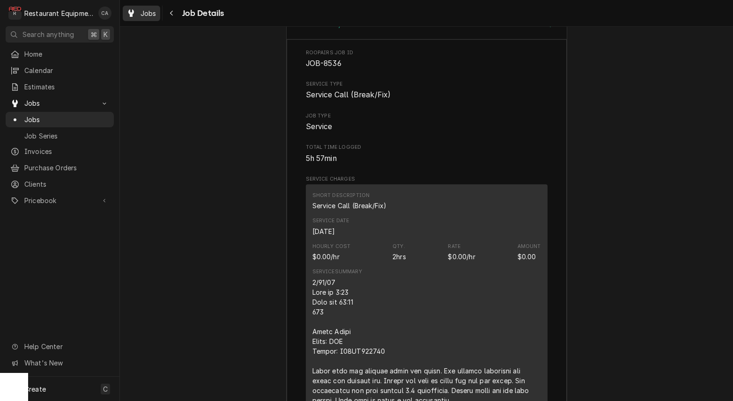
click at [144, 14] on span "Jobs" at bounding box center [148, 13] width 16 height 10
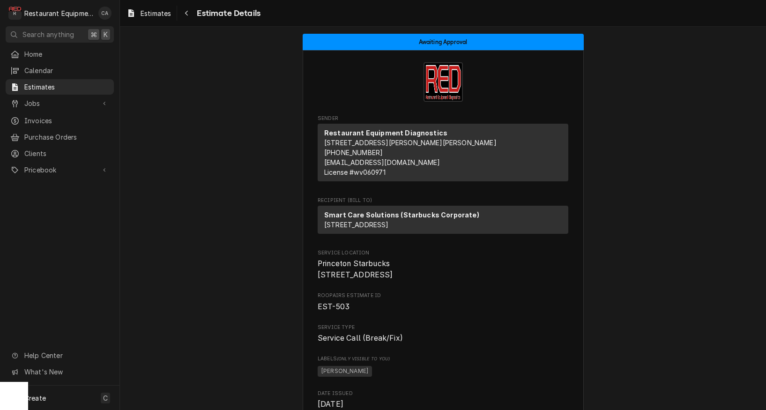
scroll to position [1548, 0]
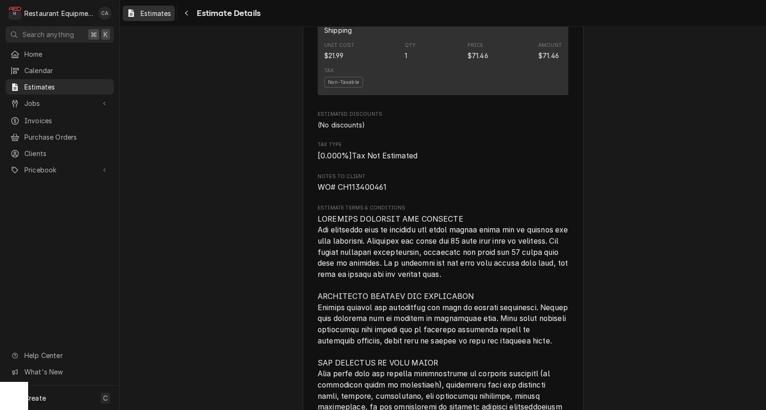
click at [164, 18] on div "Estimates" at bounding box center [149, 13] width 48 height 12
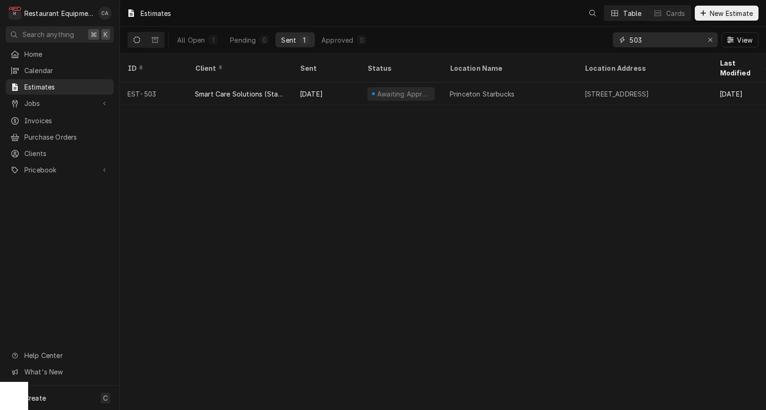
drag, startPoint x: 649, startPoint y: 37, endPoint x: 620, endPoint y: 37, distance: 28.1
click at [620, 37] on div "503" at bounding box center [665, 39] width 105 height 15
type input "liberty"
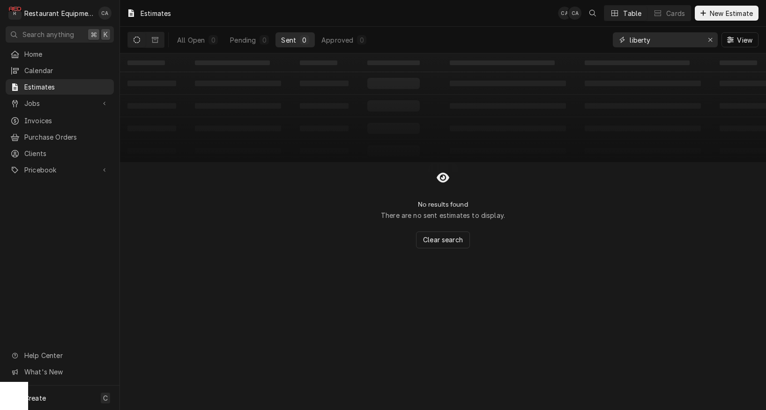
drag, startPoint x: 709, startPoint y: 38, endPoint x: 498, endPoint y: 37, distance: 210.7
click at [709, 39] on icon "Erase input" at bounding box center [710, 40] width 5 height 7
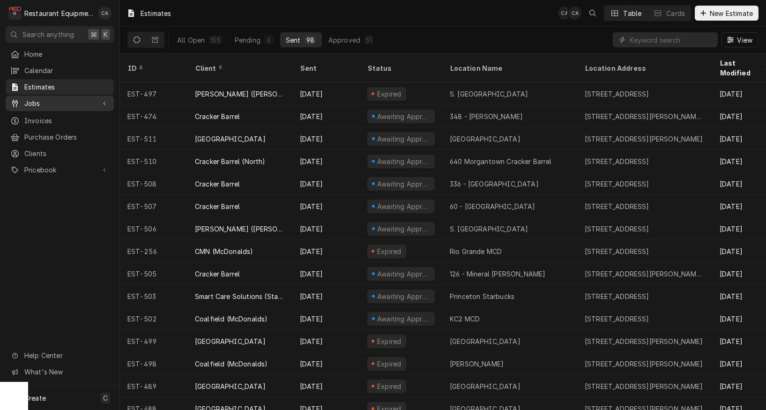
click at [35, 101] on span "Jobs" at bounding box center [59, 103] width 71 height 10
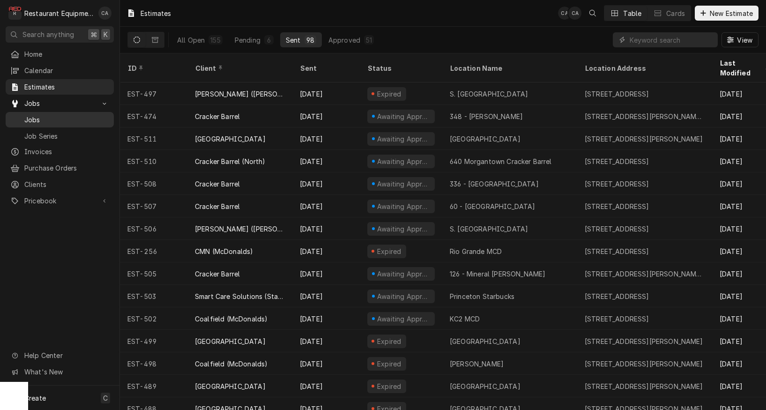
click at [37, 115] on span "Jobs" at bounding box center [66, 120] width 85 height 10
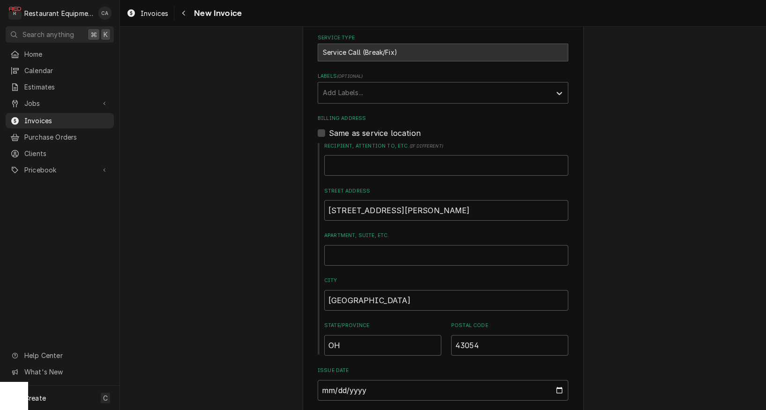
scroll to position [321, 0]
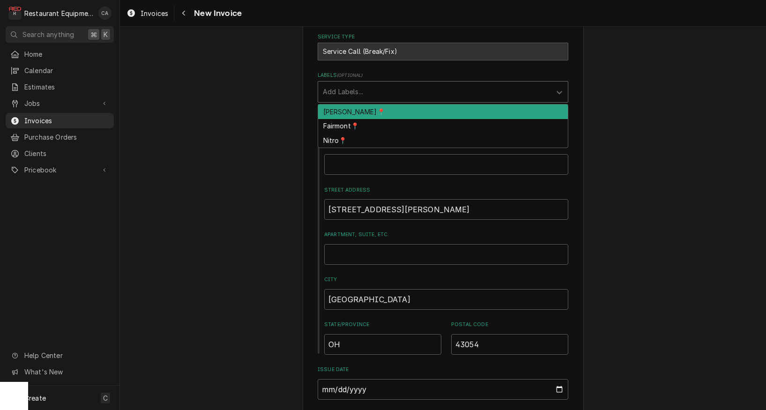
click at [343, 94] on div "Labels" at bounding box center [434, 91] width 223 height 17
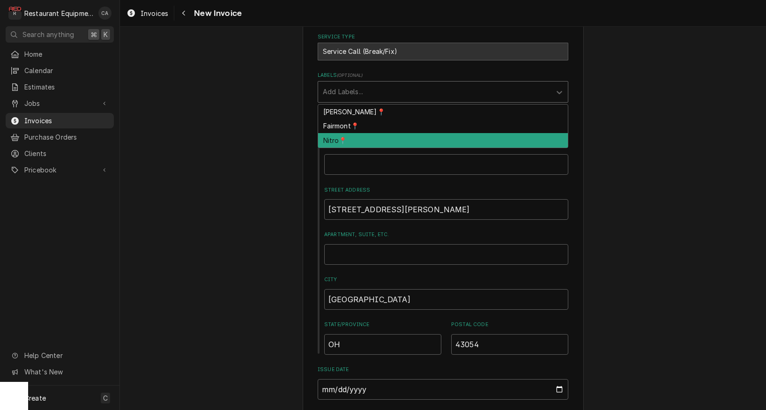
drag, startPoint x: 334, startPoint y: 136, endPoint x: 291, endPoint y: 138, distance: 43.6
click at [334, 136] on div "Nitro📍" at bounding box center [443, 140] width 250 height 15
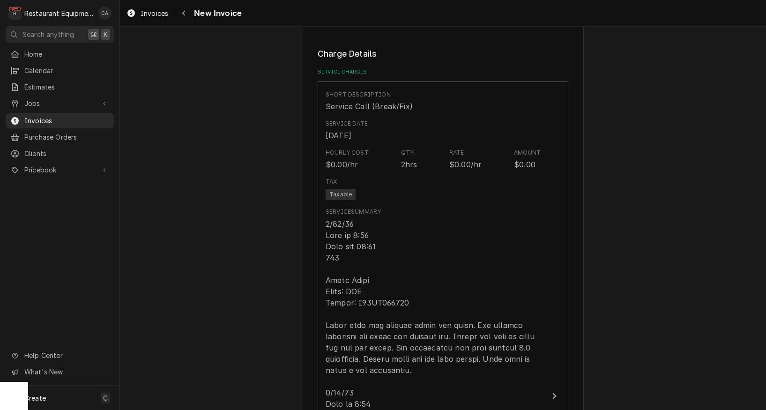
scroll to position [929, 0]
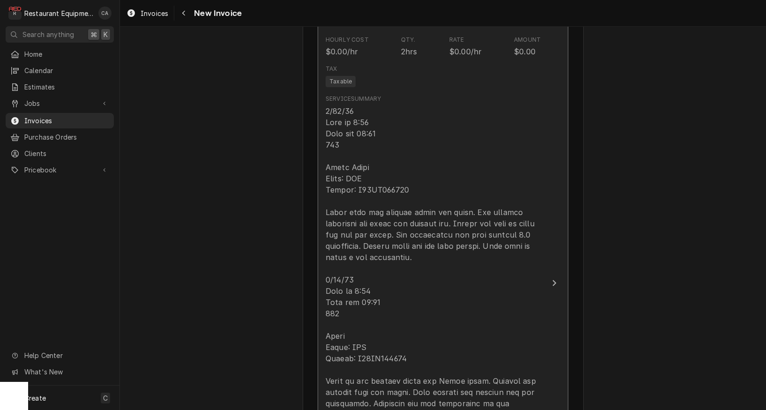
click at [376, 198] on div "Update Line Item" at bounding box center [432, 346] width 215 height 483
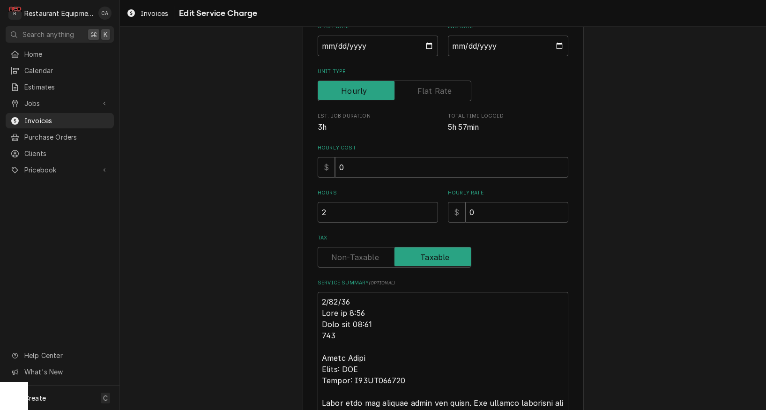
scroll to position [120, 0]
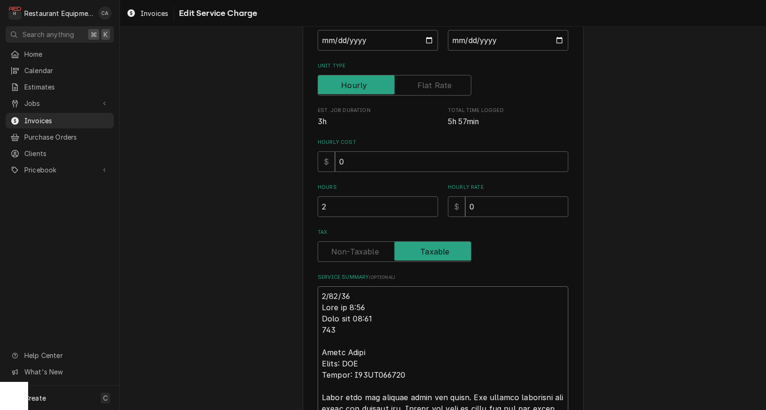
type textarea "x"
type textarea "R8/15/25 Time in 9:45 Time out 10:15 208 Pitco Fryer Model: SGC Serial: G20DA01…"
type textarea "x"
type textarea "Ro8/15/25 Time in 9:45 Time out 10:15 208 Pitco Fryer Model: SGC Serial: G20DA0…"
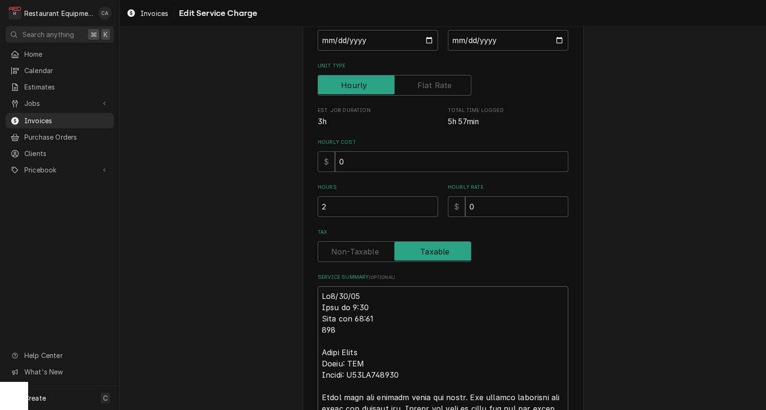
type textarea "x"
type textarea "Roo8/15/25 Time in 9:45 Time out 10:15 208 Pitco Fryer Model: SGC Serial: G20DA…"
type textarea "x"
type textarea "Roo 8/15/25 Time in 9:45 Time out 10:15 208 Pitco Fryer Model: SGC Serial: G20D…"
type textarea "x"
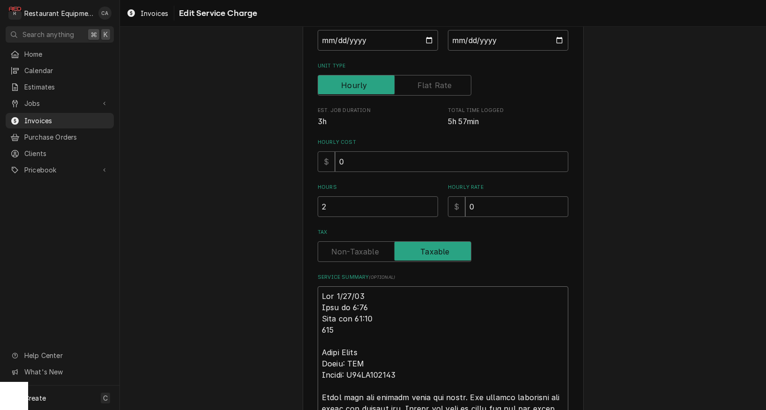
type textarea "Roo 88/15/25 Time in 9:45 Time out 10:15 208 Pitco Fryer Model: SGC Serial: G20…"
type textarea "x"
type textarea "Roo 858/15/25 Time in 9:45 Time out 10:15 208 Pitco Fryer Model: SGC Serial: G2…"
type textarea "x"
type textarea "Roo 8538/15/25 Time in 9:45 Time out 10:15 208 Pitco Fryer Model: SGC Serial: G…"
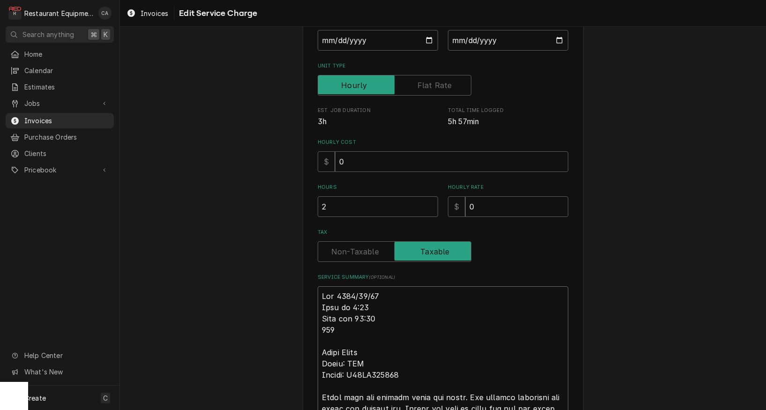
type textarea "x"
type textarea "Roo 85368/15/25 Time in 9:45 Time out 10:15 208 Pitco Fryer Model: SGC Serial: …"
type textarea "x"
type textarea "Roo 8536 8/15/25 Time in 9:45 Time out 10:15 208 Pitco Fryer Model: SGC Serial:…"
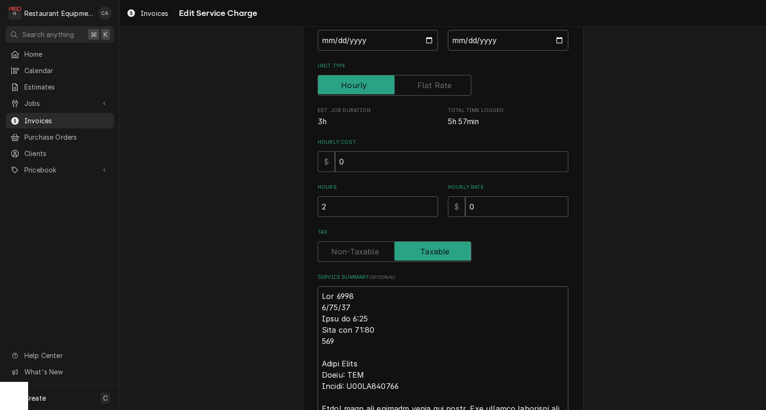
type textarea "x"
type textarea "Roo 8536 8/15/25 Time in 9:45 Time out 10:15 208 Pitco Fryer Model: SGC Serial:…"
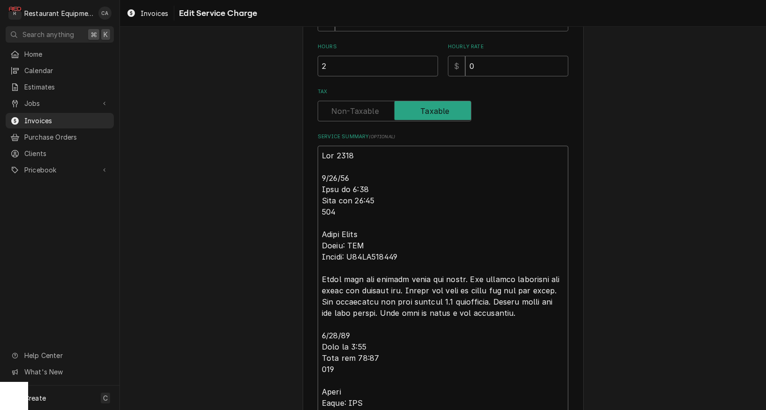
scroll to position [261, 0]
click at [384, 196] on textarea "Service Summary ( optional )" at bounding box center [443, 385] width 251 height 480
type textarea "x"
type textarea "Roo 8536 8/15/25 Time in 9:45 Time out 10:1 208 Pitco Fryer Model: SGC Serial: …"
type textarea "x"
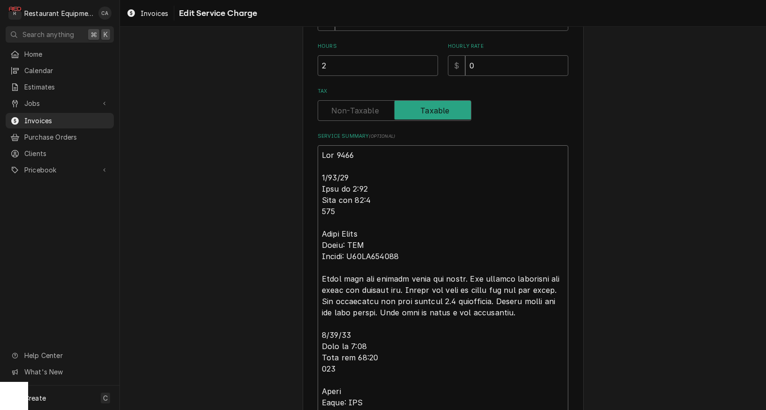
type textarea "Roo 8536 8/15/25 Time in 9:45 Time out 10: 208 Pitco Fryer Model: SGC Serial: G…"
type textarea "x"
type textarea "Roo 8536 8/15/25 Time in 9:45 Time out 10:4 208 Pitco Fryer Model: SGC Serial: …"
type textarea "x"
type textarea "Roo 8536 8/15/25 Time in 9:45 Time out 10:45 208 Pitco Fryer Model: SGC Serial:…"
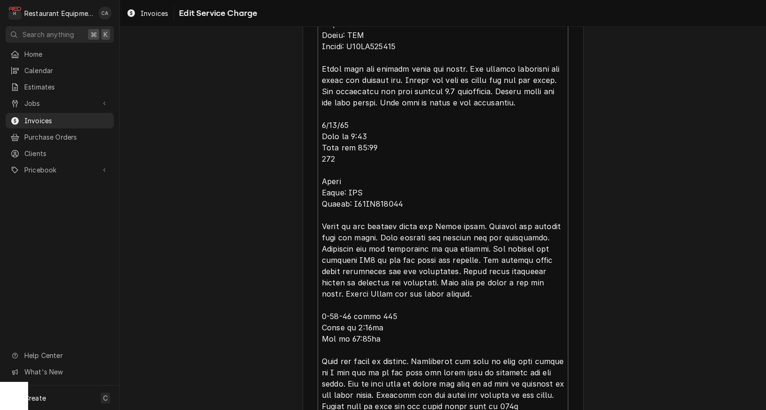
scroll to position [475, 0]
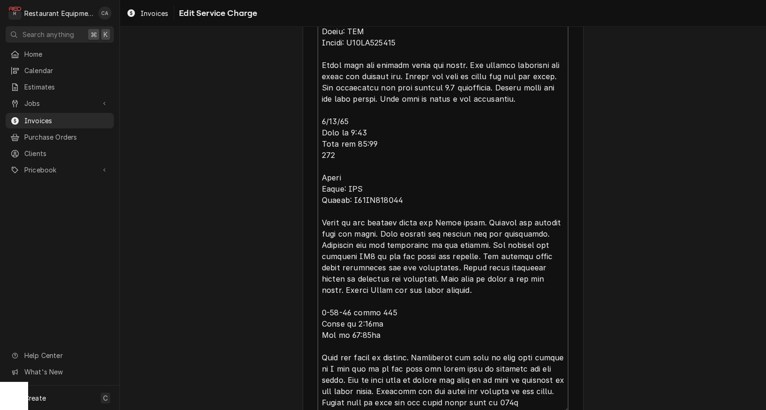
click at [353, 305] on textarea "Service Summary ( optional )" at bounding box center [443, 172] width 251 height 480
type textarea "x"
type textarea "Roo 8536 8/15/25 Time in 9:45 Time out 10:45 208 Pitco Fryer Model: SGC Serial:…"
type textarea "x"
type textarea "Roo 8536 8/15/25 Time in 9:45 Time out 10:45 208 Pitco Fryer Model: SGC Serial:…"
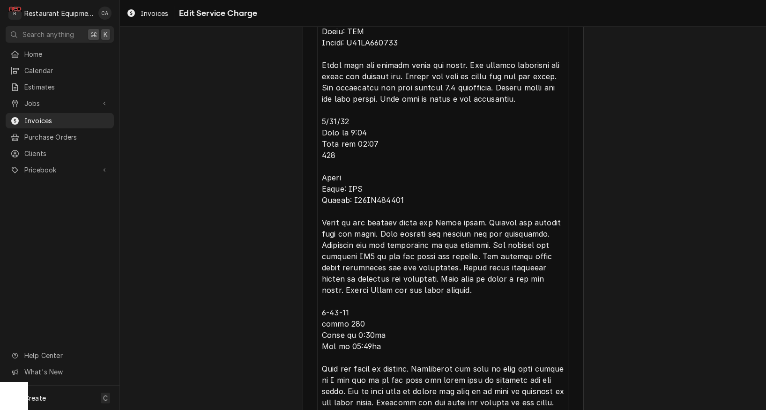
type textarea "x"
type textarea "Roo 8536 8/15/25 Time in 9:45 Time out 10:45 208 Pitco Fryer Model: SGC Serial:…"
type textarea "x"
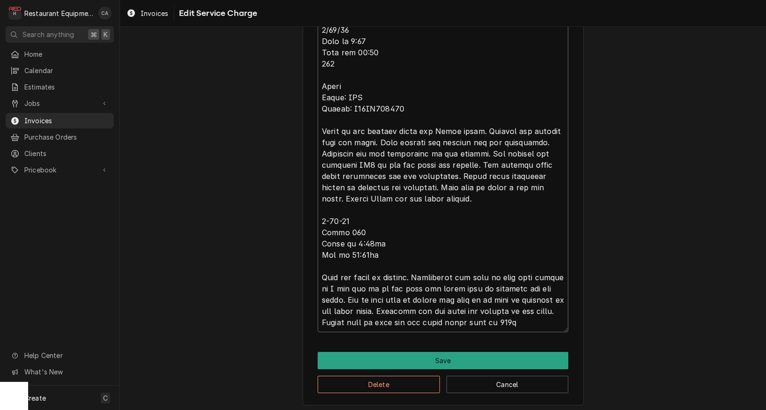
scroll to position [0, 0]
type textarea "Roo 8536 8/15/25 Time in 9:45 Time out 10:45 208 Pitco Fryer Model: SGC Serial:…"
click at [520, 318] on textarea "Service Summary ( optional )" at bounding box center [443, 86] width 251 height 492
type textarea "x"
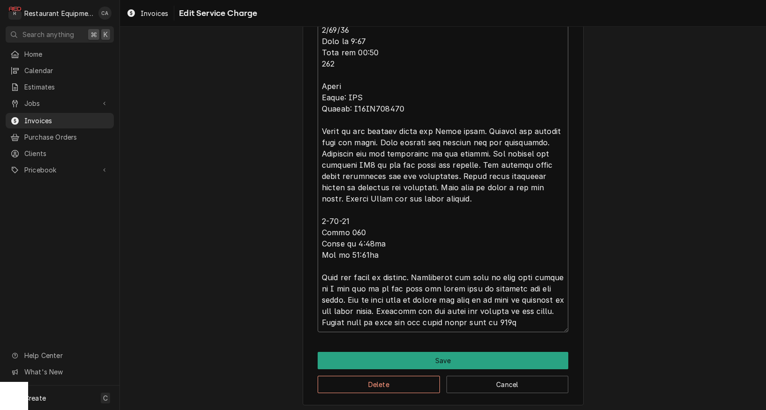
type textarea "Roo 8536 8/15/25 Time in 9:45 Time out 10:45 208 Pitco Fryer Model: SGC Serial:…"
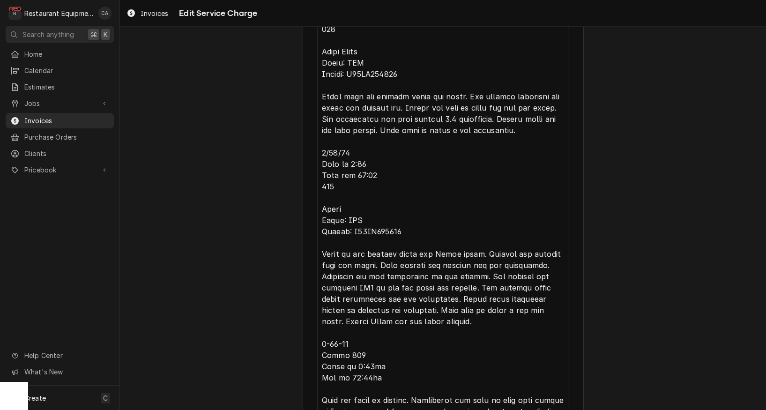
click at [523, 118] on textarea "Service Summary ( optional )" at bounding box center [443, 209] width 251 height 492
type textarea "x"
type textarea "Roo 8536 8/15/25 Time in 9:45 Time out 10:45 208 Pitco Fryer Model: SGC Serial:…"
type textarea "x"
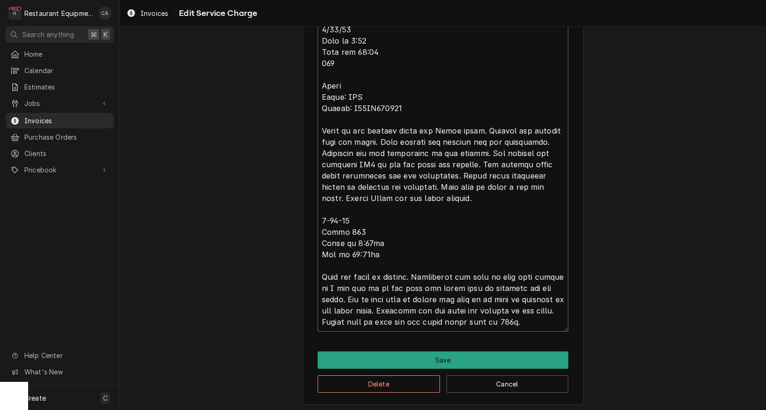
scroll to position [566, 0]
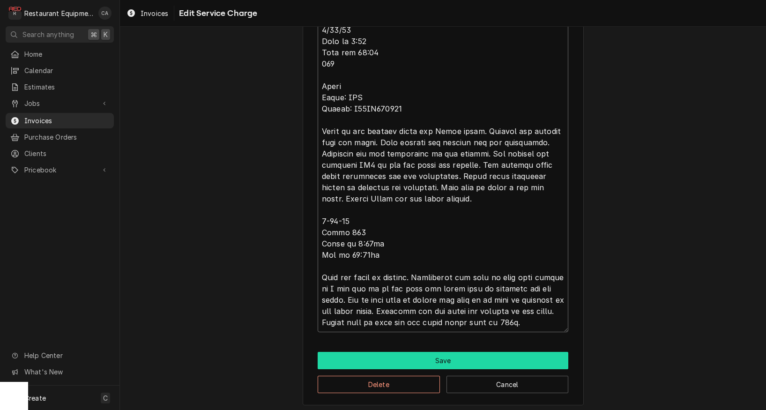
type textarea "Roo 8536 8/15/25 Time in 9:45 Time out 10:45 208 Pitco Fryer Model: SGC Serial:…"
click at [435, 357] on button "Save" at bounding box center [443, 360] width 251 height 17
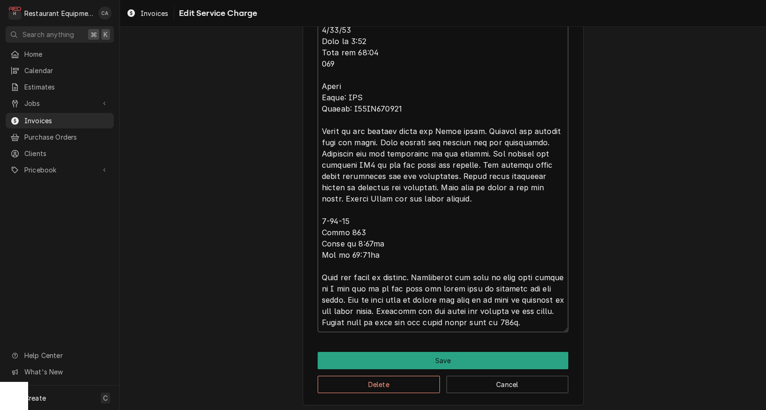
click at [332, 218] on textarea "Service Summary ( optional )" at bounding box center [443, 86] width 251 height 492
type textarea "x"
type textarea "Roo 8536 8/15/25 Time in 9:45 Time out 10:45 208 Pitco Fryer Model: SGC Serial:…"
type textarea "x"
type textarea "Roo 8536 8/15/25 Time in 9:45 Time out 10:45 208 Pitco Fryer Model: SGC Serial:…"
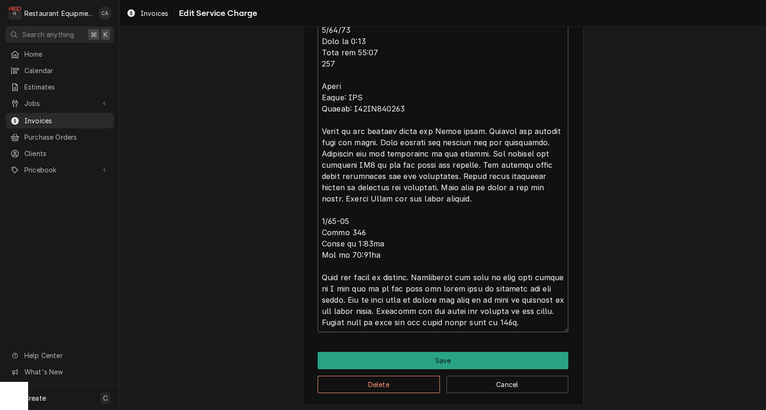
type textarea "x"
type textarea "Roo 8536 8/15/25 Time in 9:45 Time out 10:45 208 Pitco Fryer Model: SGC Serial:…"
type textarea "x"
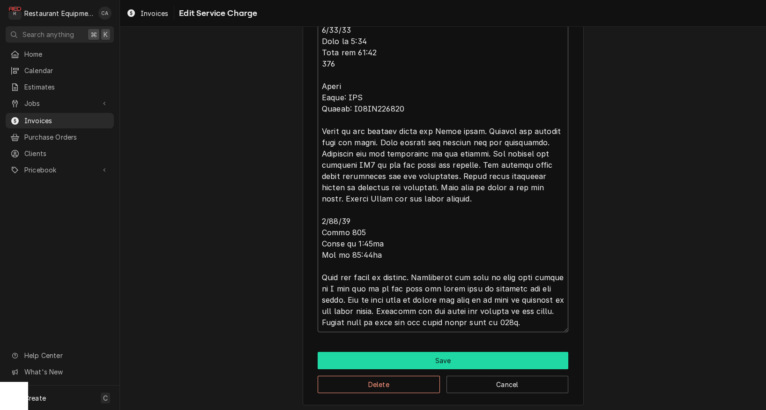
type textarea "Roo 8536 8/15/25 Time in 9:45 Time out 10:45 208 Pitco Fryer Model: SGC Serial:…"
click at [432, 362] on button "Save" at bounding box center [443, 360] width 251 height 17
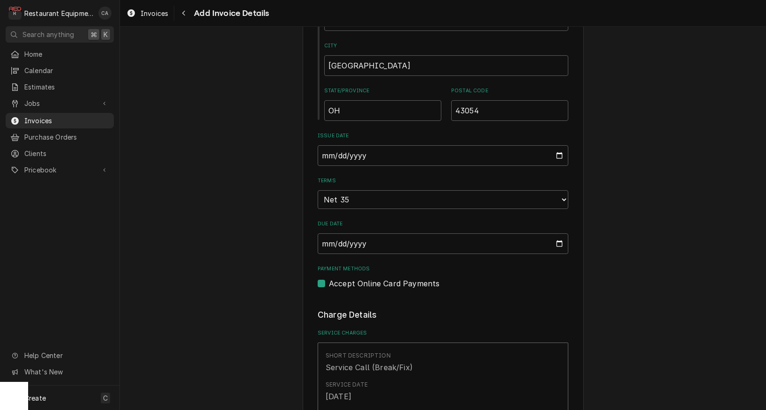
type textarea "x"
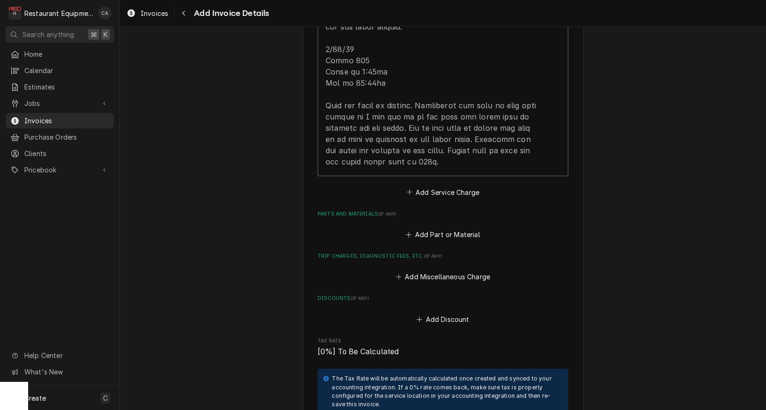
scroll to position [1368, 0]
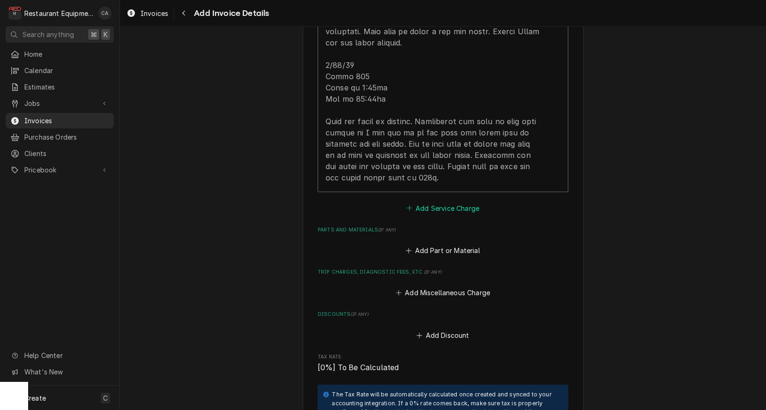
click at [431, 201] on button "Add Service Charge" at bounding box center [443, 207] width 76 height 13
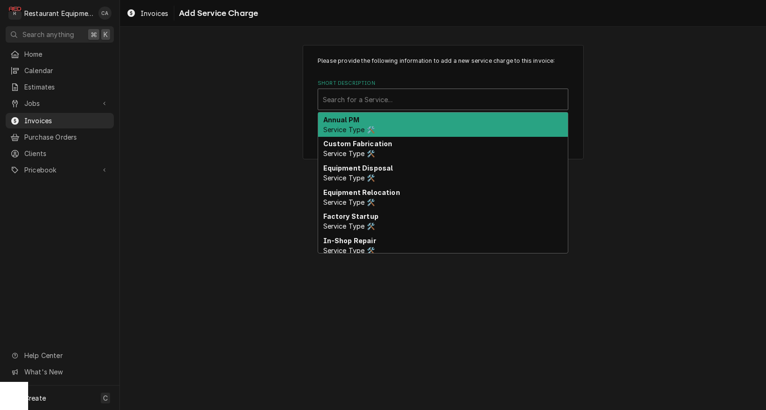
click at [362, 102] on div "Search for a Service..." at bounding box center [443, 100] width 240 height 10
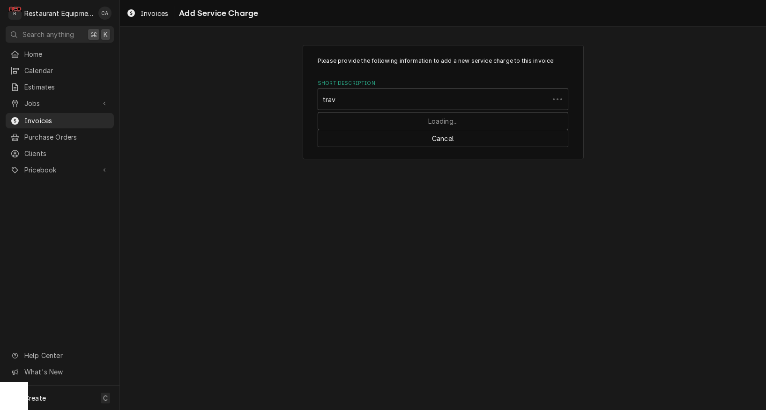
type input "trave"
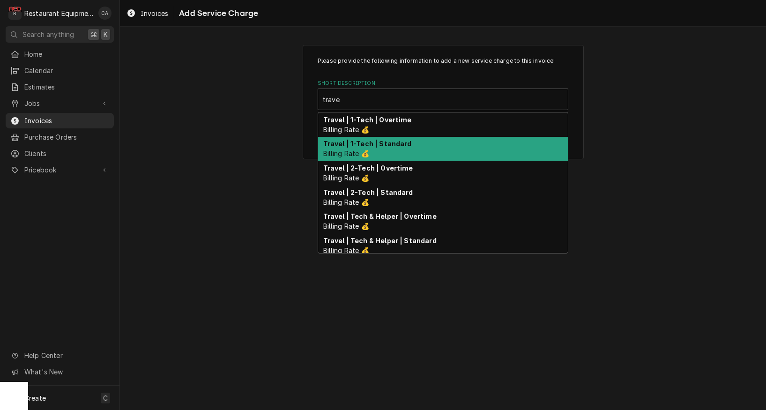
drag, startPoint x: 361, startPoint y: 145, endPoint x: 367, endPoint y: 148, distance: 6.9
click at [361, 146] on strong "Travel | 1-Tech | Standard" at bounding box center [367, 144] width 89 height 8
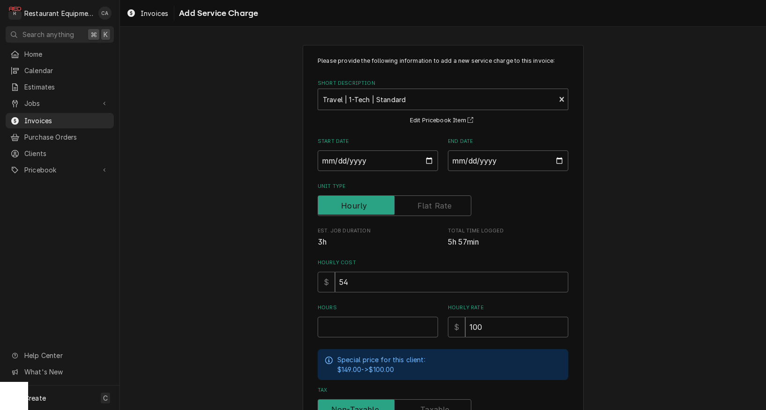
scroll to position [2, 0]
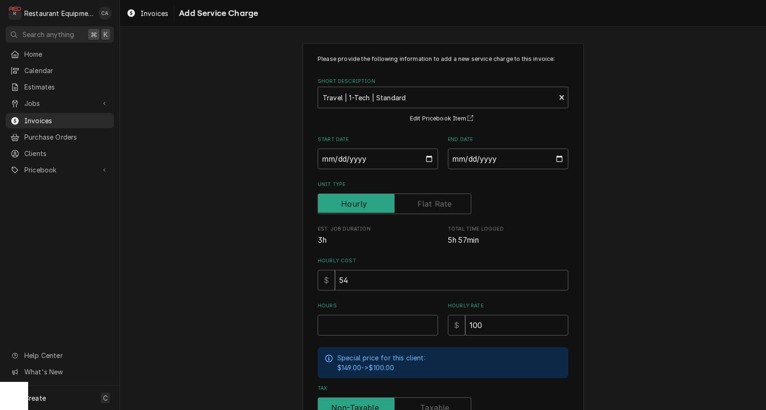
click at [347, 325] on input "Hours" at bounding box center [378, 325] width 120 height 21
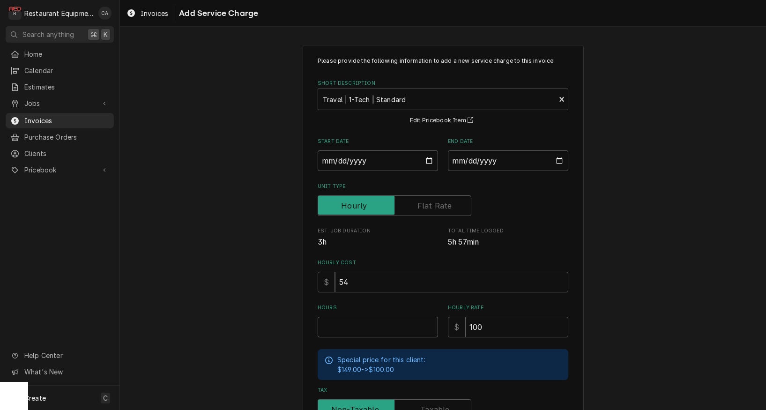
click at [346, 325] on input "Hours" at bounding box center [378, 327] width 120 height 21
type textarea "x"
type input "3"
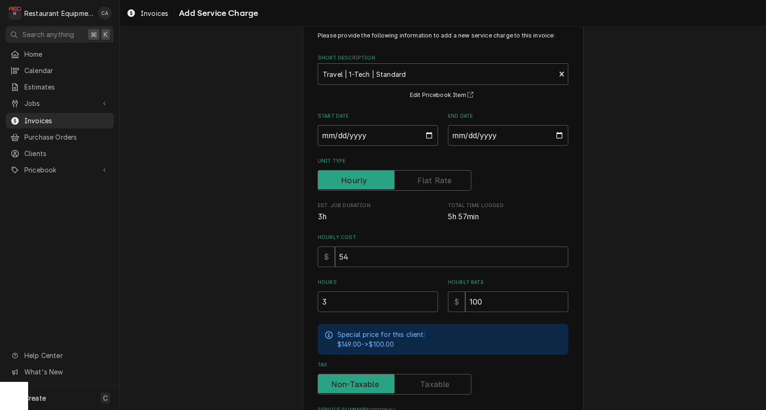
scroll to position [24, 0]
drag, startPoint x: 362, startPoint y: 134, endPoint x: 406, endPoint y: 167, distance: 54.8
click at [363, 133] on input "Start Date" at bounding box center [378, 136] width 120 height 21
type input "2025-08-15"
type textarea "x"
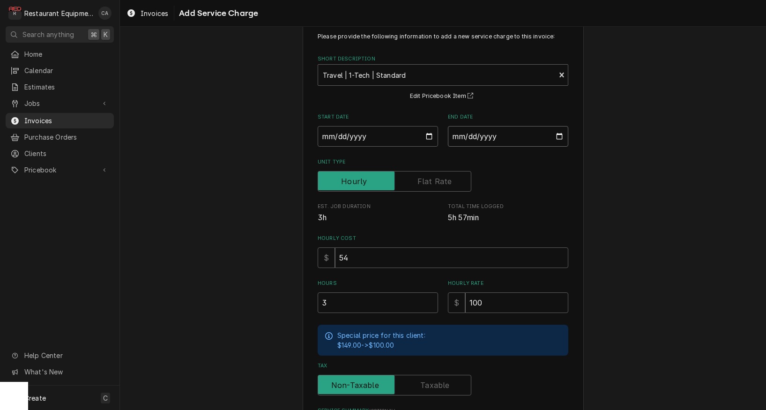
drag, startPoint x: 479, startPoint y: 139, endPoint x: 486, endPoint y: 147, distance: 10.6
click at [479, 139] on input "End Date" at bounding box center [508, 136] width 120 height 21
type input "2025-08-22"
drag, startPoint x: 607, startPoint y: 190, endPoint x: 511, endPoint y: 286, distance: 135.4
click at [607, 190] on div "Please provide the following information to add a new service charge to this in…" at bounding box center [443, 265] width 646 height 507
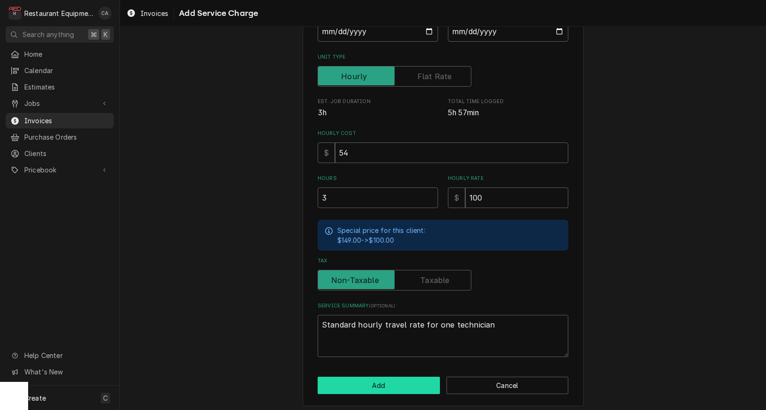
scroll to position [0, 0]
click at [385, 377] on button "Add" at bounding box center [379, 385] width 122 height 17
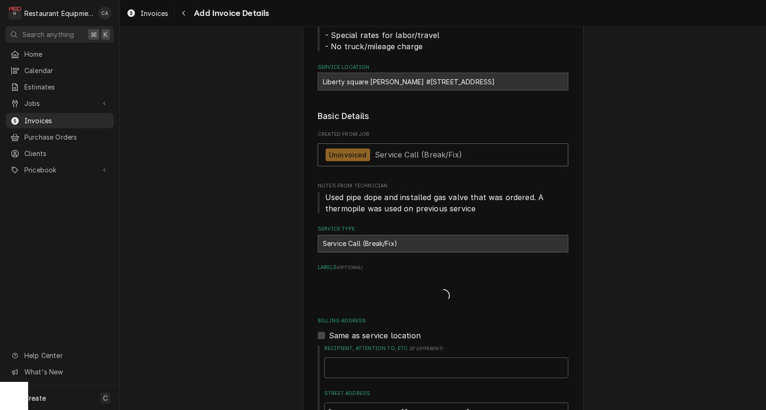
type textarea "x"
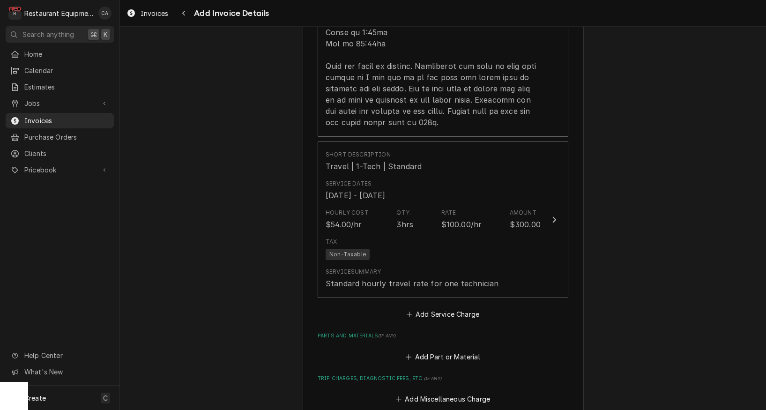
scroll to position [1428, 0]
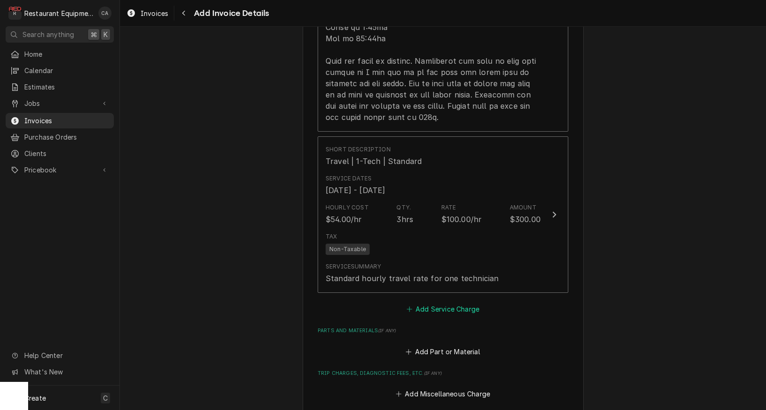
click at [422, 303] on button "Add Service Charge" at bounding box center [443, 309] width 76 height 13
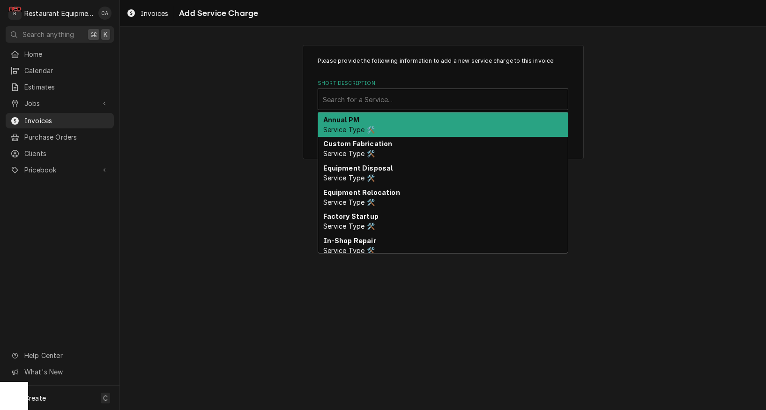
click at [362, 103] on div "Short Description" at bounding box center [443, 99] width 240 height 17
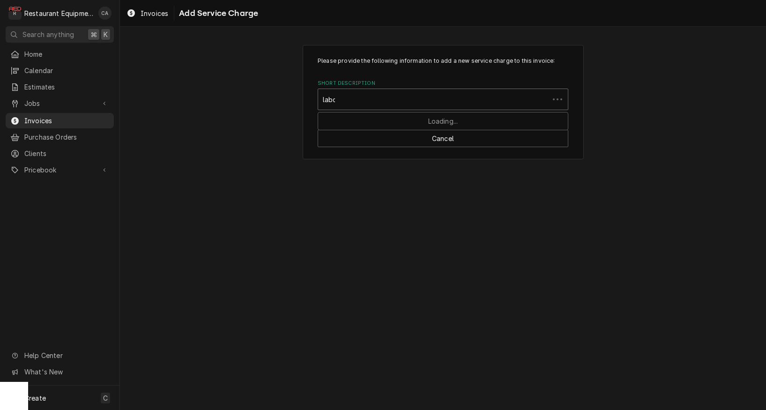
type input "labor"
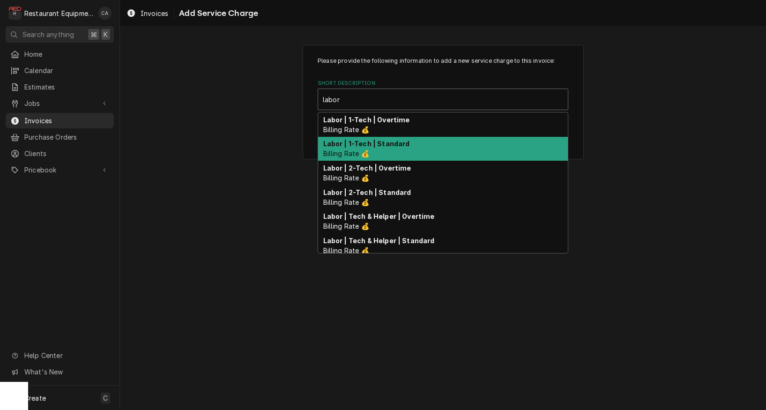
click at [367, 150] on span "Billing Rate 💰" at bounding box center [346, 153] width 46 height 8
type textarea "x"
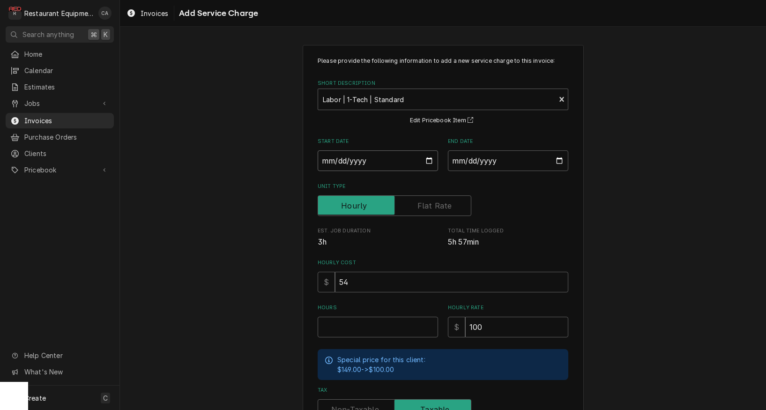
drag, startPoint x: 356, startPoint y: 160, endPoint x: 365, endPoint y: 170, distance: 13.2
click at [357, 161] on input "Start Date" at bounding box center [378, 160] width 120 height 21
type input "2025-08-15"
type textarea "x"
drag, startPoint x: 459, startPoint y: 166, endPoint x: 470, endPoint y: 175, distance: 14.0
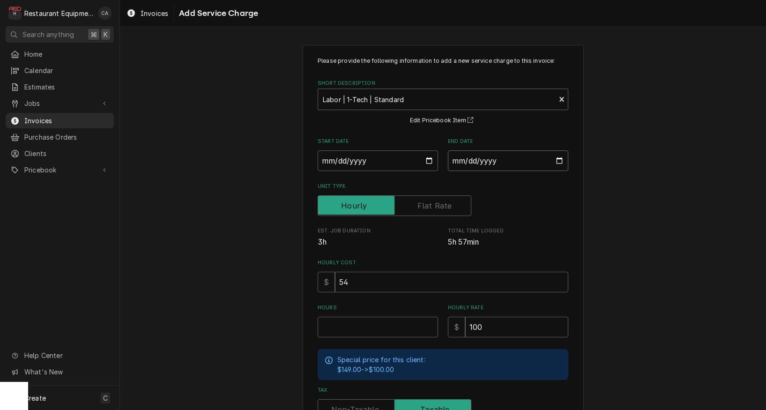
click at [460, 165] on input "End Date" at bounding box center [508, 160] width 120 height 21
type input "2025-08-22"
drag, startPoint x: 579, startPoint y: 217, endPoint x: 412, endPoint y: 304, distance: 188.7
click at [579, 218] on div "Please provide the following information to add a new service charge to this in…" at bounding box center [443, 290] width 281 height 490
drag, startPoint x: 373, startPoint y: 321, endPoint x: 382, endPoint y: 318, distance: 9.9
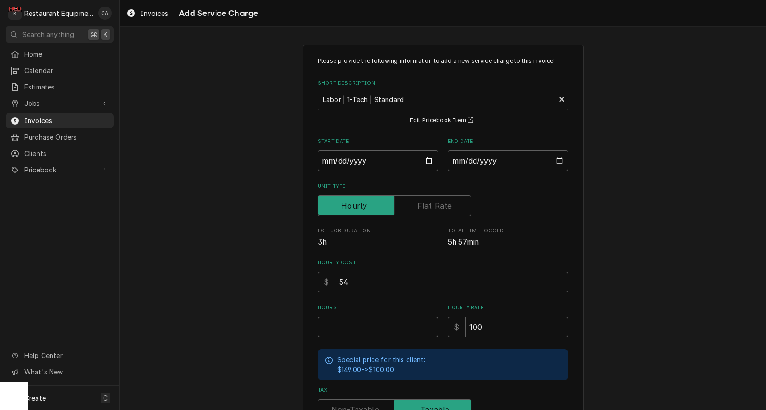
click at [372, 321] on input "Hours" at bounding box center [378, 327] width 120 height 21
type textarea "x"
type input "5"
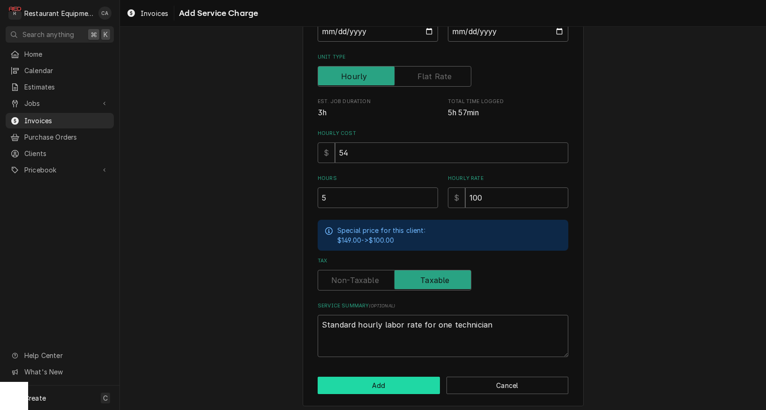
click at [362, 381] on button "Add" at bounding box center [379, 385] width 122 height 17
type textarea "x"
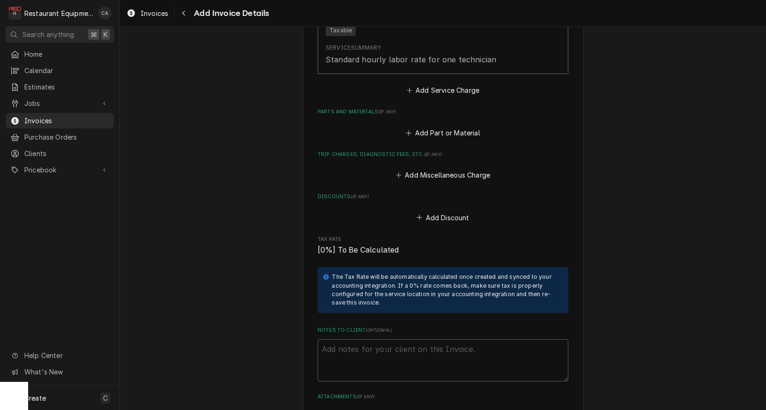
scroll to position [1809, 0]
click at [447, 125] on button "Add Part or Material" at bounding box center [442, 131] width 77 height 13
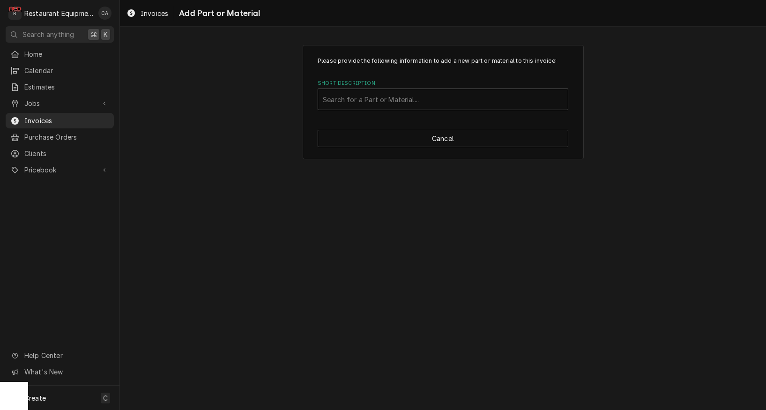
click at [384, 105] on div "Short Description" at bounding box center [443, 99] width 240 height 17
type input "60125501"
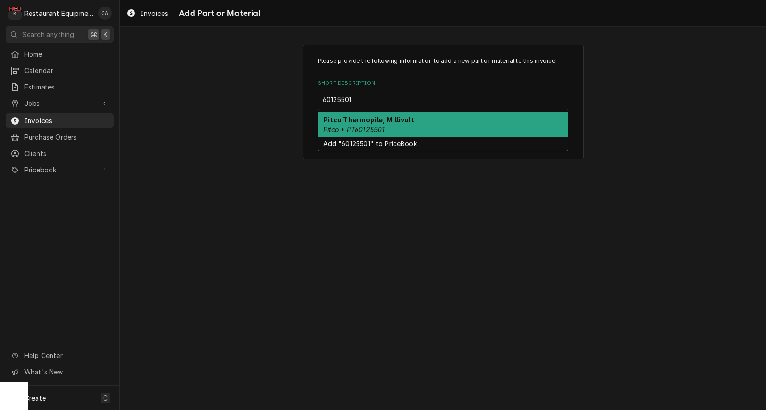
click at [383, 127] on em "Pitco • PT60125501" at bounding box center [354, 130] width 62 height 8
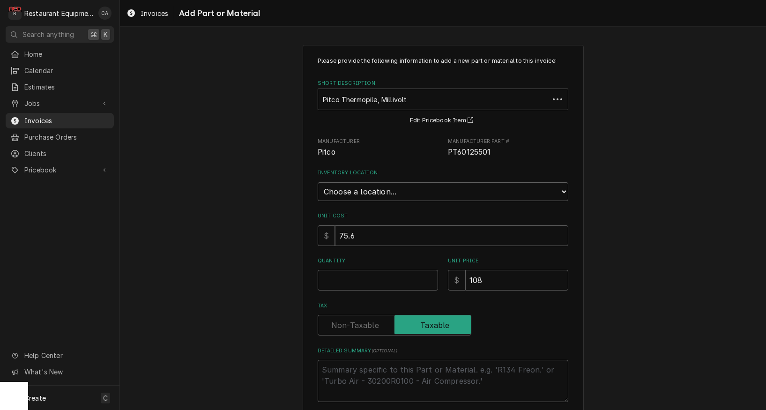
type textarea "x"
select select "59"
drag, startPoint x: 353, startPoint y: 191, endPoint x: 346, endPoint y: 266, distance: 74.8
click at [285, 275] on div "Please provide the following information to add a new part or material to this …" at bounding box center [443, 248] width 646 height 422
click at [342, 270] on input "Quantity" at bounding box center [378, 280] width 120 height 21
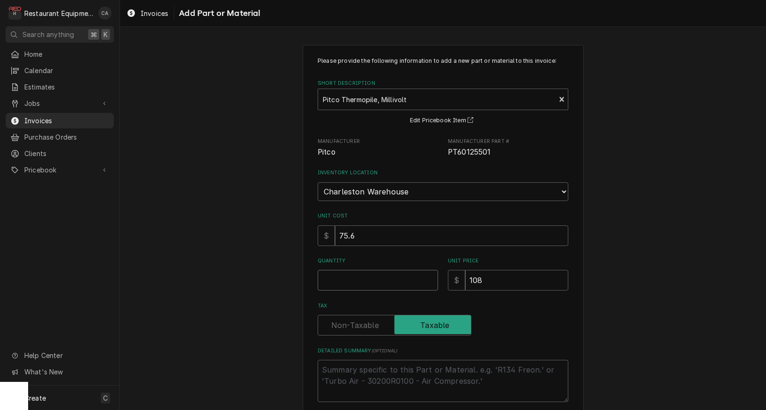
type textarea "x"
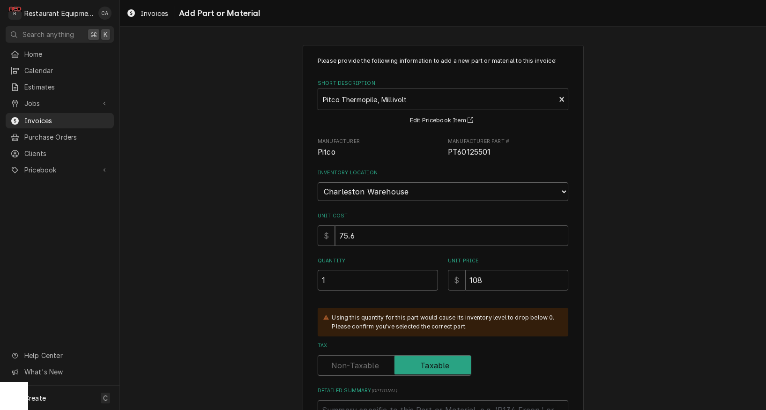
type input "1"
type textarea "x"
type input "1"
type textarea "x"
type input "10"
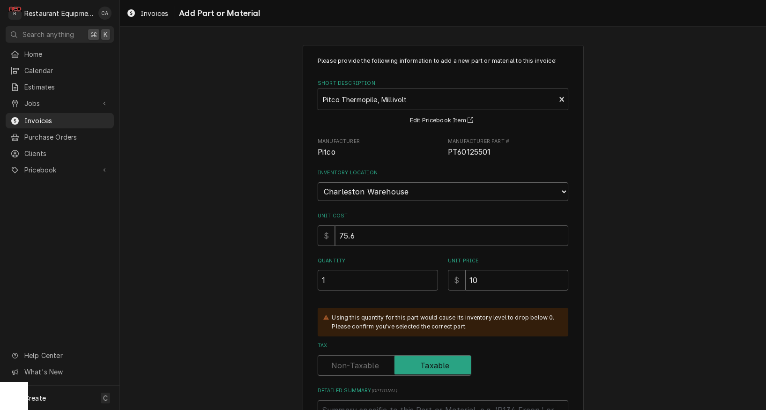
type textarea "x"
type input "108"
type textarea "x"
type input "108.0"
type textarea "x"
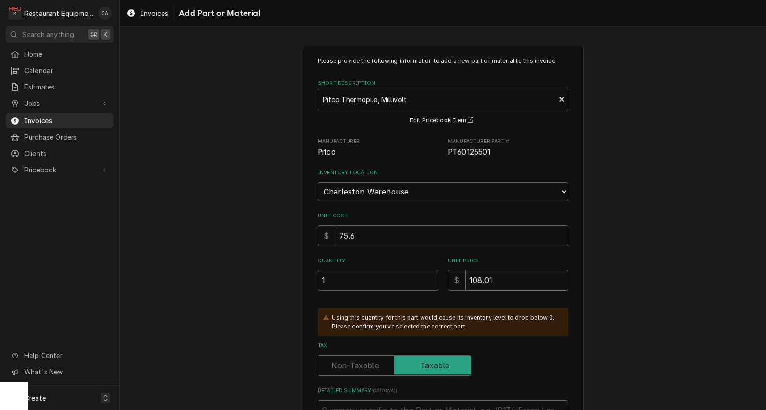
type input "108.01"
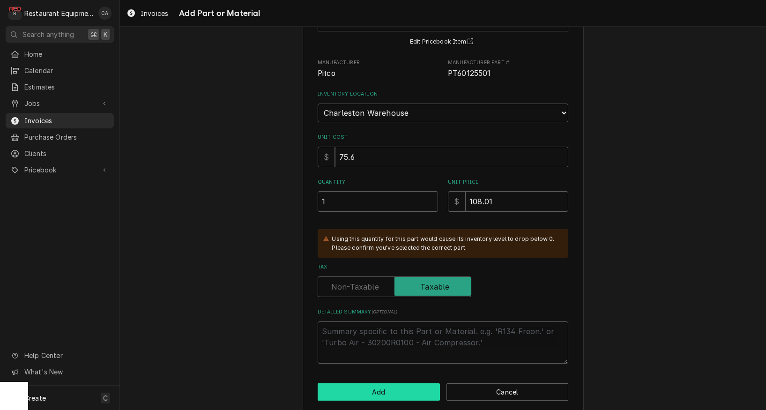
click at [379, 383] on button "Add" at bounding box center [379, 391] width 122 height 17
type textarea "x"
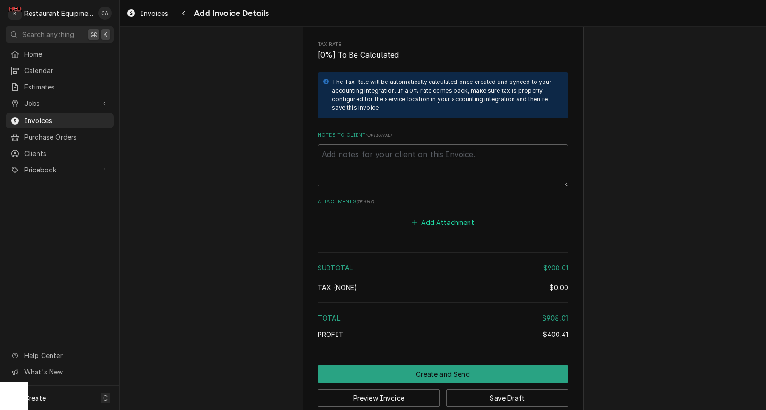
click at [450, 216] on button "Add Attachment" at bounding box center [443, 222] width 66 height 13
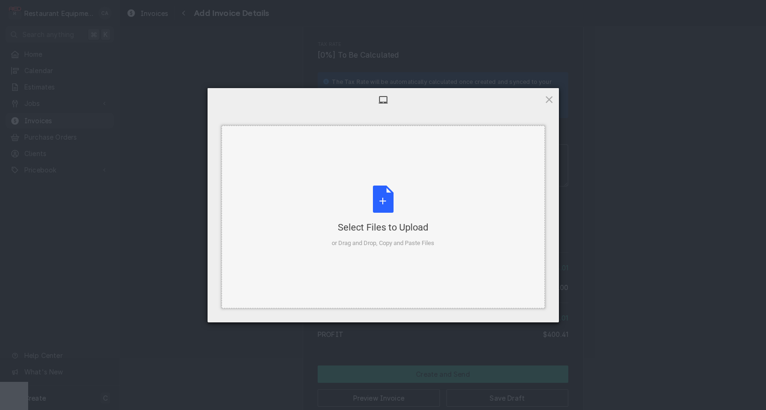
click at [412, 199] on div "Select Files to Upload or Drag and Drop, Copy and Paste Files" at bounding box center [383, 216] width 103 height 62
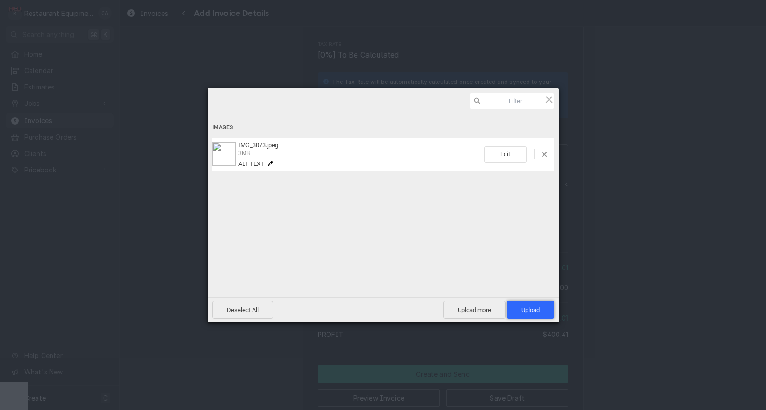
drag, startPoint x: 529, startPoint y: 313, endPoint x: 523, endPoint y: 314, distance: 6.2
click at [529, 313] on span "Upload 1" at bounding box center [530, 309] width 18 height 7
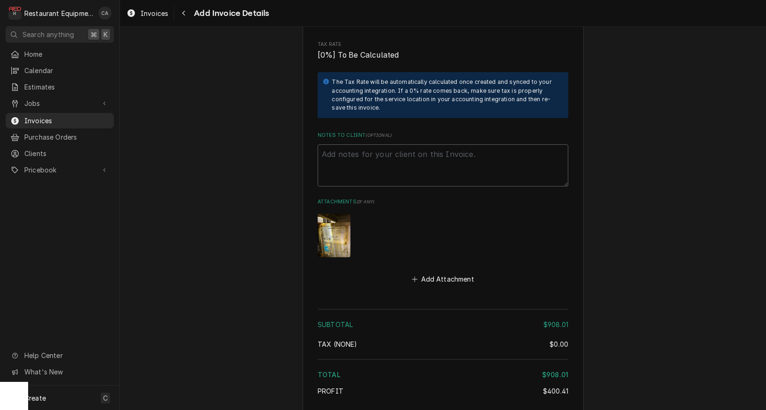
drag, startPoint x: 163, startPoint y: 133, endPoint x: 205, endPoint y: 111, distance: 47.5
click at [44, 87] on span "Estimates" at bounding box center [66, 87] width 85 height 10
type textarea "x"
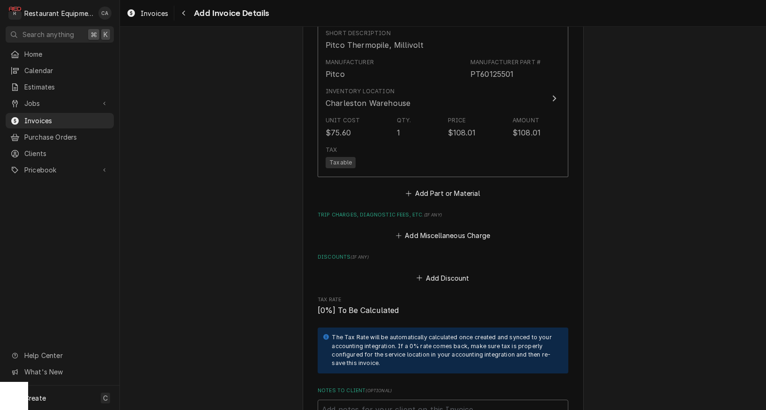
scroll to position [1916, 0]
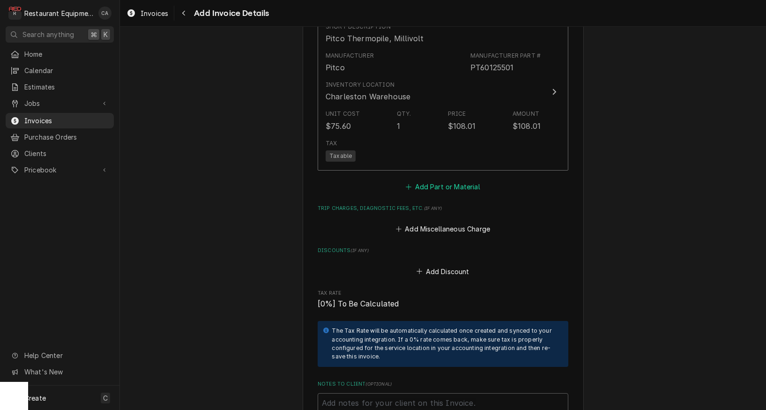
click at [433, 180] on button "Add Part or Material" at bounding box center [442, 186] width 77 height 13
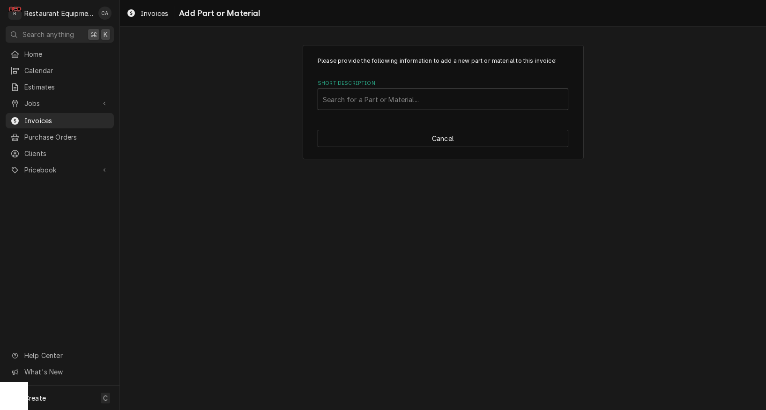
click at [368, 99] on div "Search for a Part or Material..." at bounding box center [443, 100] width 240 height 10
type input "60203001"
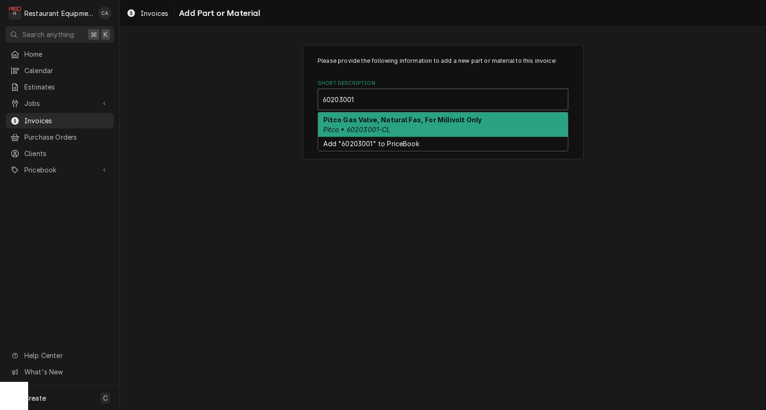
click at [369, 116] on strong "Pitco Gas Valve, Natural Fas, For Millivolt Only" at bounding box center [402, 120] width 159 height 8
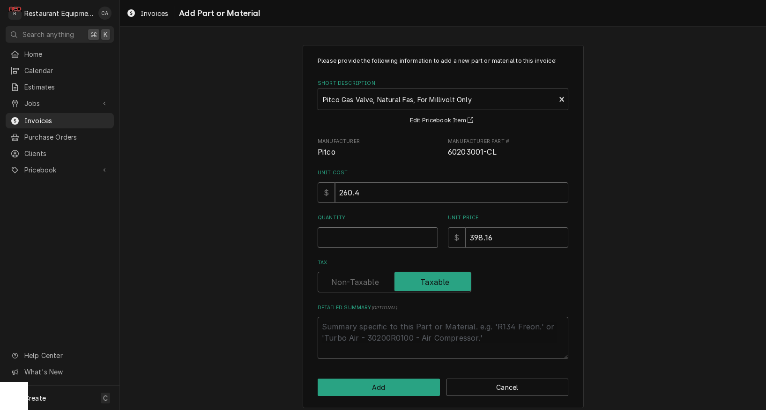
click at [347, 236] on input "Quantity" at bounding box center [378, 237] width 120 height 21
type textarea "x"
type input "1"
click at [513, 237] on input "398.16" at bounding box center [516, 237] width 103 height 21
type textarea "x"
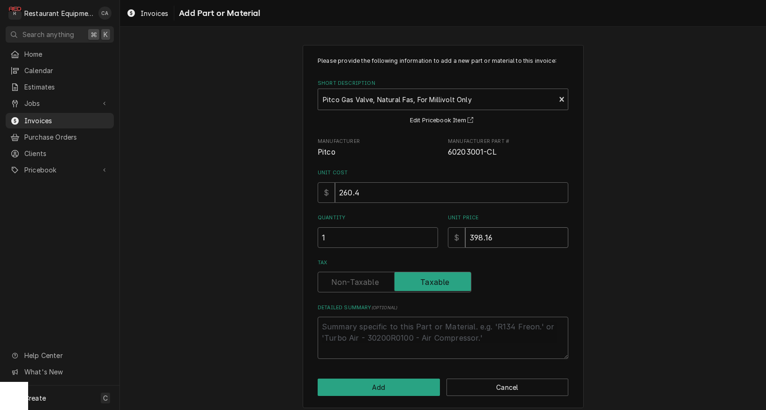
type input "398.1"
type textarea "x"
type input "398.17"
click at [382, 384] on button "Add" at bounding box center [379, 386] width 122 height 17
type textarea "x"
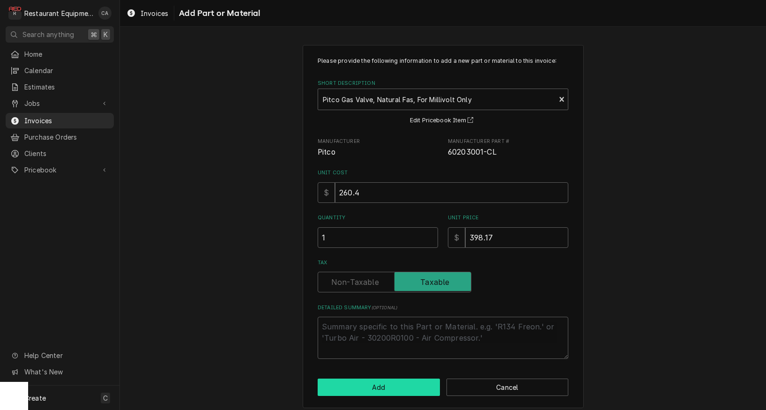
scroll to position [1916, 0]
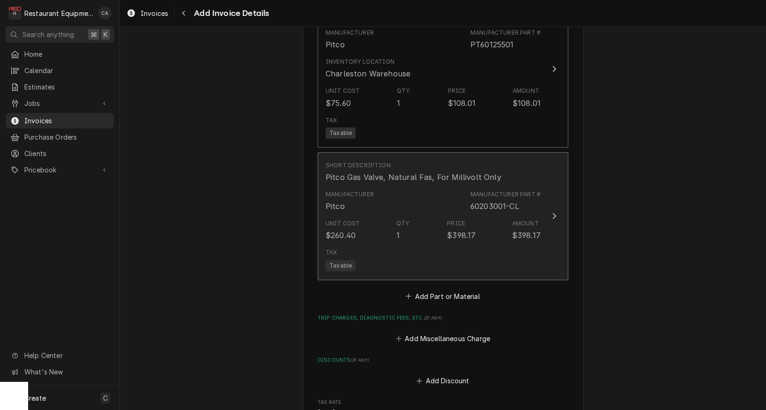
scroll to position [1942, 0]
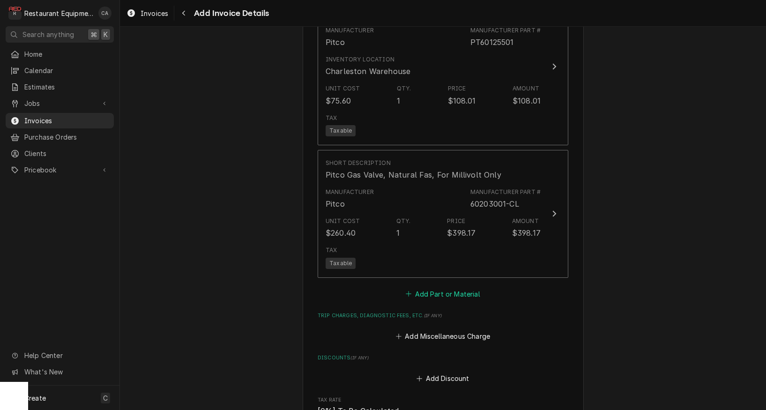
click at [446, 287] on button "Add Part or Material" at bounding box center [442, 293] width 77 height 13
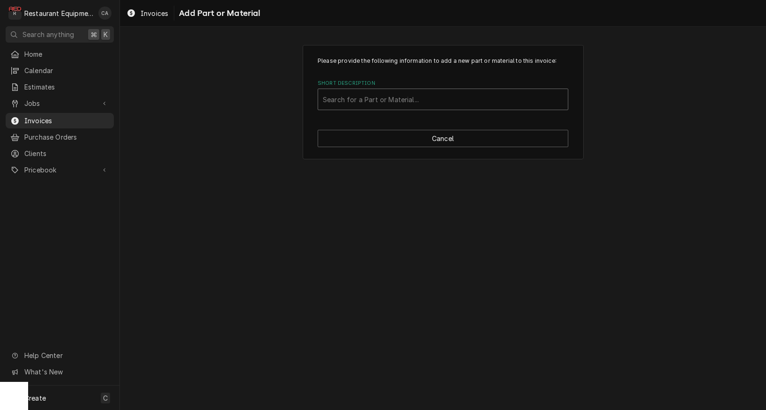
click at [343, 100] on div "Search for a Part or Material..." at bounding box center [443, 100] width 240 height 10
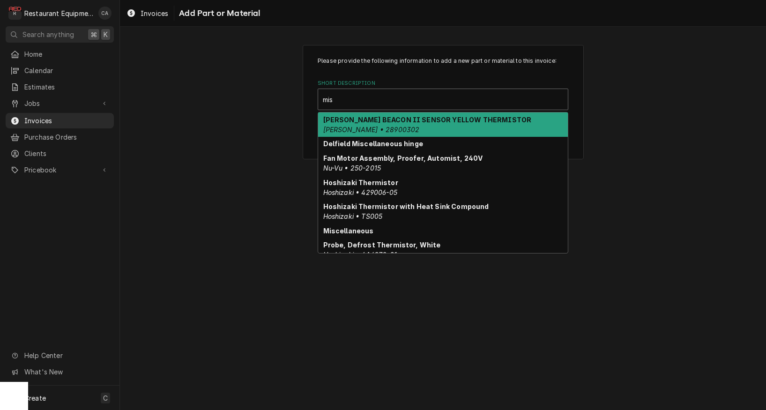
type input "misc"
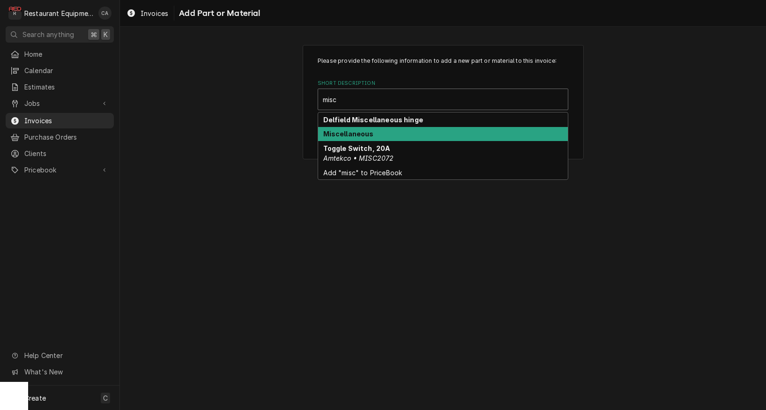
click at [345, 133] on strong "Miscellaneous" at bounding box center [348, 134] width 51 height 8
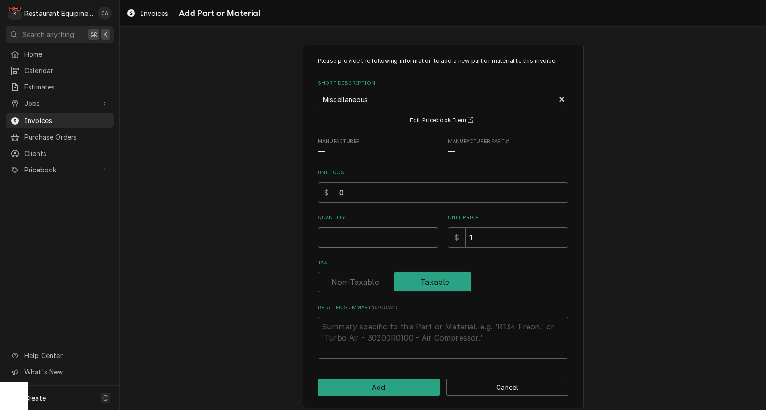
click at [339, 237] on input "Quantity" at bounding box center [378, 237] width 120 height 21
type textarea "x"
type input "1"
drag, startPoint x: 485, startPoint y: 234, endPoint x: 456, endPoint y: 230, distance: 28.8
click at [456, 230] on div "$ 1" at bounding box center [508, 237] width 120 height 21
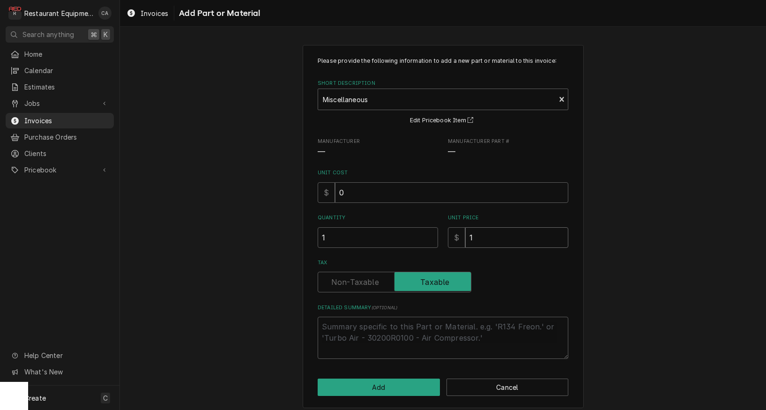
type textarea "x"
type input "7"
type textarea "x"
type input "7.4"
type textarea "x"
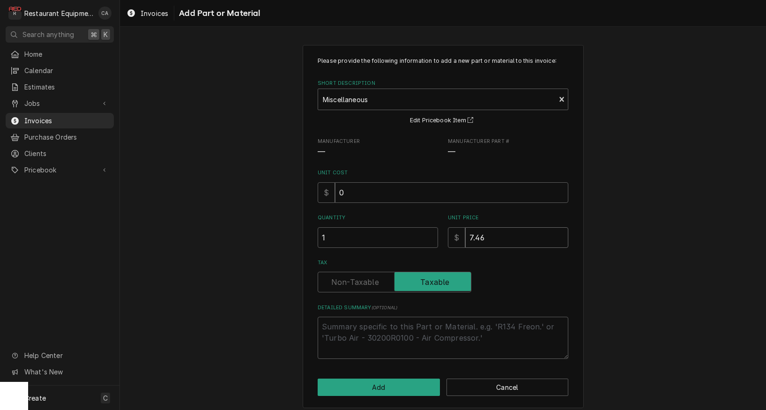
type input "7.46"
click at [358, 329] on textarea "Detailed Summary ( optional )" at bounding box center [443, 338] width 251 height 42
type textarea "x"
type textarea "H"
type textarea "x"
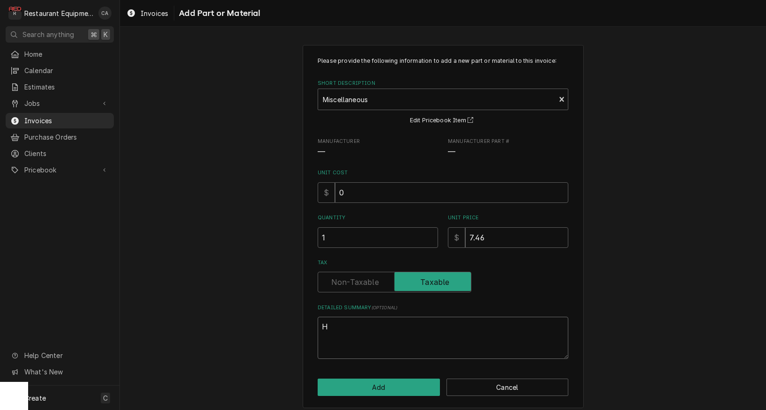
type textarea "Ha"
type textarea "x"
type textarea "Har"
type textarea "x"
type textarea "Hard"
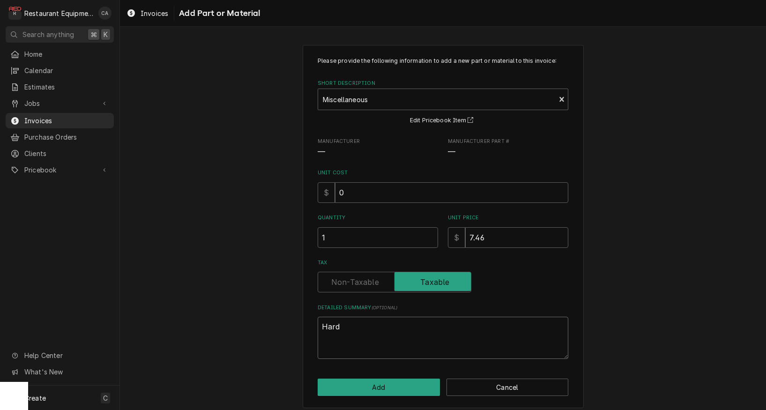
type textarea "x"
type textarea "Hardw"
type textarea "x"
type textarea "Hardwa"
type textarea "x"
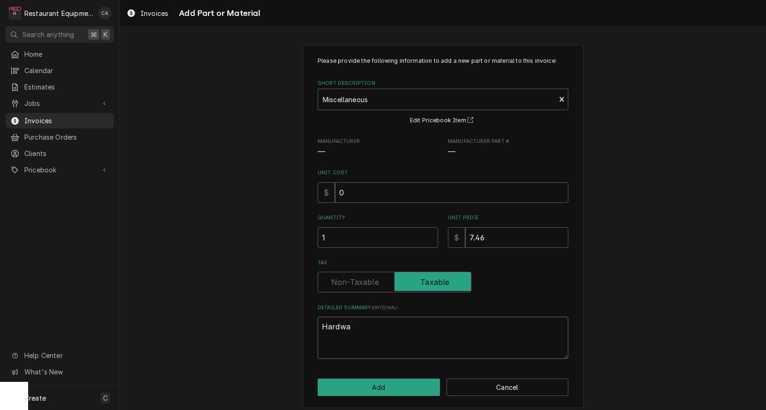
type textarea "Hardwar"
type textarea "x"
type textarea "Hardware"
click at [378, 382] on button "Add" at bounding box center [379, 386] width 122 height 17
type textarea "x"
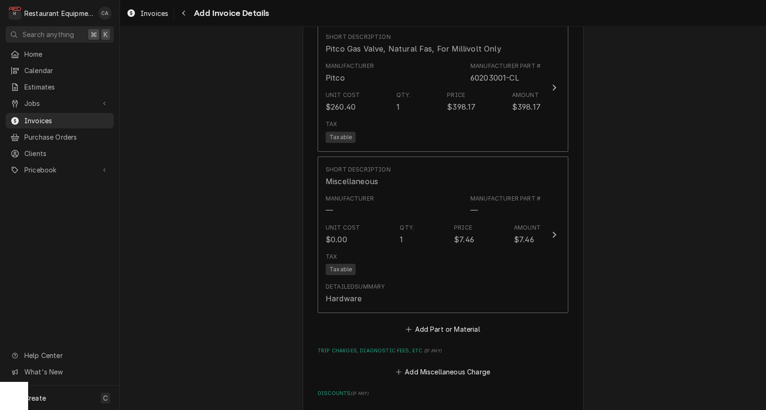
scroll to position [1885, 0]
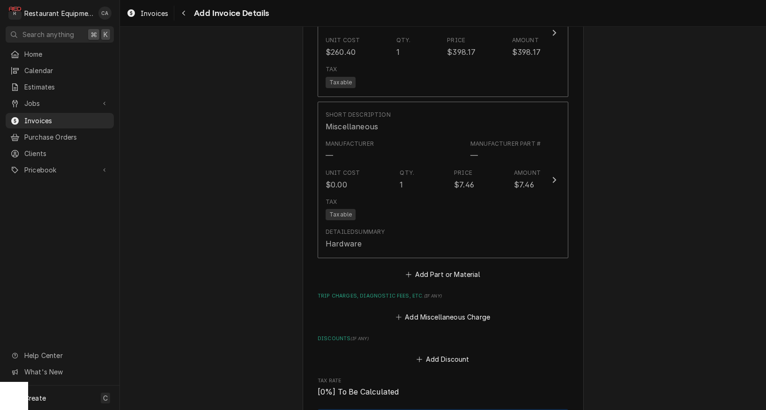
drag, startPoint x: 465, startPoint y: 305, endPoint x: 431, endPoint y: 263, distance: 54.3
click at [465, 310] on button "Add Miscellaneous Charge" at bounding box center [442, 316] width 97 height 13
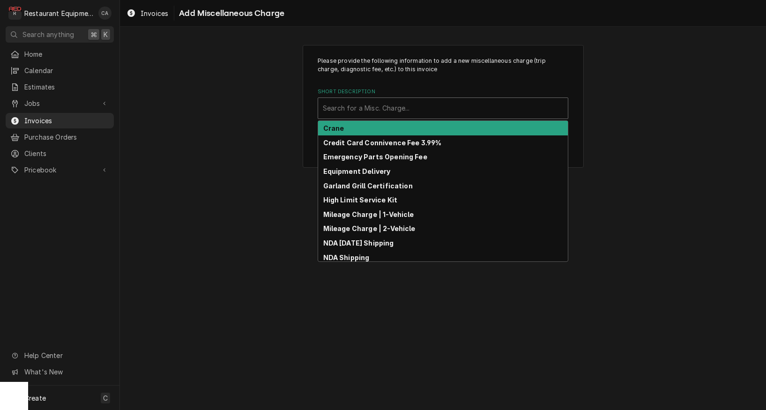
click at [351, 106] on div "Search for a Misc. Charge..." at bounding box center [443, 108] width 240 height 10
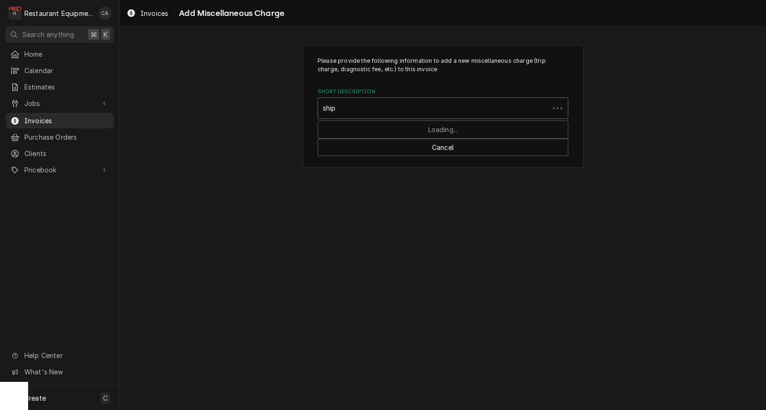
type input "shipp"
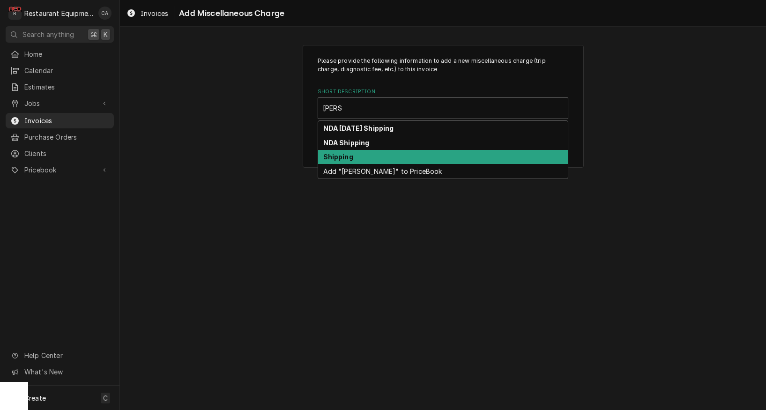
drag, startPoint x: 363, startPoint y: 153, endPoint x: 388, endPoint y: 176, distance: 34.1
click at [364, 154] on div "Shipping" at bounding box center [443, 157] width 250 height 15
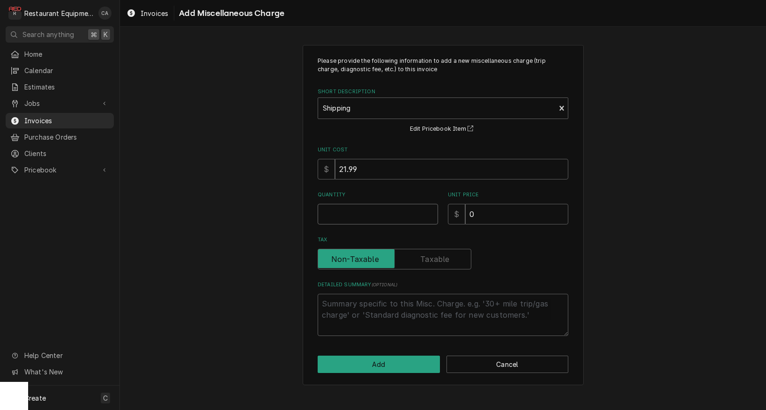
click at [359, 214] on input "Quantity" at bounding box center [378, 214] width 120 height 21
type textarea "x"
type input "1"
type textarea "x"
type input "7"
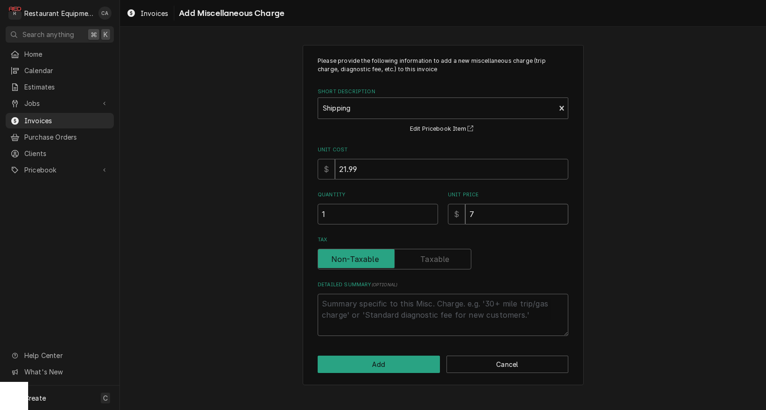
type textarea "x"
type input "77"
type textarea "x"
type input "7"
type textarea "x"
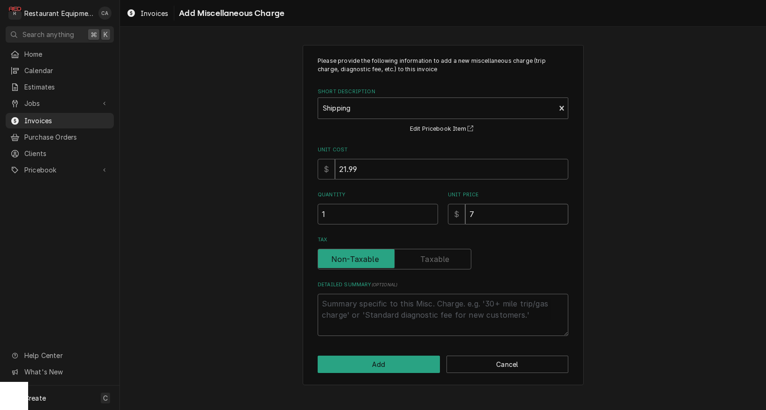
type input "78"
type textarea "x"
type input "78.2"
type textarea "x"
type input "78.27"
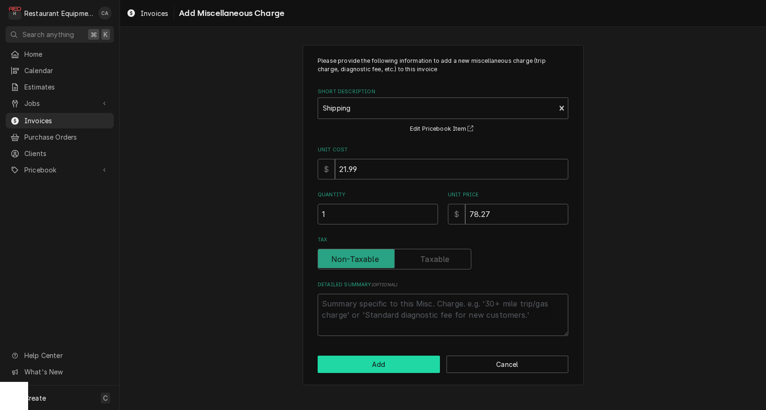
click at [380, 363] on button "Add" at bounding box center [379, 363] width 122 height 17
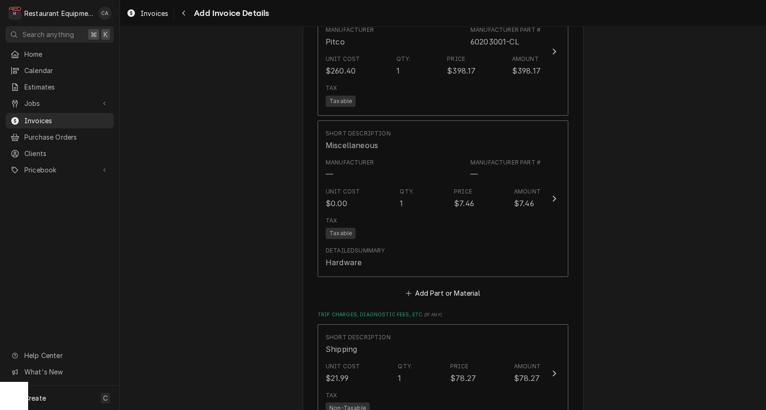
scroll to position [2104, 0]
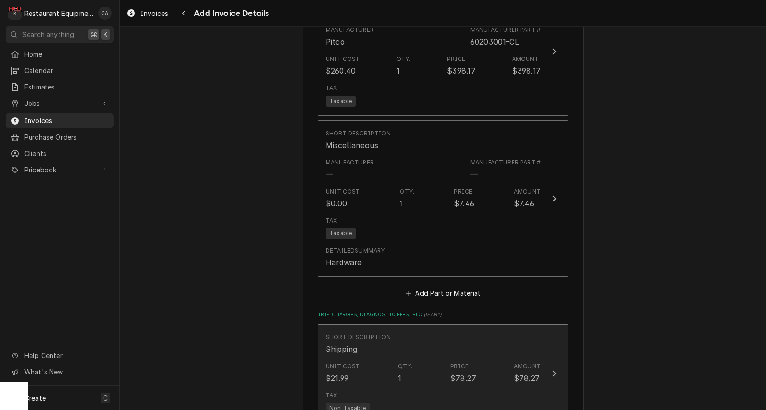
click at [423, 330] on div "Short Description Shipping" at bounding box center [432, 343] width 215 height 29
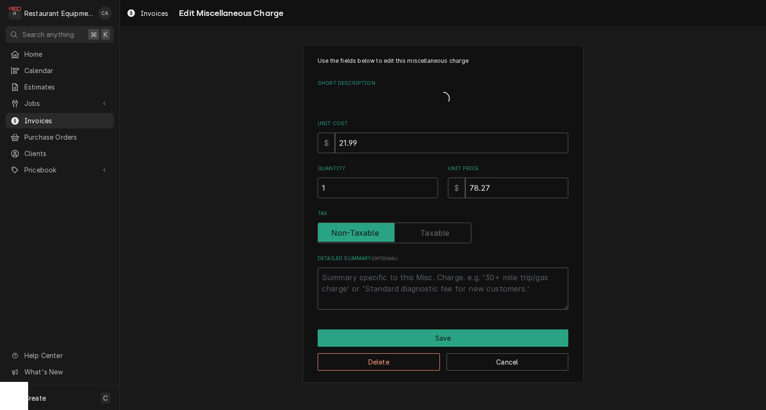
type textarea "x"
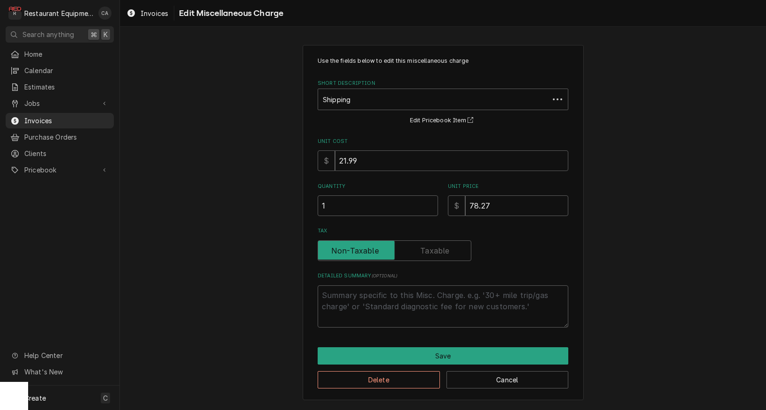
scroll to position [0, 0]
click at [471, 203] on input "78.27" at bounding box center [516, 205] width 103 height 21
click at [473, 203] on input "78.27" at bounding box center [516, 205] width 103 height 21
type input "0.5"
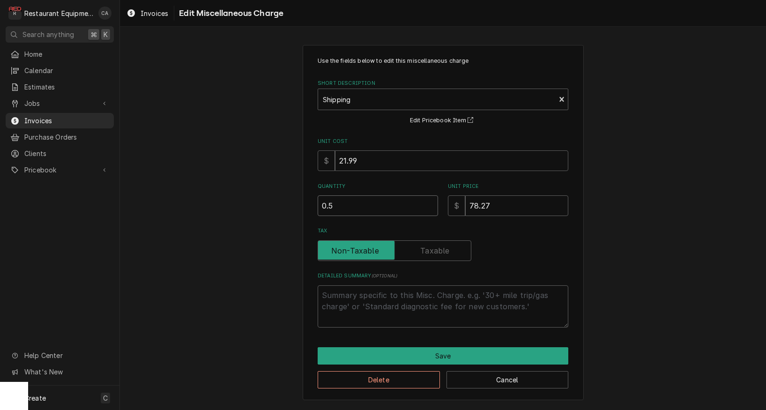
type textarea "x"
click at [430, 205] on input "0.5" at bounding box center [378, 205] width 120 height 21
type input "1"
type textarea "x"
click at [429, 204] on input "1" at bounding box center [378, 205] width 120 height 21
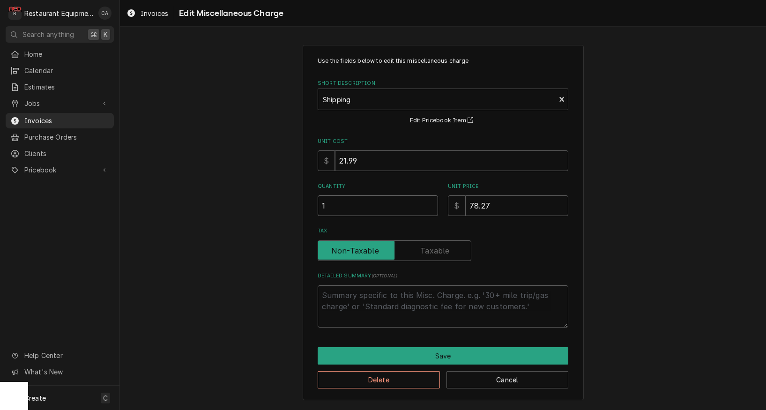
type input "1.5"
type textarea "x"
click at [429, 204] on input "1.5" at bounding box center [378, 205] width 120 height 21
type input "2"
click at [429, 204] on input "2" at bounding box center [378, 205] width 120 height 21
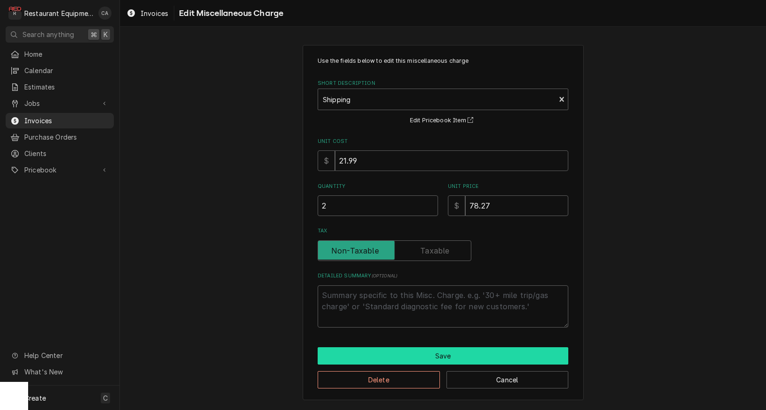
click at [458, 356] on button "Save" at bounding box center [443, 355] width 251 height 17
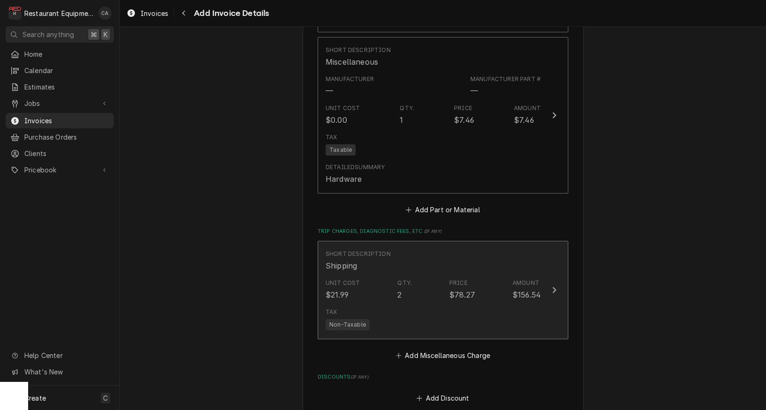
scroll to position [2188, 0]
click at [426, 285] on div "Unit Cost $21.99 Qty. 2 Price $78.27 Amount $156.54" at bounding box center [432, 287] width 215 height 29
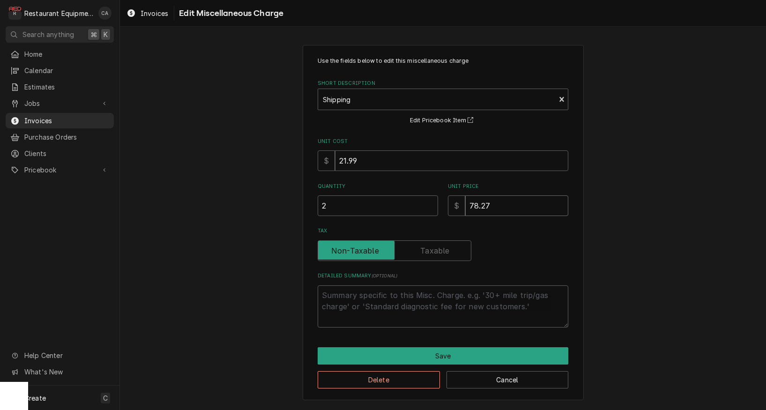
click at [472, 199] on input "78.27" at bounding box center [516, 205] width 103 height 21
type textarea "x"
type input "8.27"
type textarea "x"
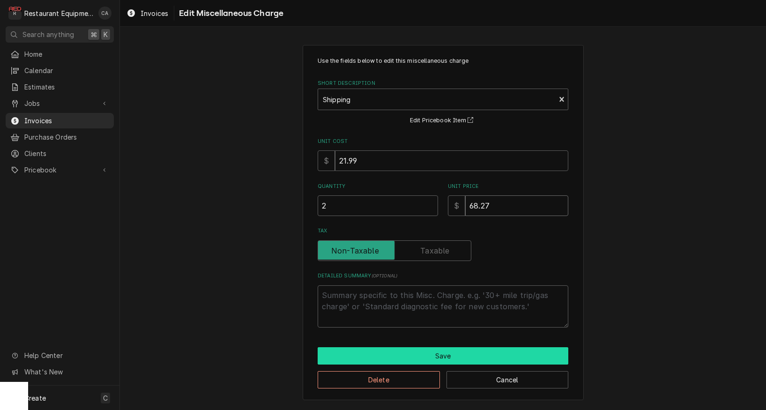
type input "68.27"
click at [454, 350] on button "Save" at bounding box center [443, 355] width 251 height 17
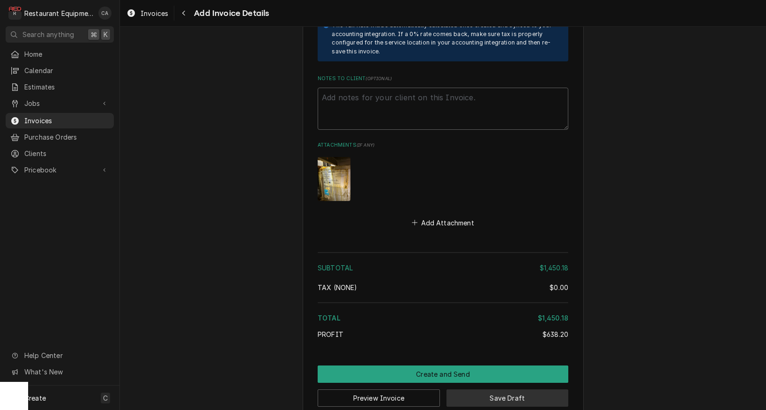
click at [498, 389] on button "Save Draft" at bounding box center [507, 397] width 122 height 17
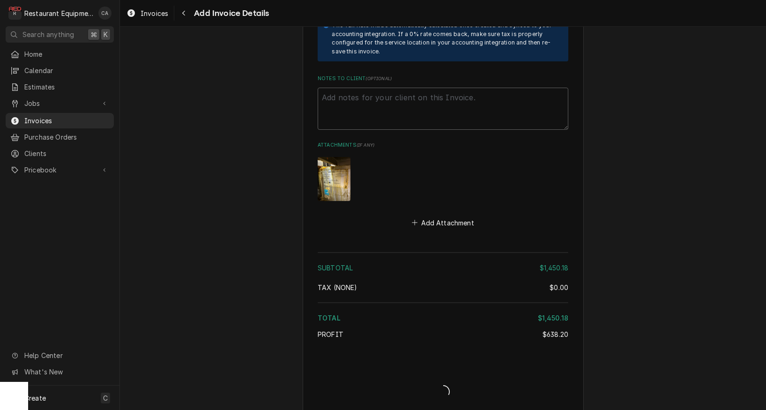
scroll to position [2614, 0]
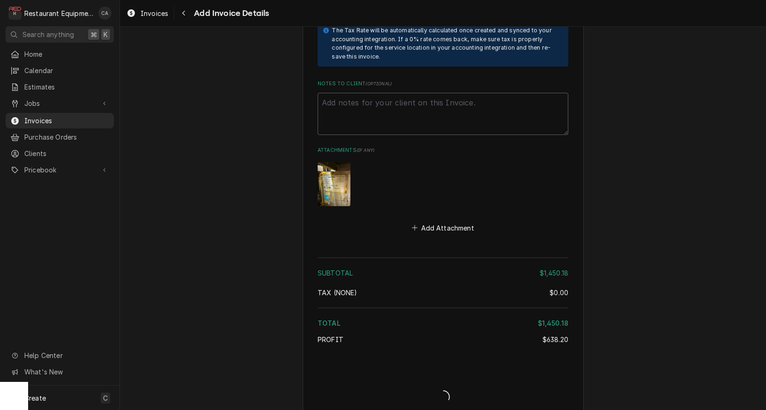
type textarea "x"
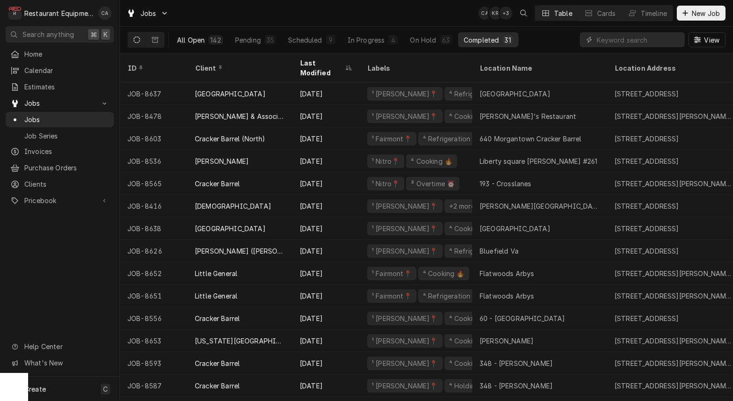
click at [196, 41] on div "All Open" at bounding box center [191, 40] width 28 height 10
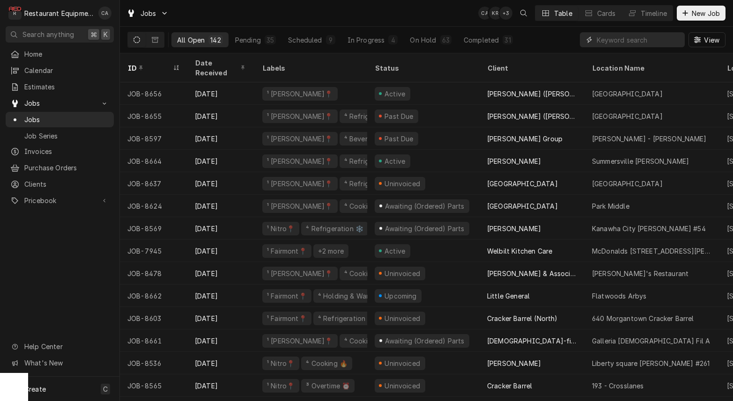
click at [638, 43] on input "Dynamic Content Wrapper" at bounding box center [638, 39] width 83 height 15
click at [477, 36] on div "Completed" at bounding box center [481, 40] width 35 height 10
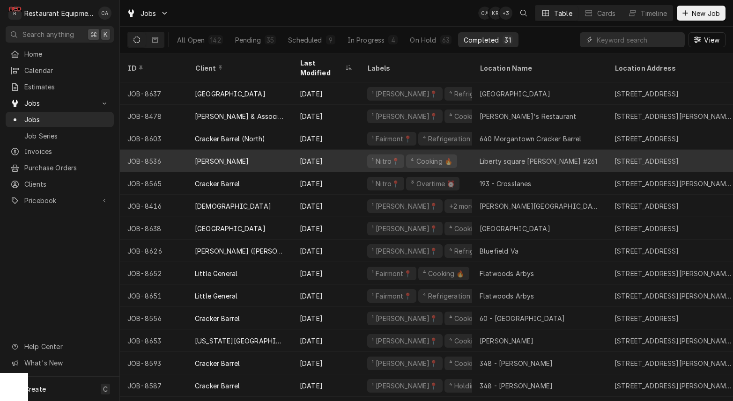
click at [497, 150] on div "Liberty square Bob Evans #261" at bounding box center [539, 161] width 135 height 22
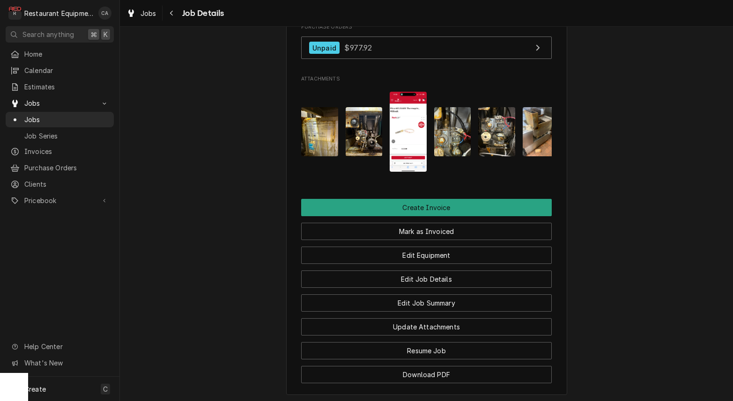
scroll to position [903, 0]
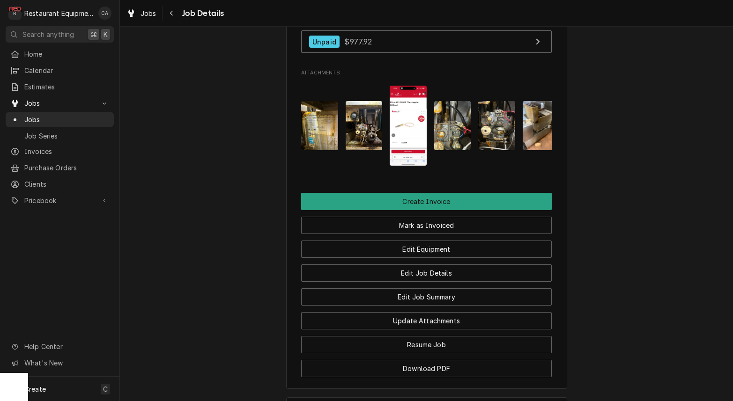
click at [317, 132] on img "Attachments" at bounding box center [319, 125] width 37 height 49
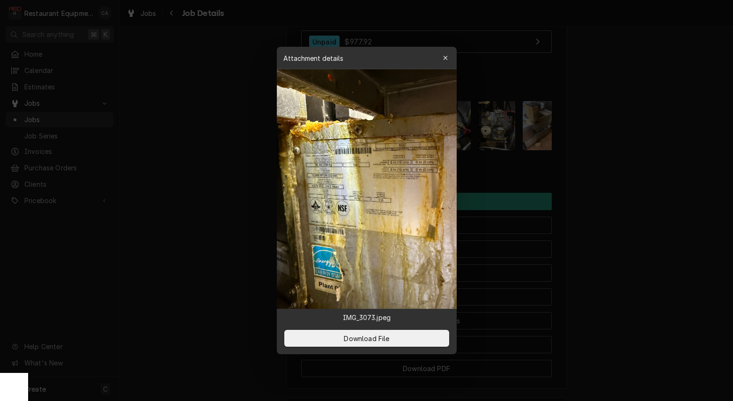
click at [243, 148] on div at bounding box center [366, 200] width 733 height 401
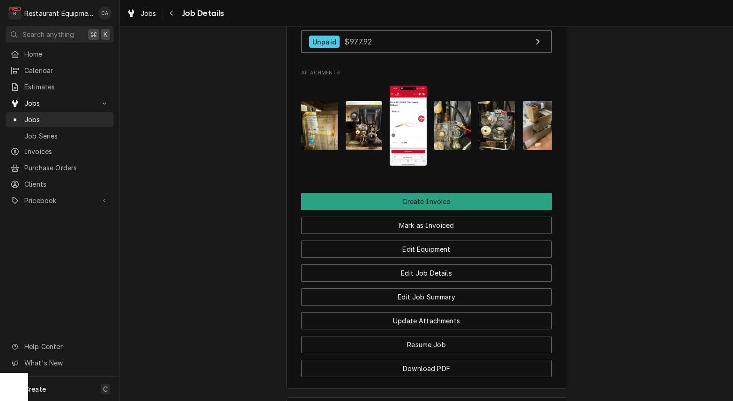
scroll to position [0, 0]
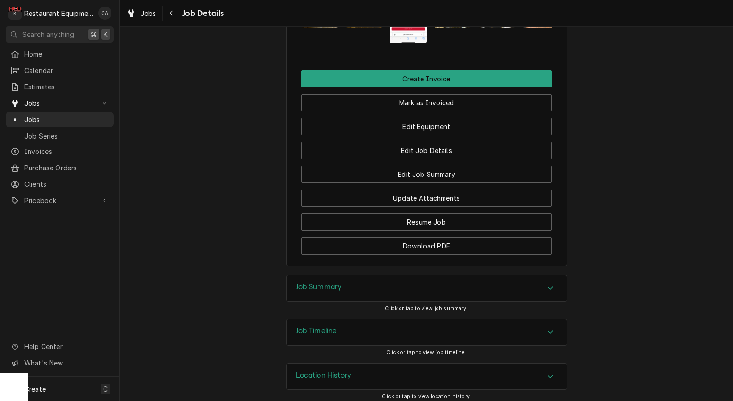
drag, startPoint x: 327, startPoint y: 280, endPoint x: 255, endPoint y: 257, distance: 75.5
click at [326, 283] on h3 "Job Summary" at bounding box center [319, 287] width 46 height 9
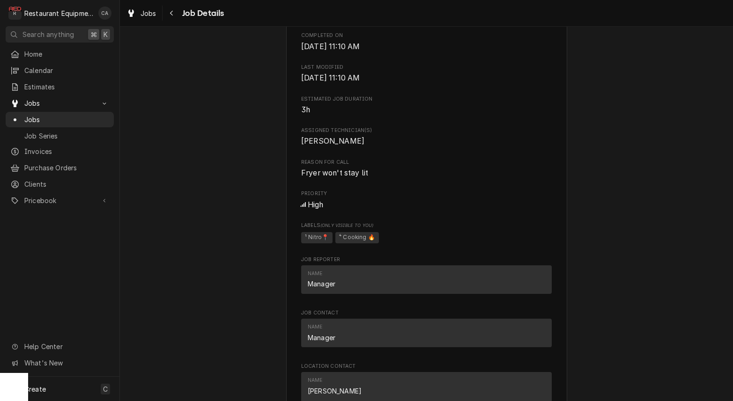
scroll to position [24, 0]
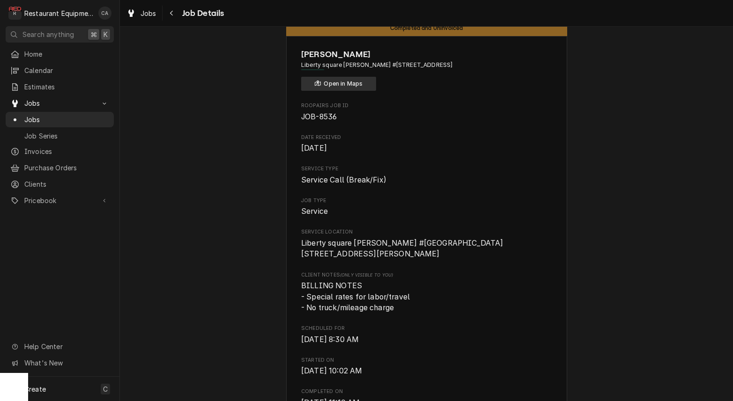
click at [335, 80] on button "Open in Maps" at bounding box center [338, 84] width 75 height 14
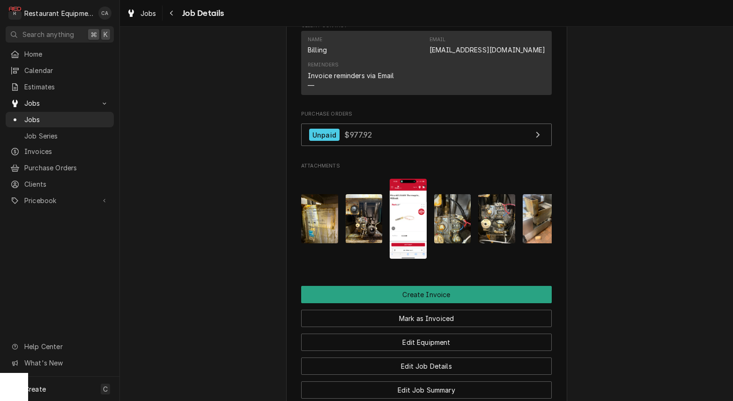
scroll to position [0, 0]
click at [402, 214] on img "Attachments" at bounding box center [408, 219] width 37 height 80
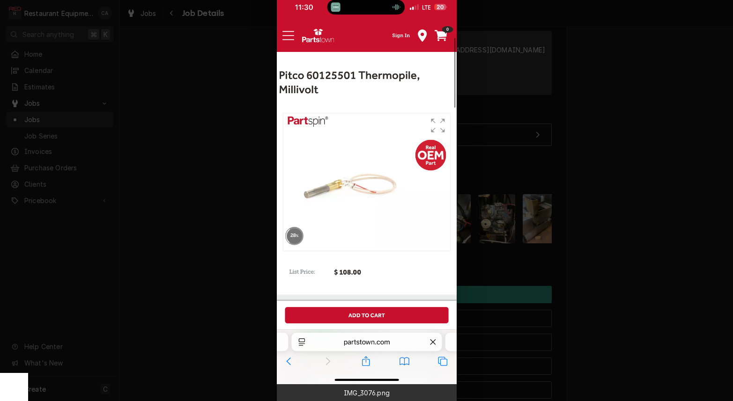
click at [198, 170] on div at bounding box center [366, 200] width 733 height 401
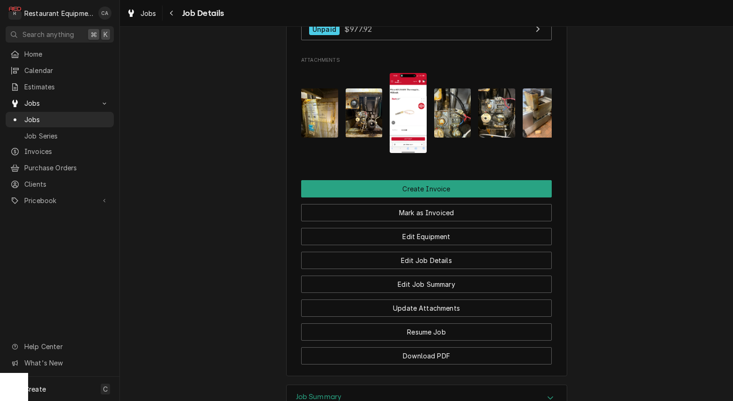
scroll to position [884, 0]
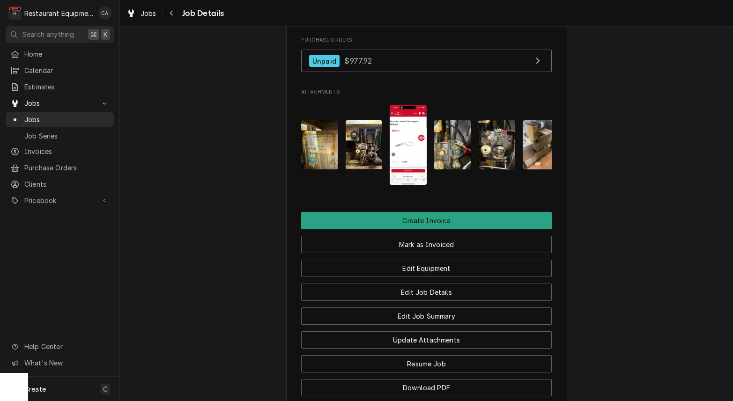
click at [320, 148] on img "Attachments" at bounding box center [319, 144] width 37 height 49
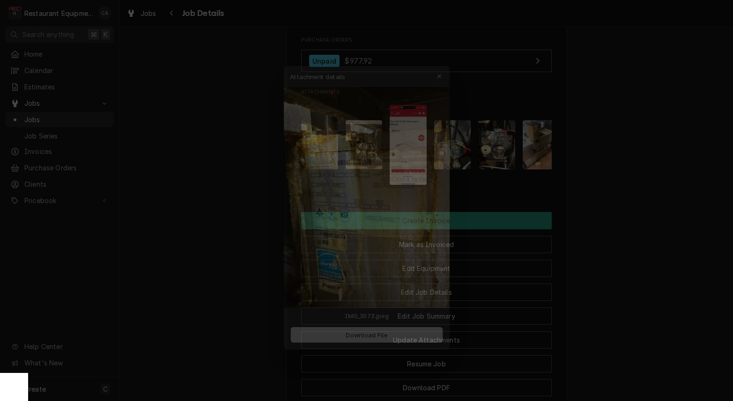
drag, startPoint x: 227, startPoint y: 179, endPoint x: 226, endPoint y: 147, distance: 31.9
click at [227, 172] on div at bounding box center [366, 200] width 733 height 401
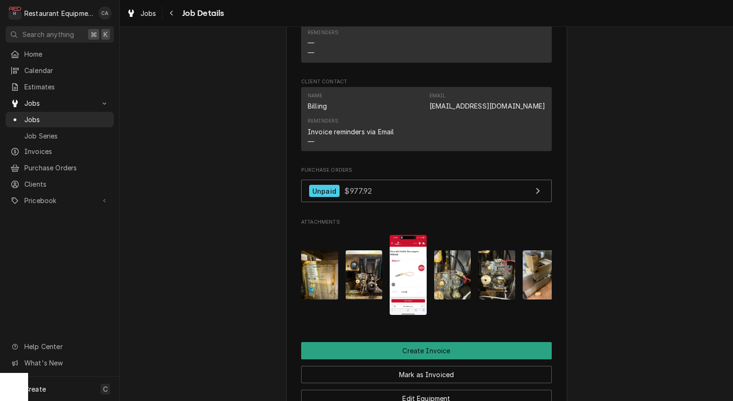
scroll to position [754, 0]
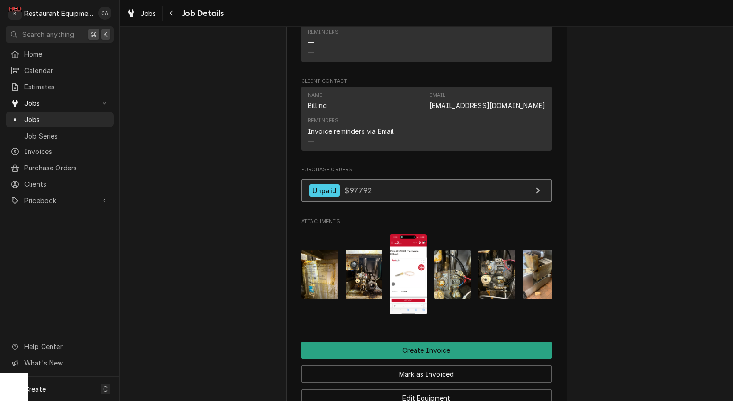
click at [396, 192] on link "Unpaid $977.92" at bounding box center [426, 190] width 251 height 23
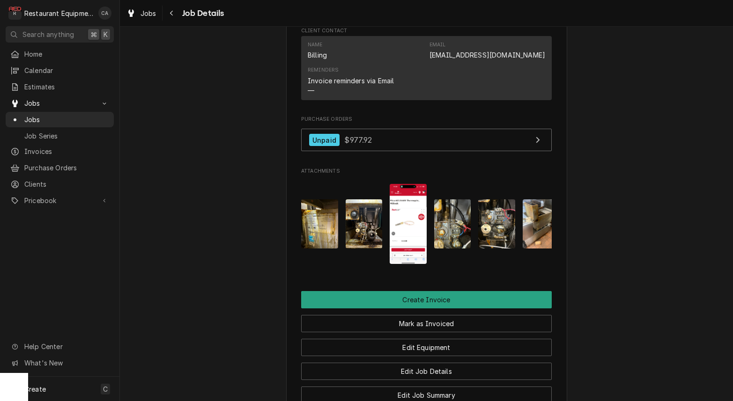
scroll to position [802, 0]
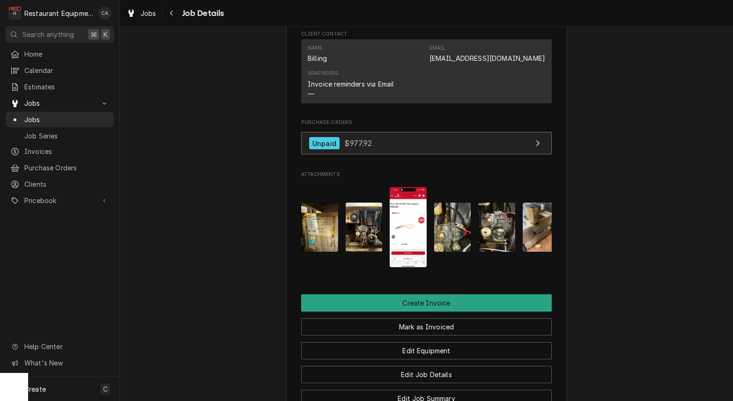
click at [363, 142] on span "$977.92" at bounding box center [358, 143] width 28 height 9
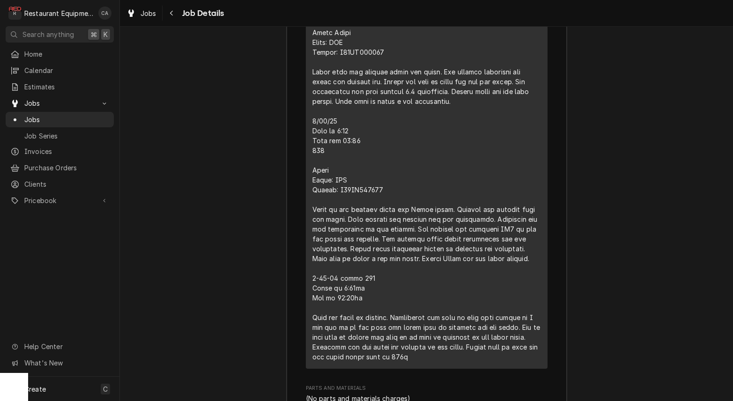
scroll to position [1589, 0]
click at [205, 165] on div "Job Summary Roopairs Job ID JOB-8536 Service Type Service Call (Break/Fix) Job …" at bounding box center [426, 266] width 613 height 1109
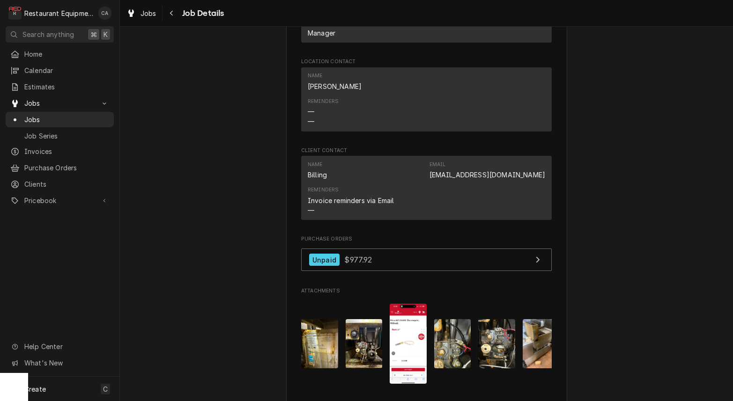
scroll to position [686, 0]
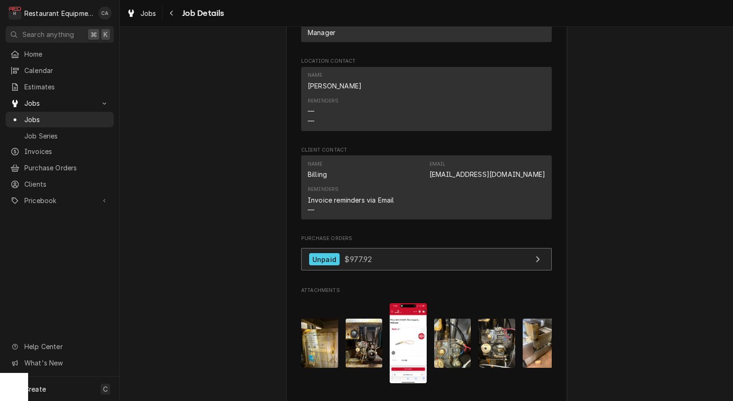
click at [341, 243] on div "Purchase Orders Unpaid $977.92" at bounding box center [426, 255] width 251 height 40
click at [341, 248] on link "Unpaid $977.92" at bounding box center [426, 259] width 251 height 23
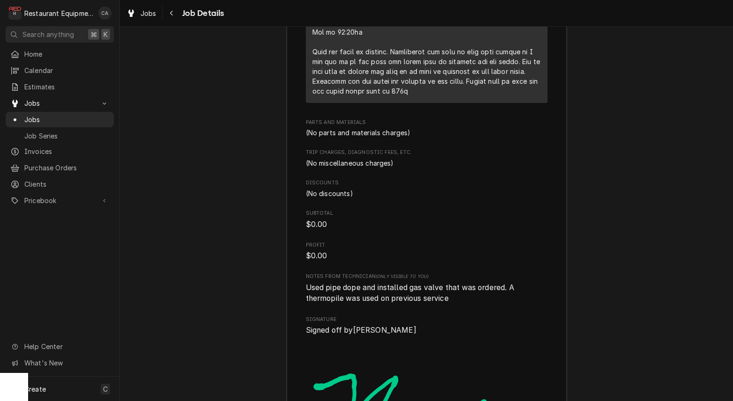
scroll to position [1848, 0]
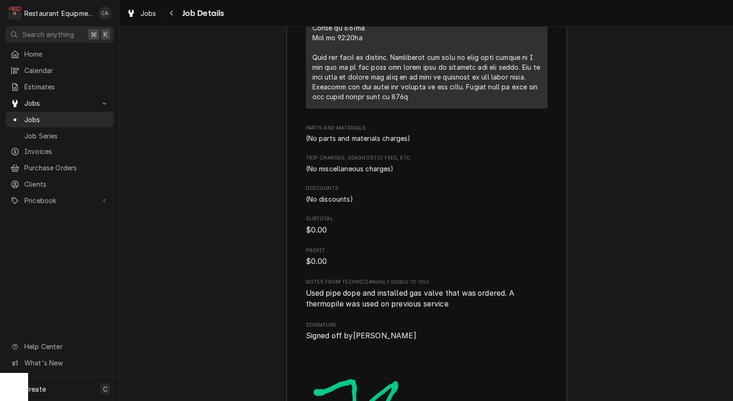
click at [229, 156] on div "Job Summary Roopairs Job ID JOB-8536 Service Type Service Call (Break/Fix) Job …" at bounding box center [426, 7] width 613 height 1109
drag, startPoint x: 146, startPoint y: 15, endPoint x: 161, endPoint y: 39, distance: 28.6
click at [146, 15] on span "Jobs" at bounding box center [148, 13] width 16 height 10
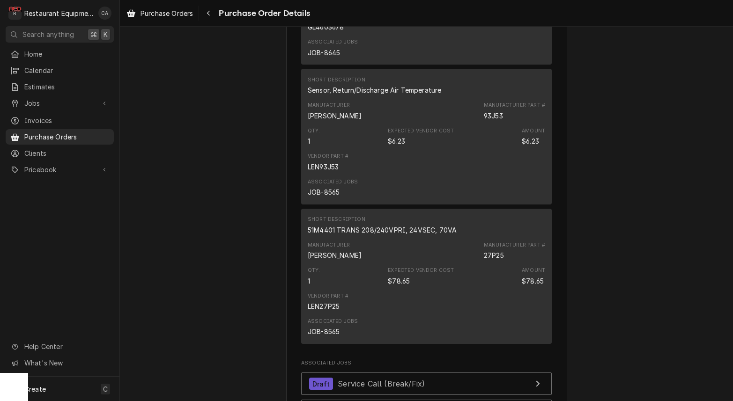
scroll to position [915, 0]
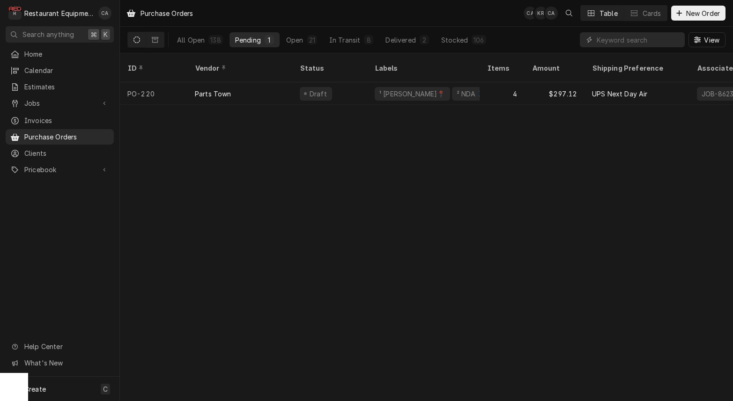
click at [454, 185] on div "Purchase Orders CA KR CA Table Cards New Order All Open 138 Pending 1 Open 21 I…" at bounding box center [426, 200] width 613 height 401
click at [386, 150] on div "Purchase Orders CA KR CA Table Cards New Order All Open 138 Pending 1 Open 21 I…" at bounding box center [426, 200] width 613 height 401
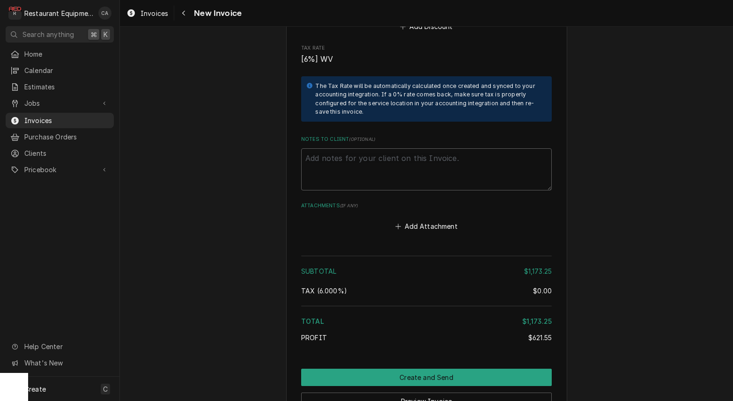
scroll to position [1891, 0]
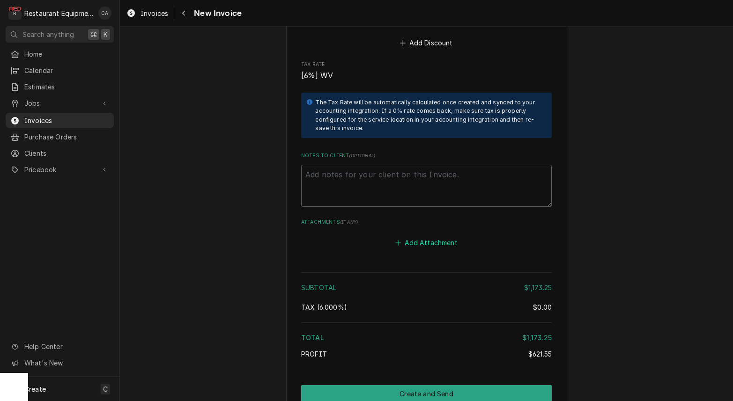
click at [409, 236] on button "Add Attachment" at bounding box center [427, 242] width 66 height 13
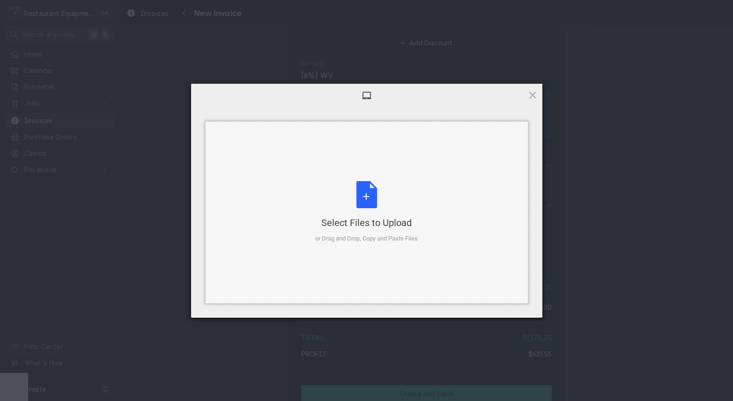
click at [388, 228] on div "Select Files to Upload" at bounding box center [366, 222] width 103 height 13
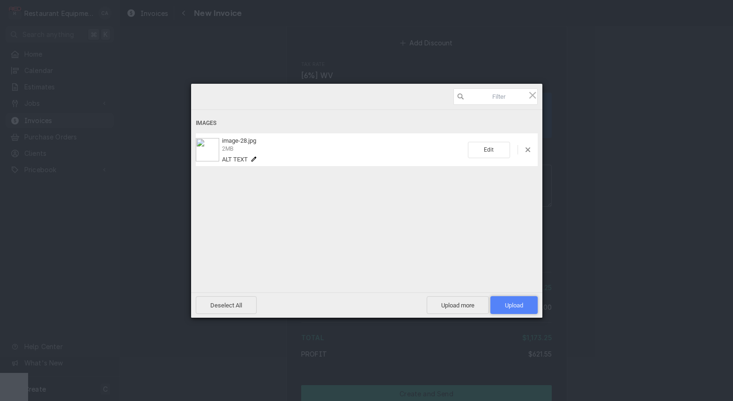
click at [516, 308] on span "Upload 1" at bounding box center [514, 305] width 18 height 7
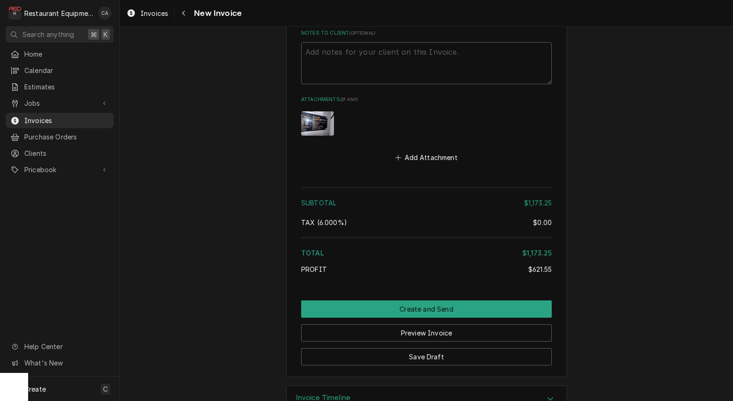
scroll to position [0, 0]
click at [436, 348] on button "Save Draft" at bounding box center [426, 356] width 251 height 17
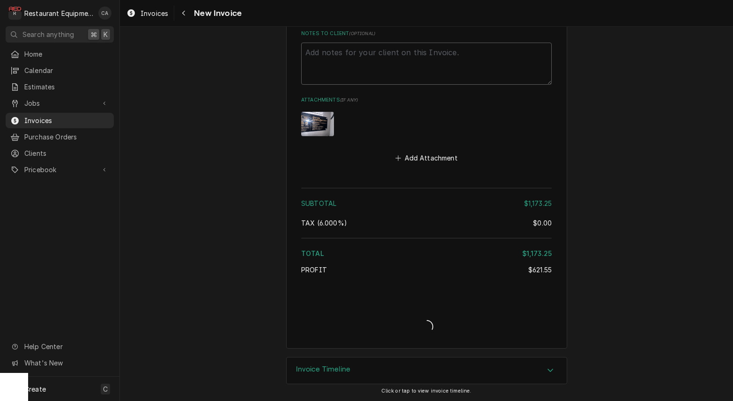
type textarea "x"
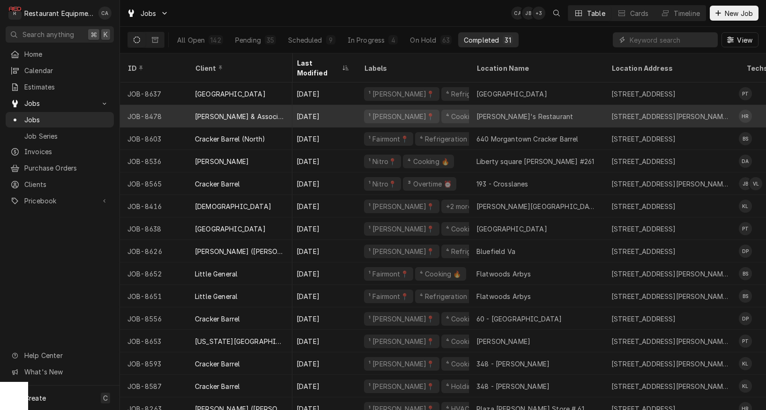
scroll to position [0, 5]
click at [443, 111] on div "⁴ Cooking 🔥" at bounding box center [465, 116] width 44 height 10
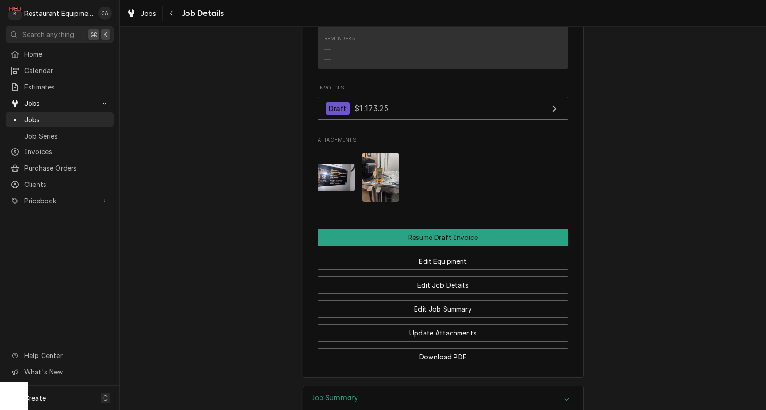
scroll to position [850, 0]
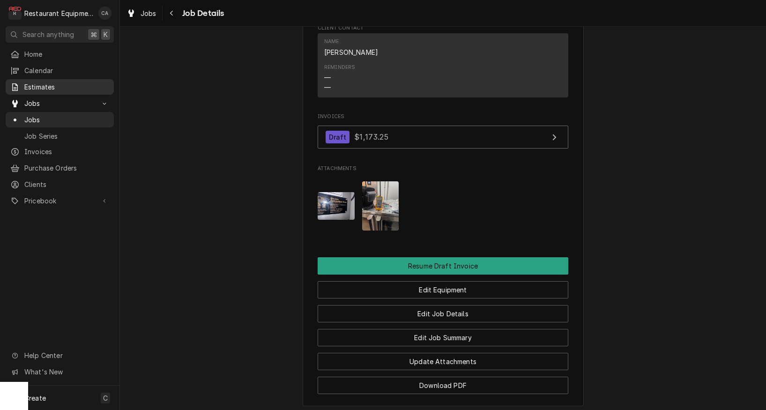
click at [44, 89] on span "Estimates" at bounding box center [66, 87] width 85 height 10
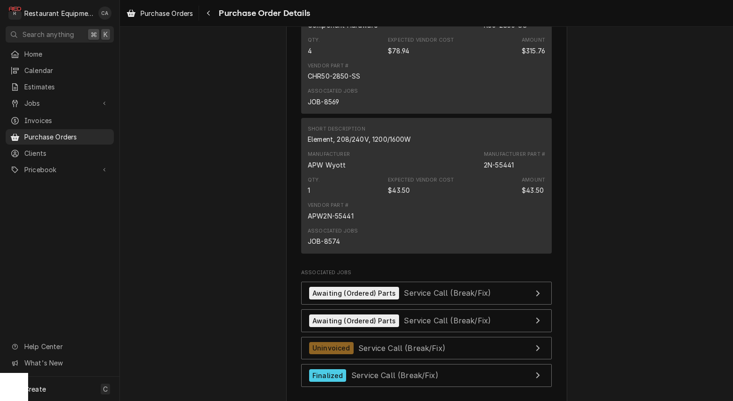
scroll to position [1009, 0]
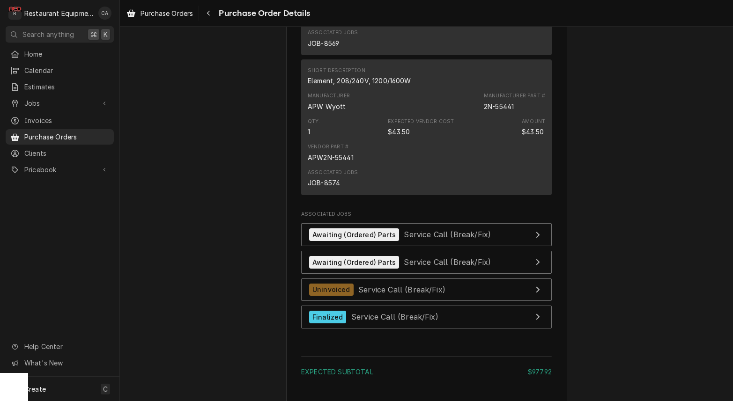
click at [181, 16] on span "Purchase Orders" at bounding box center [166, 13] width 52 height 10
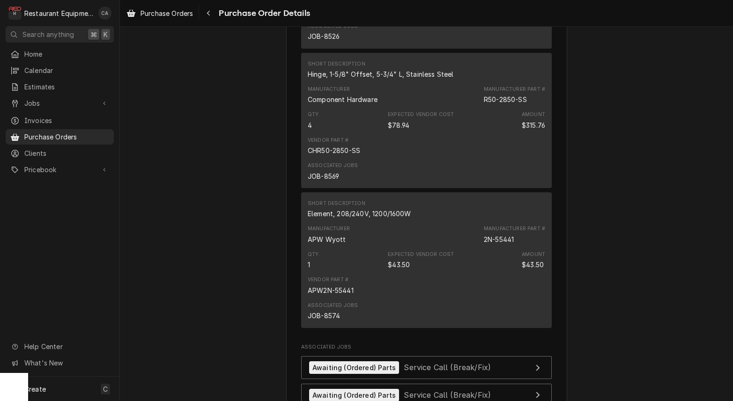
scroll to position [878, 0]
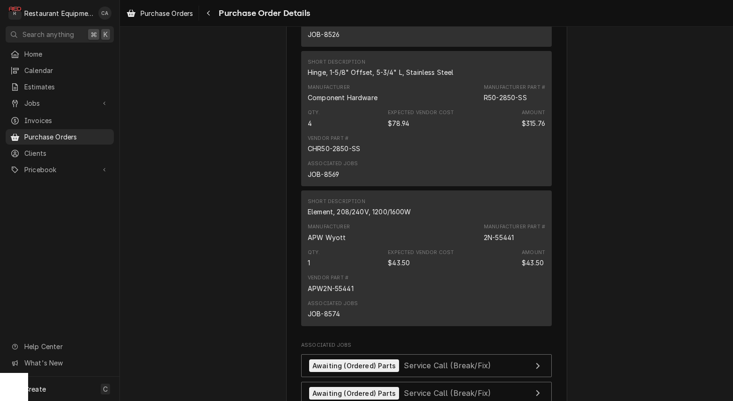
click at [159, 10] on span "Purchase Orders" at bounding box center [166, 13] width 52 height 10
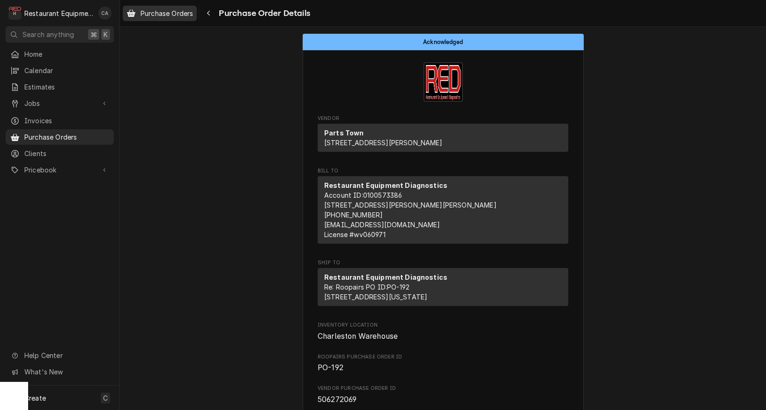
click at [181, 13] on span "Purchase Orders" at bounding box center [166, 13] width 52 height 10
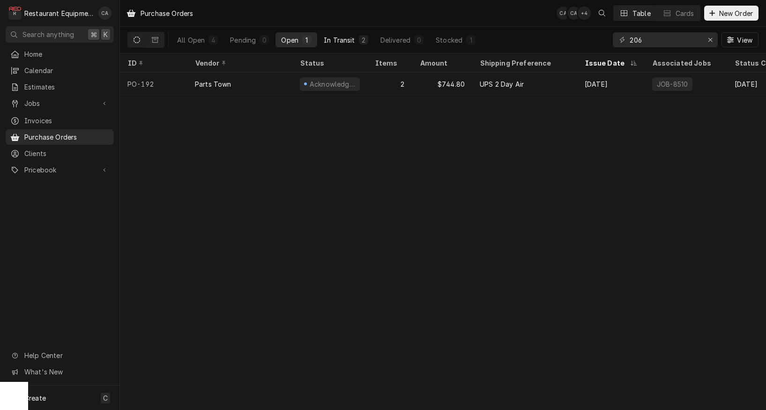
click at [331, 38] on div "In Transit" at bounding box center [339, 40] width 31 height 10
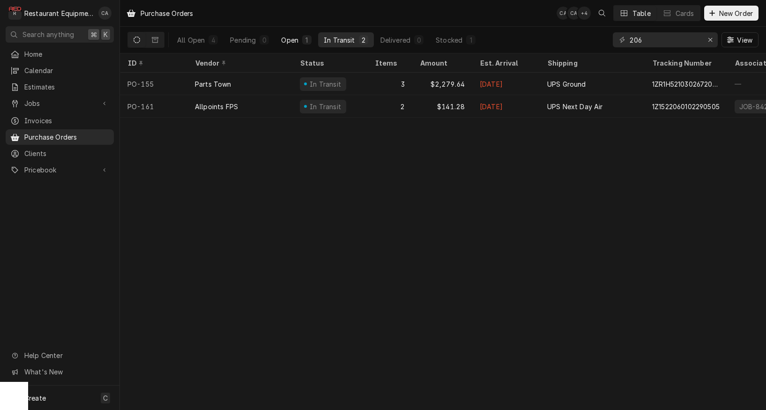
click at [286, 41] on div "Open" at bounding box center [289, 40] width 17 height 10
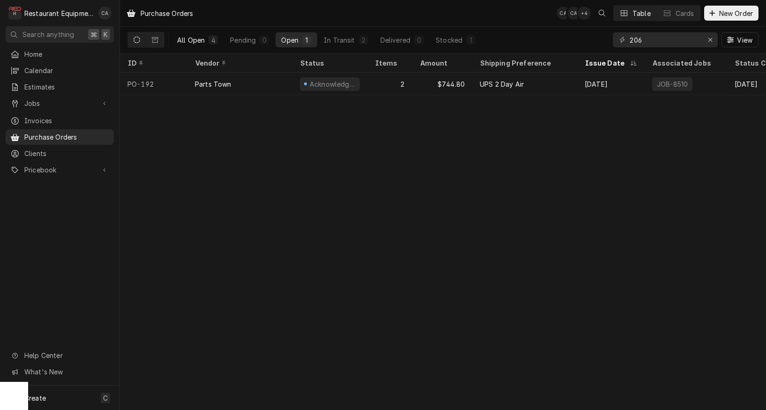
click at [207, 43] on button "All Open 4" at bounding box center [197, 39] width 52 height 15
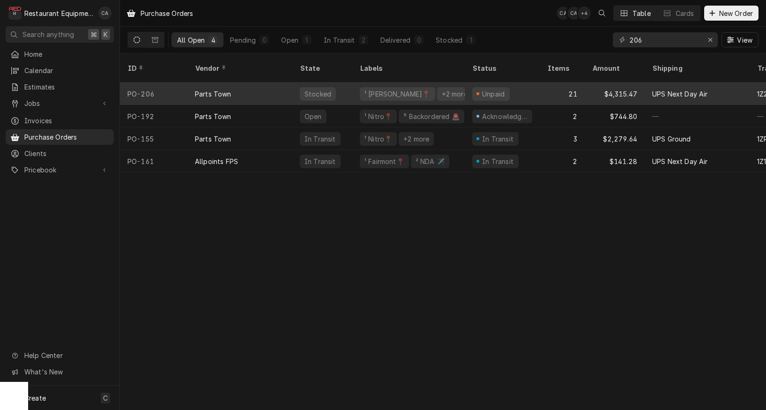
click at [241, 85] on div "Parts Town" at bounding box center [239, 93] width 105 height 22
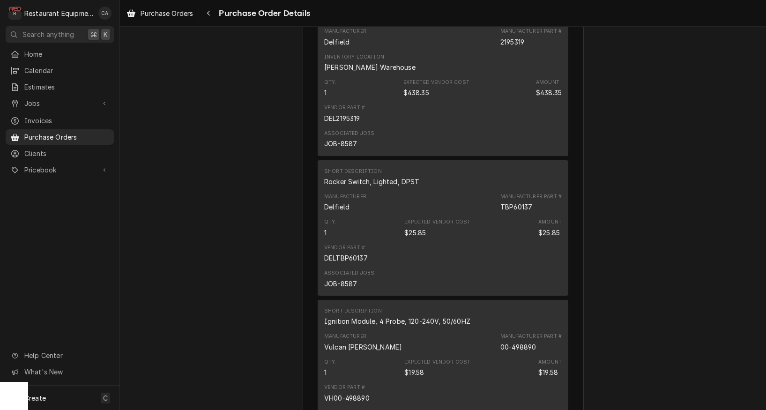
scroll to position [586, 0]
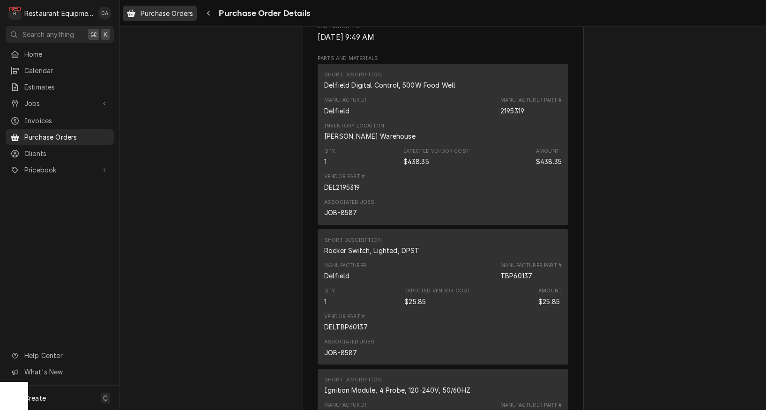
click at [178, 15] on span "Purchase Orders" at bounding box center [166, 13] width 52 height 10
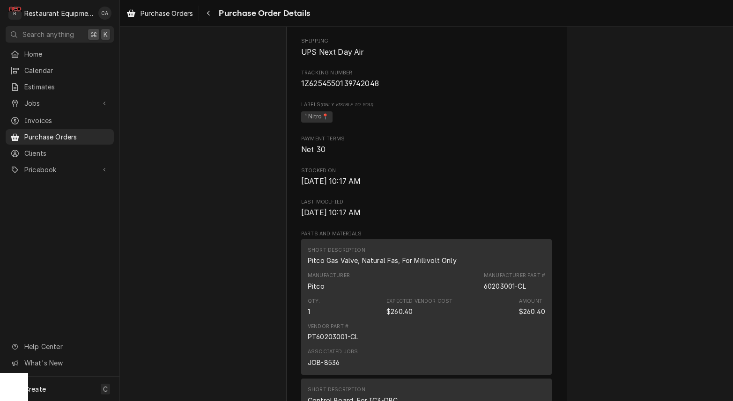
scroll to position [413, 0]
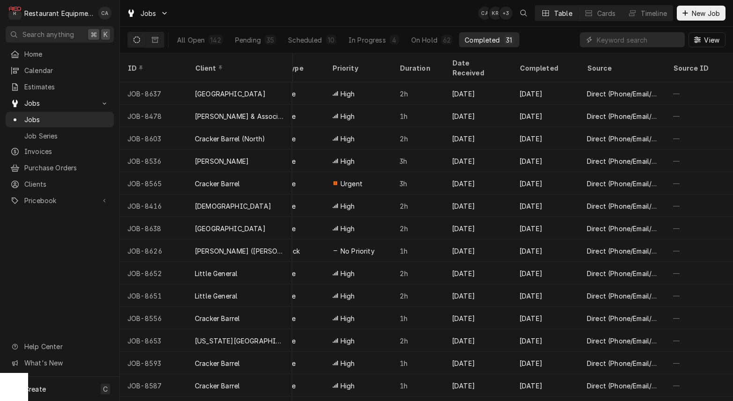
scroll to position [0, 837]
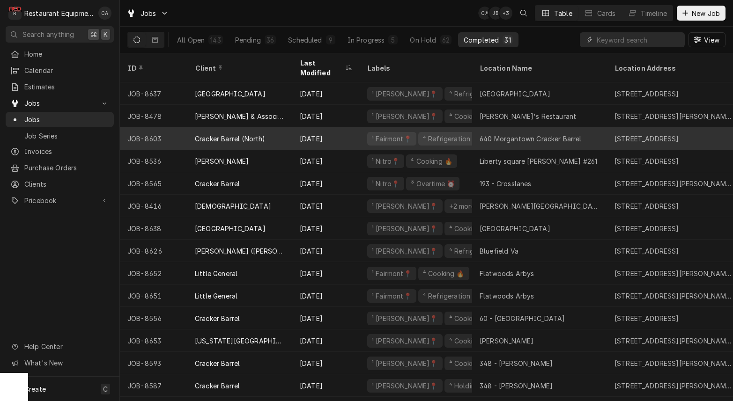
click at [539, 134] on div "640 Morgantown Cracker Barrel" at bounding box center [531, 139] width 102 height 10
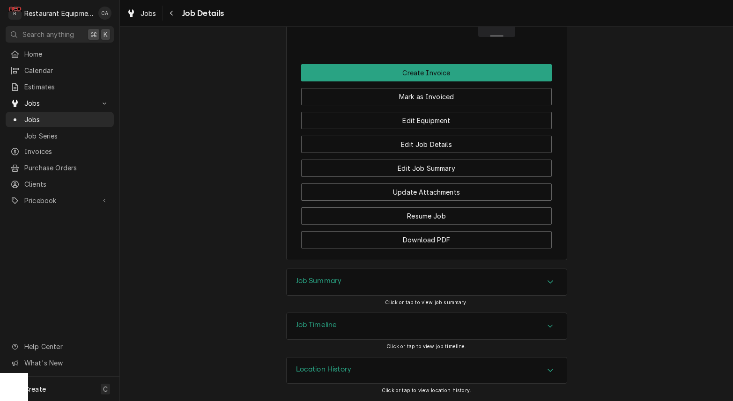
click at [309, 281] on h3 "Job Summary" at bounding box center [319, 281] width 46 height 9
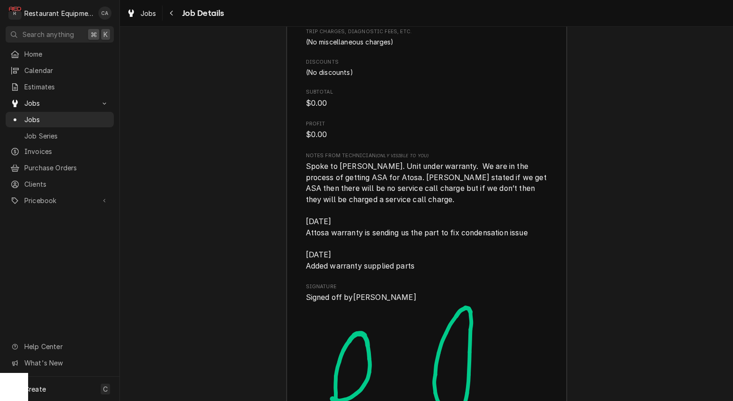
scroll to position [1927, 0]
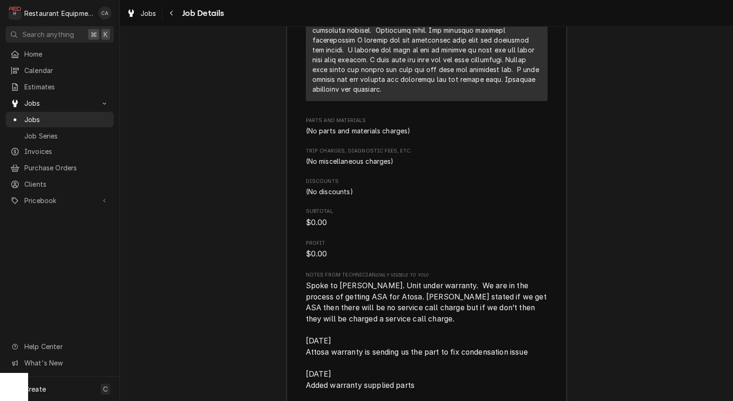
scroll to position [1738, 0]
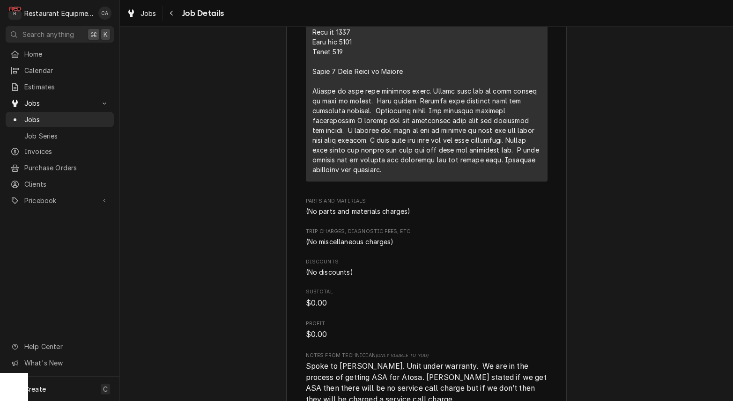
click at [215, 176] on div "Job Summary Roopairs Job ID JOB-8603 Service Type Service Call (Break/Fix) Job …" at bounding box center [426, 94] width 613 height 1255
